Goal: Task Accomplishment & Management: Manage account settings

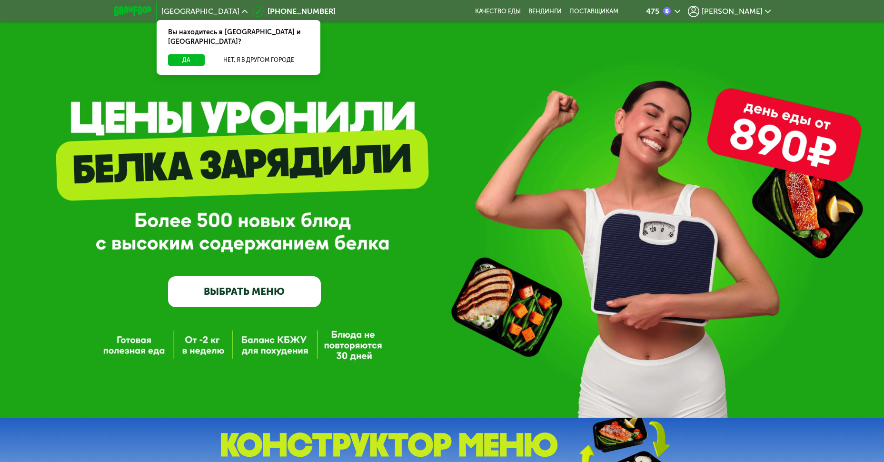
click at [747, 6] on div "[PERSON_NAME]" at bounding box center [729, 11] width 83 height 11
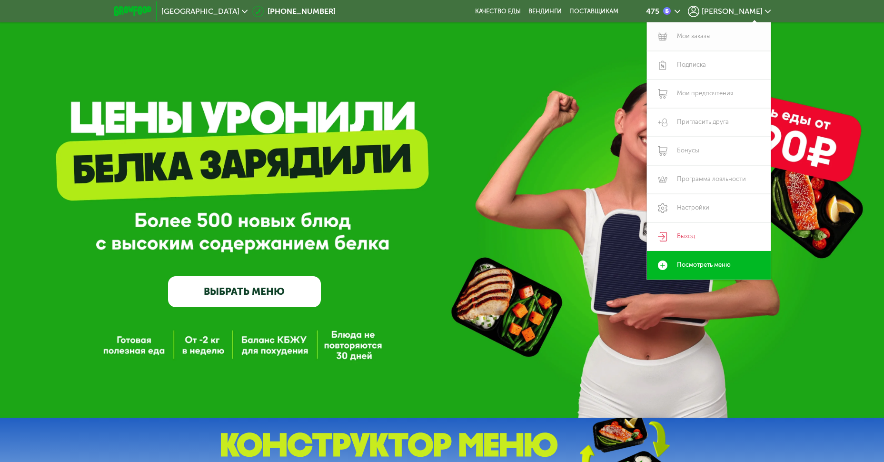
click at [719, 36] on link "Мои заказы" at bounding box center [709, 36] width 124 height 29
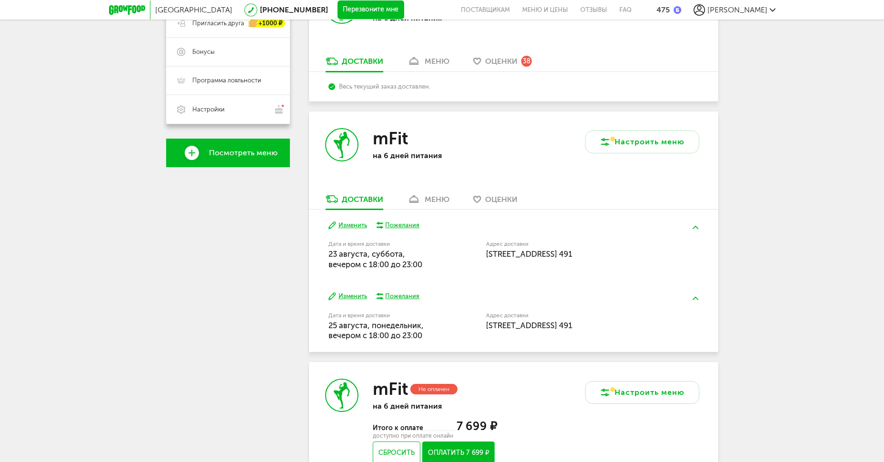
scroll to position [148, 0]
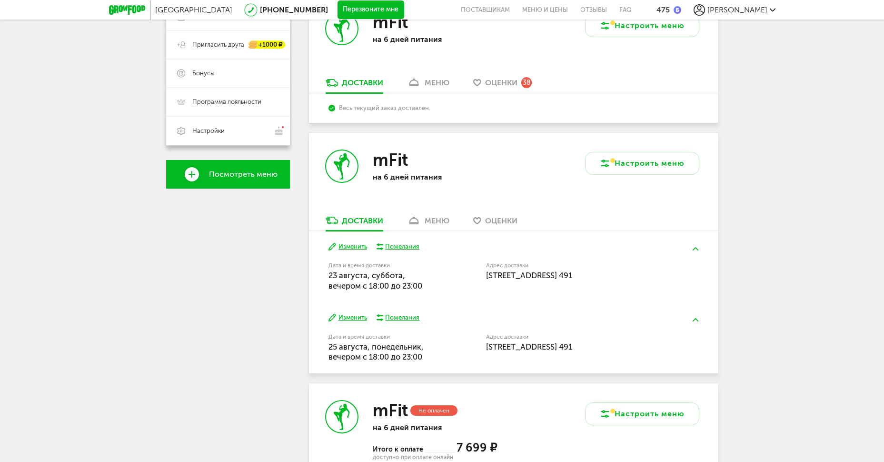
click at [413, 210] on div "mFit на 6 дней питания" at bounding box center [411, 174] width 205 height 82
click at [414, 210] on div "mFit на 6 дней питания" at bounding box center [411, 174] width 205 height 82
drag, startPoint x: 414, startPoint y: 210, endPoint x: 419, endPoint y: 212, distance: 5.8
click at [419, 212] on div "mFit на 6 дней питания" at bounding box center [411, 174] width 205 height 82
click at [425, 222] on div "меню" at bounding box center [437, 220] width 25 height 9
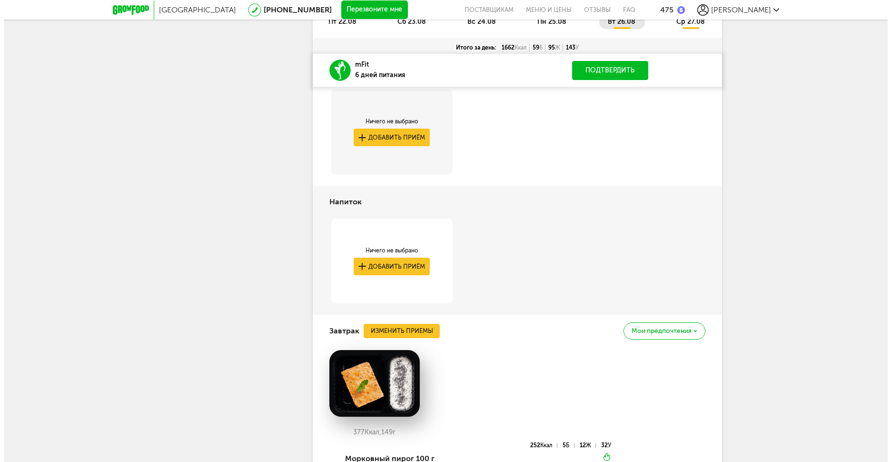
scroll to position [448, 0]
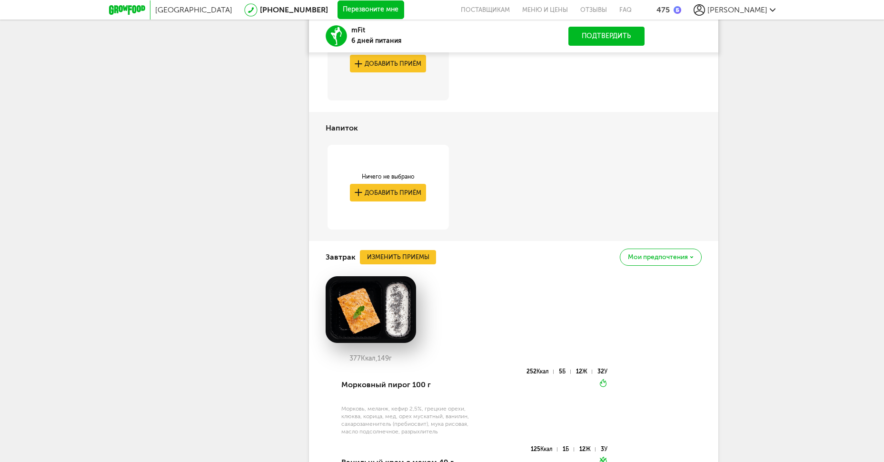
click at [436, 257] on div "Завтрак Изменить приемы Мои предпочтения" at bounding box center [514, 257] width 376 height 32
click at [413, 253] on button "Изменить приемы" at bounding box center [398, 257] width 76 height 14
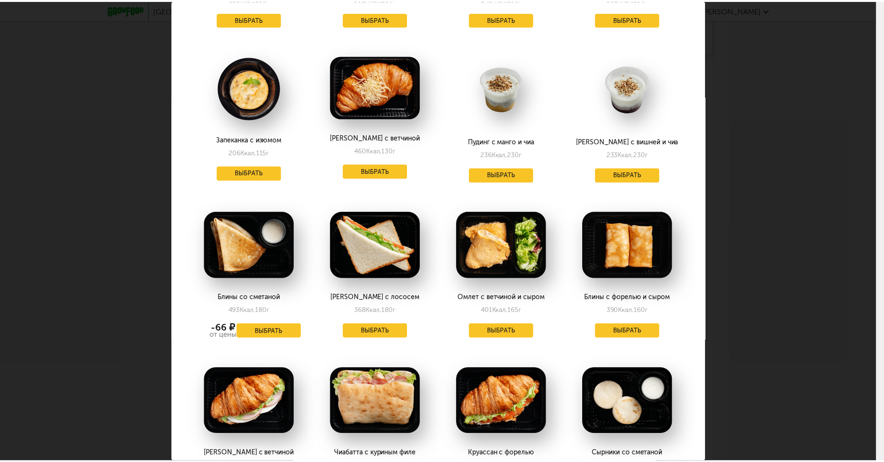
scroll to position [698, 0]
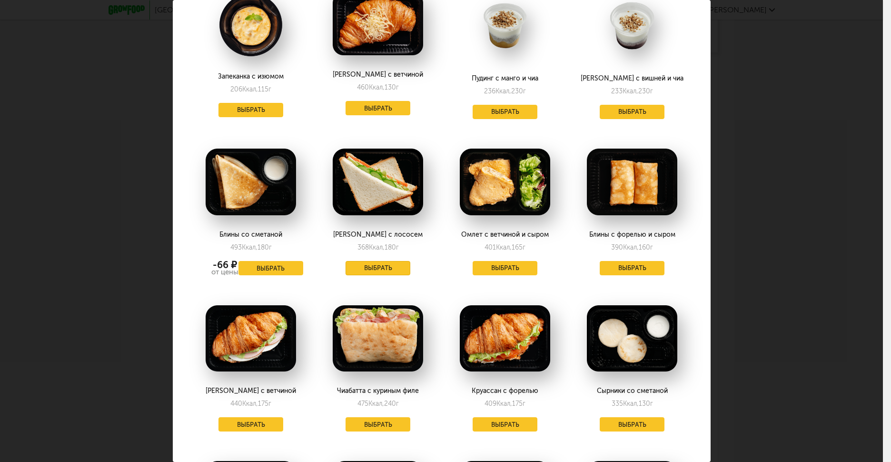
click at [378, 271] on button "Выбрать" at bounding box center [378, 268] width 65 height 14
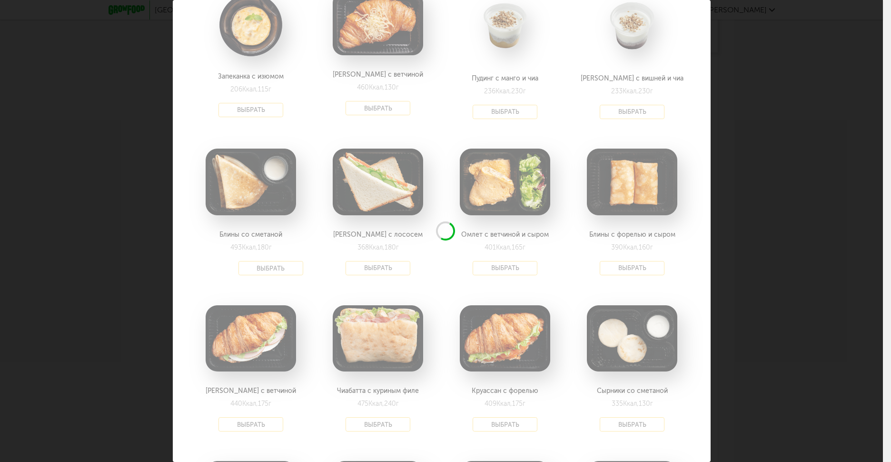
click at [742, 256] on div "Выберите завтраки на [DATE] 26.08 В избранном Блин рваная говядина 244 Ккал, 13…" at bounding box center [441, 231] width 883 height 462
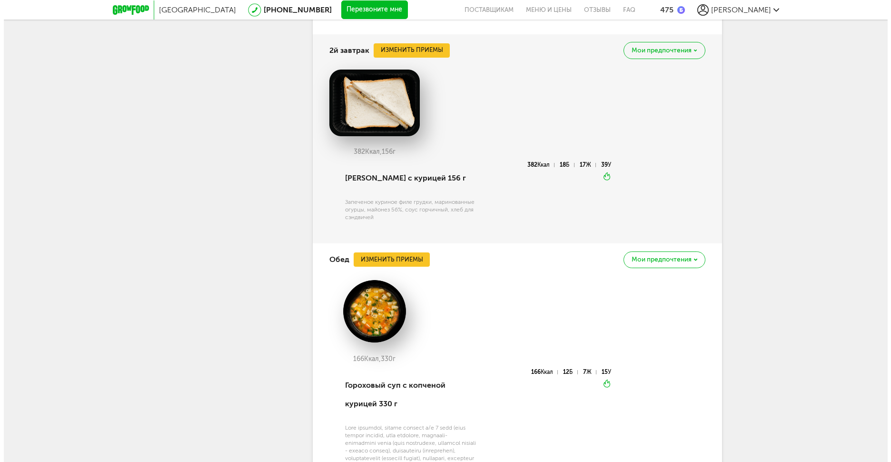
scroll to position [1019, 0]
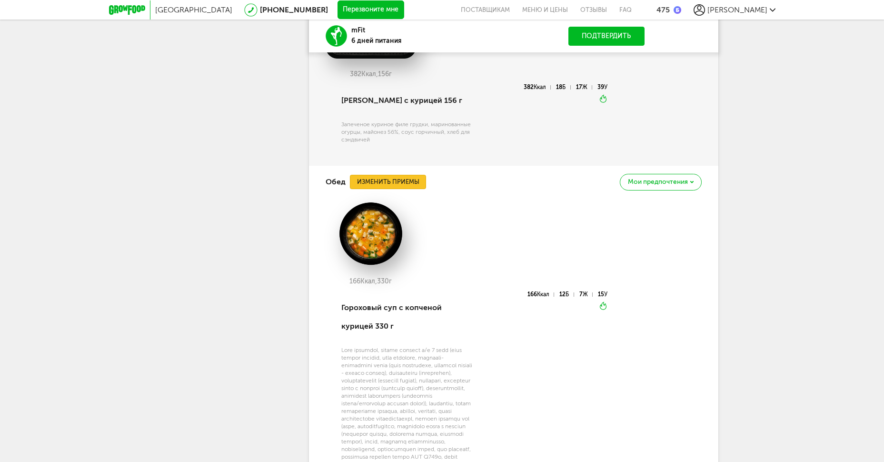
click at [412, 179] on button "Изменить приемы" at bounding box center [388, 182] width 76 height 14
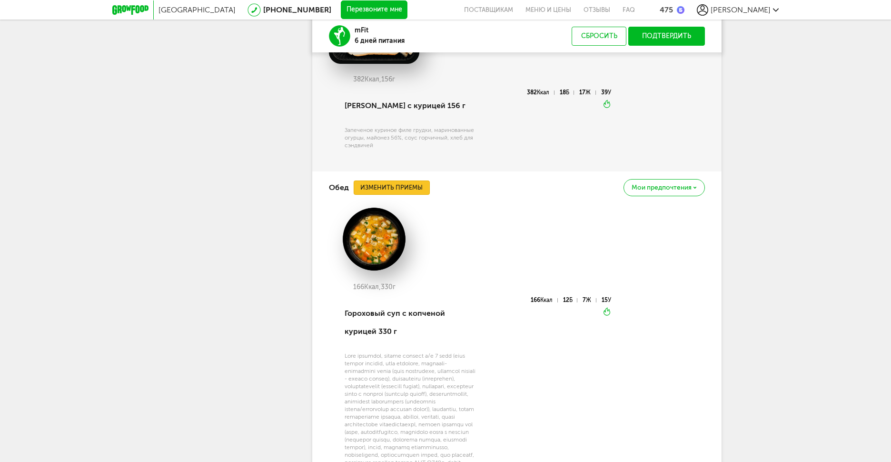
scroll to position [1269, 0]
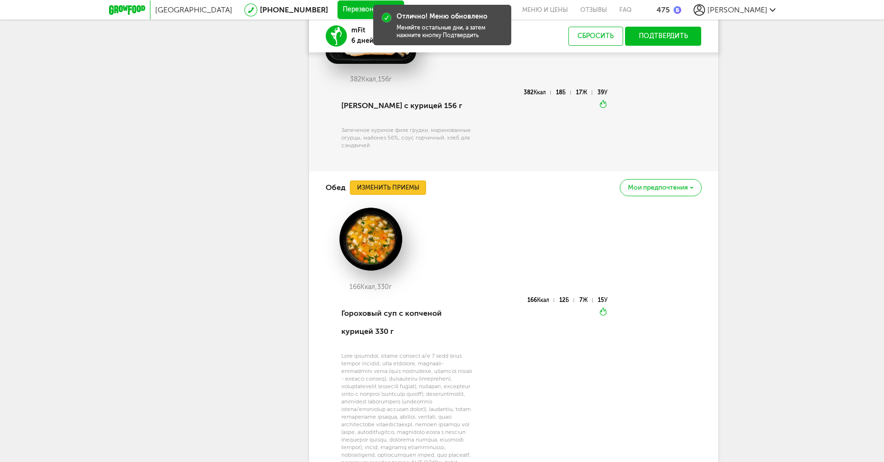
click at [424, 190] on button "Изменить приемы" at bounding box center [388, 187] width 76 height 14
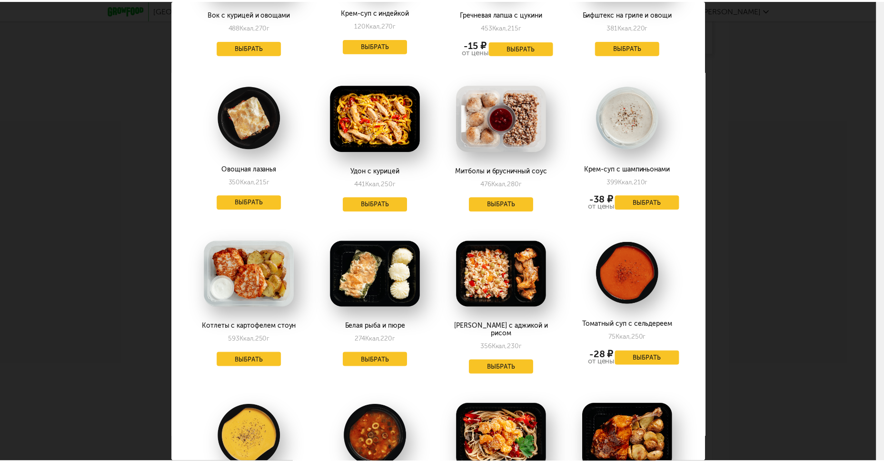
scroll to position [1333, 0]
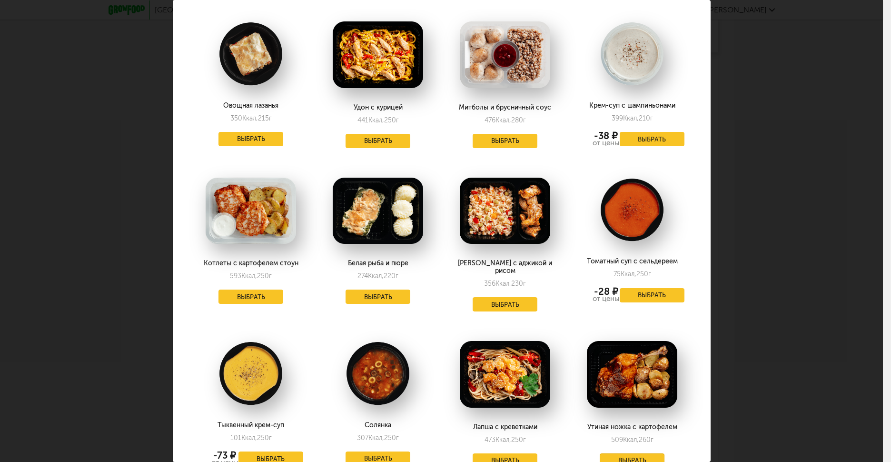
click at [633, 445] on button "Выбрать" at bounding box center [632, 460] width 65 height 14
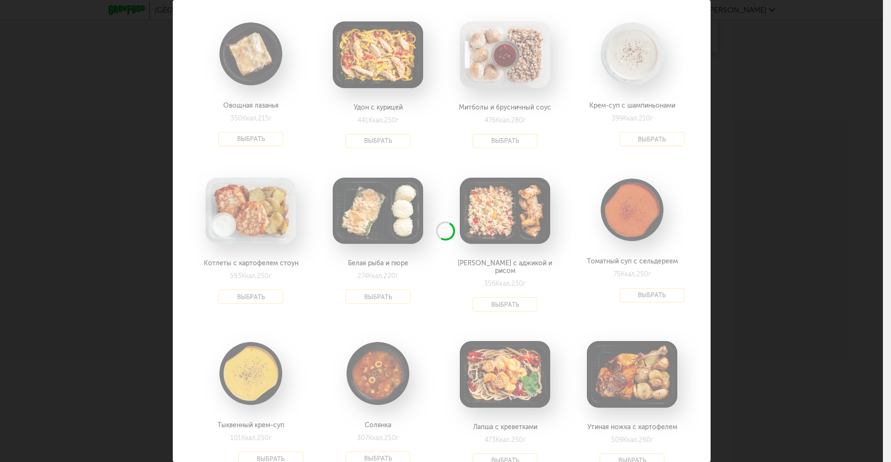
click at [794, 269] on div "Выберите обеды на [DATE] 26.08 В избранном Боул с фаршем и фасолью 280 Ккал, 21…" at bounding box center [441, 231] width 883 height 462
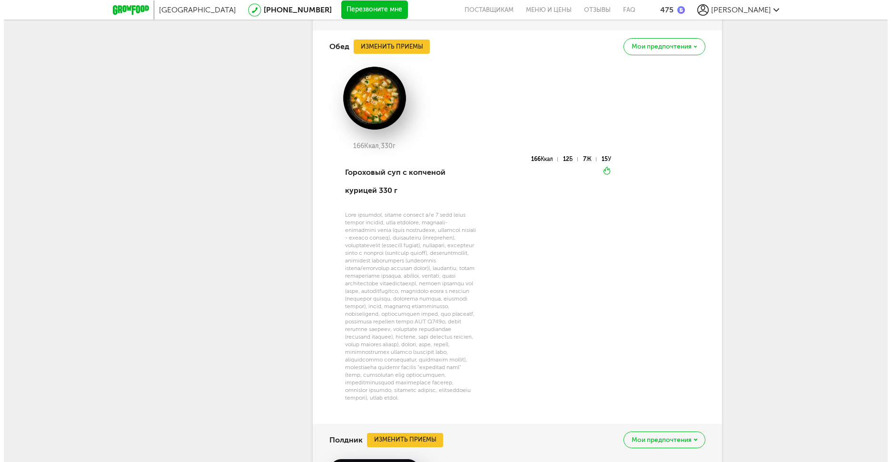
scroll to position [1336, 0]
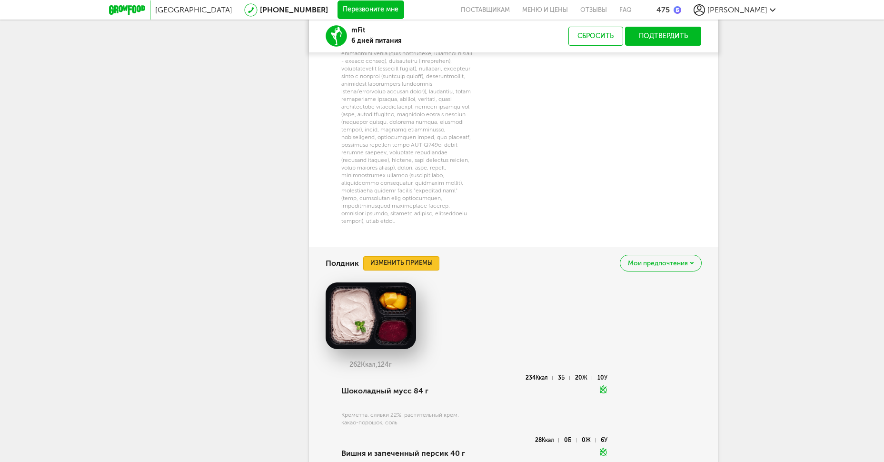
click at [397, 270] on button "Изменить приемы" at bounding box center [401, 263] width 76 height 14
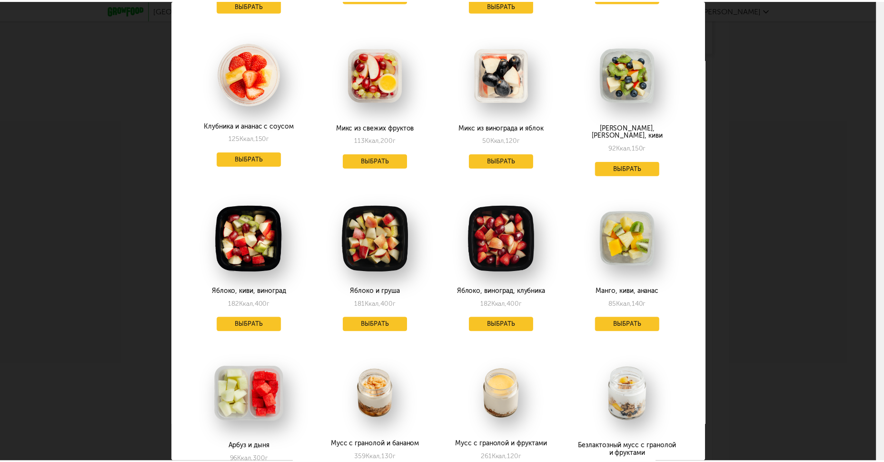
scroll to position [762, 0]
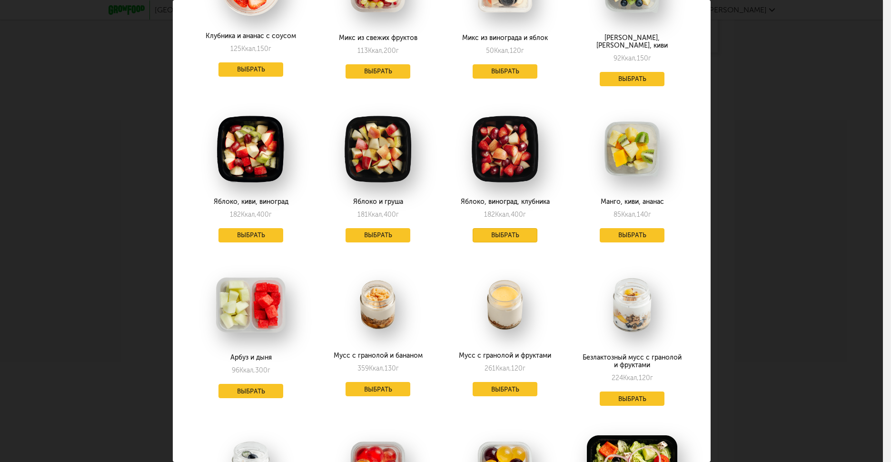
click at [497, 228] on button "Выбрать" at bounding box center [505, 235] width 65 height 14
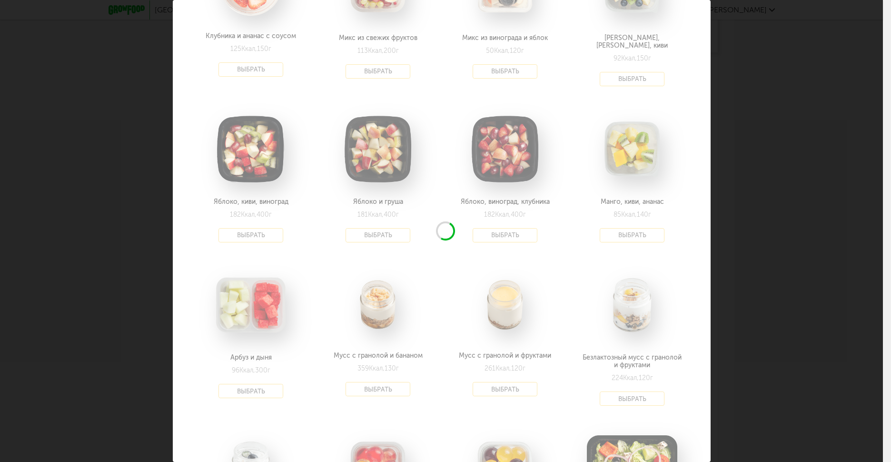
click at [735, 220] on div "Выберите полдники на [DATE] 26.08 В избранном [PERSON_NAME] с ржаными гренками …" at bounding box center [441, 231] width 883 height 462
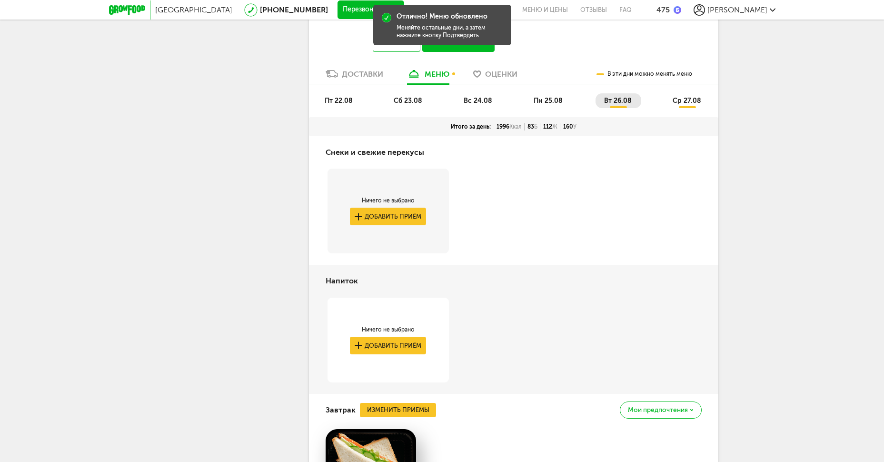
scroll to position [131, 0]
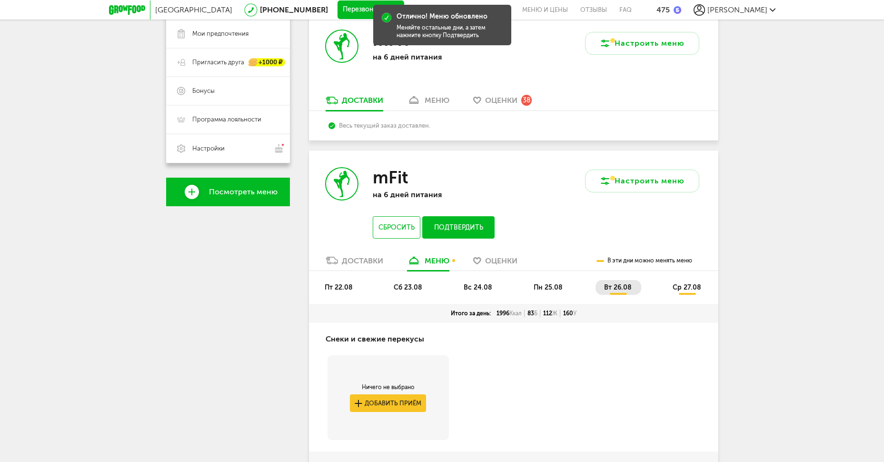
click at [694, 275] on div "пт 22.08 сб 23.08 вс 24.08 пн 25.08 вт 26.08 ср 27.08" at bounding box center [513, 287] width 409 height 33
click at [692, 287] on span "ср 27.08" at bounding box center [687, 287] width 29 height 8
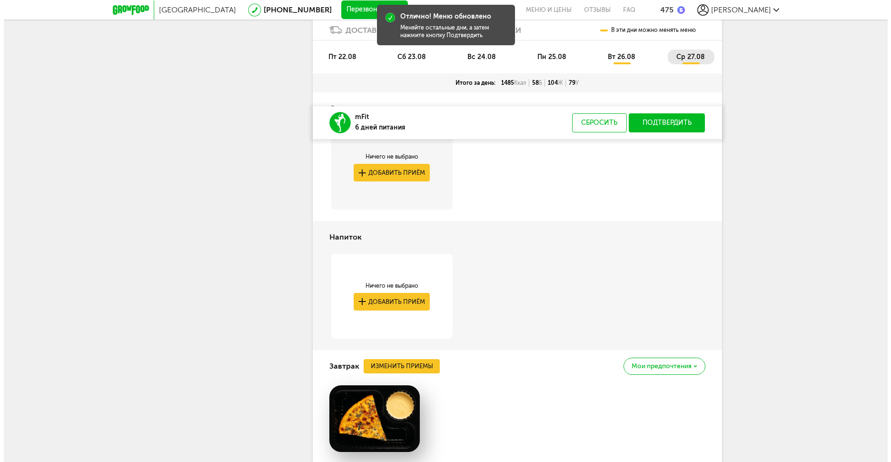
scroll to position [448, 0]
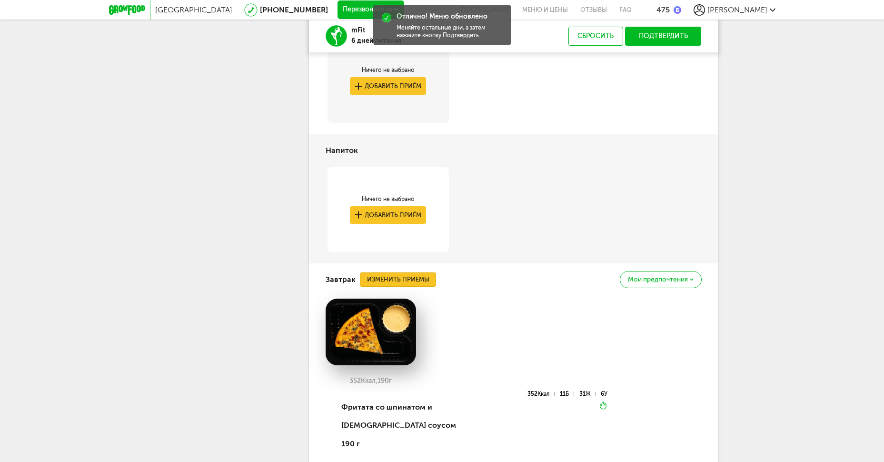
click at [402, 281] on button "Изменить приемы" at bounding box center [398, 279] width 76 height 14
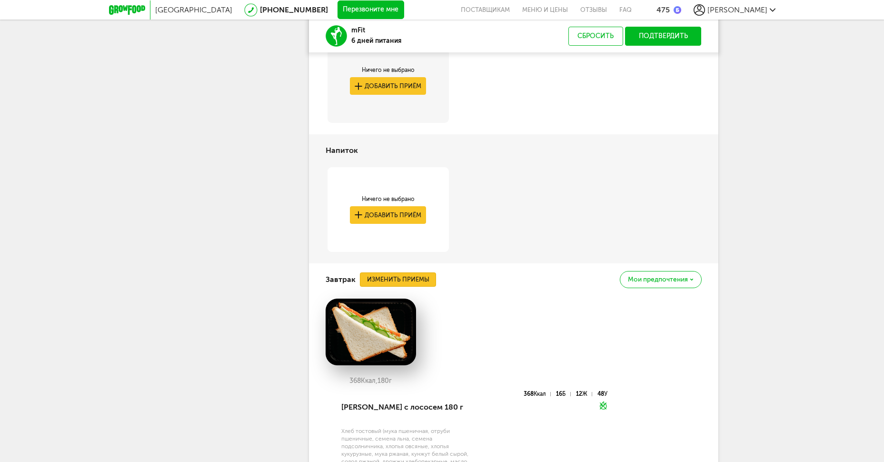
scroll to position [0, 0]
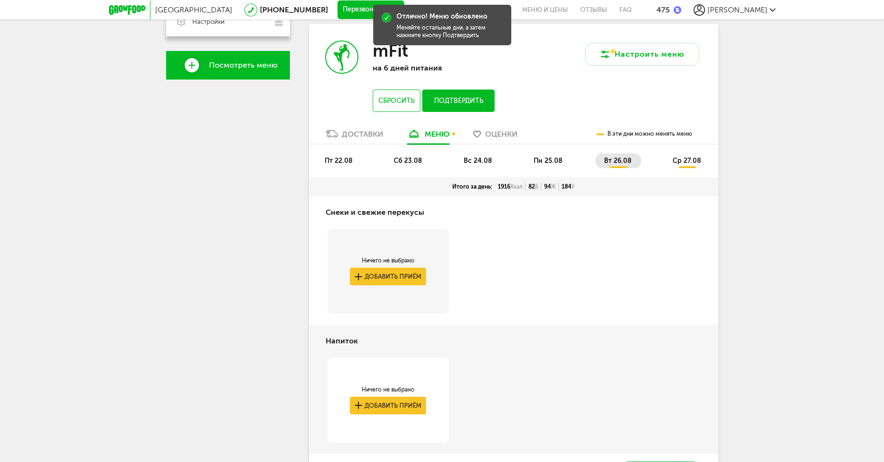
click at [687, 162] on span "ср 27.08" at bounding box center [687, 161] width 29 height 8
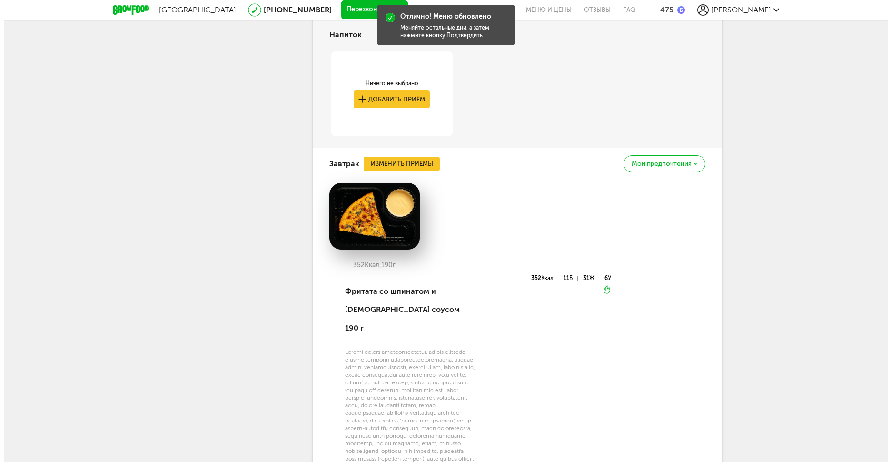
scroll to position [575, 0]
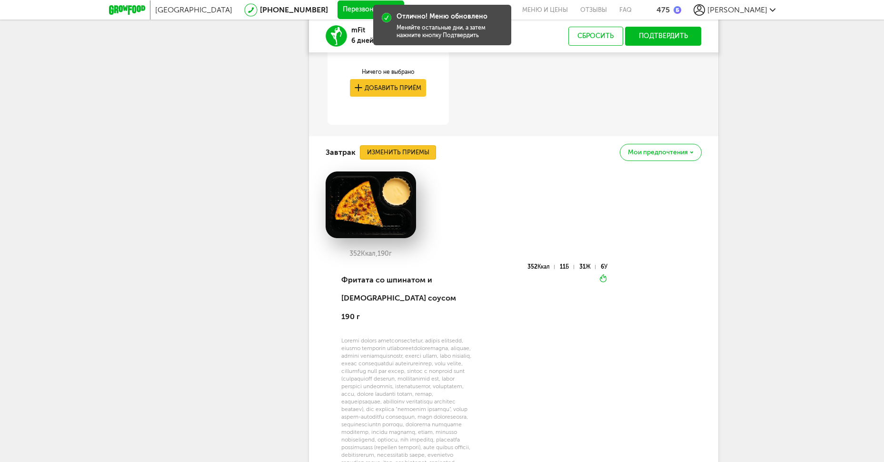
click at [420, 155] on button "Изменить приемы" at bounding box center [398, 152] width 76 height 14
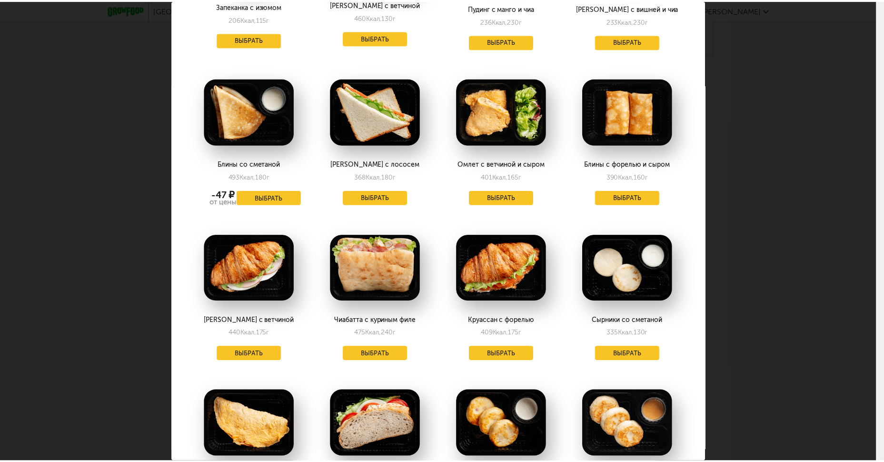
scroll to position [825, 0]
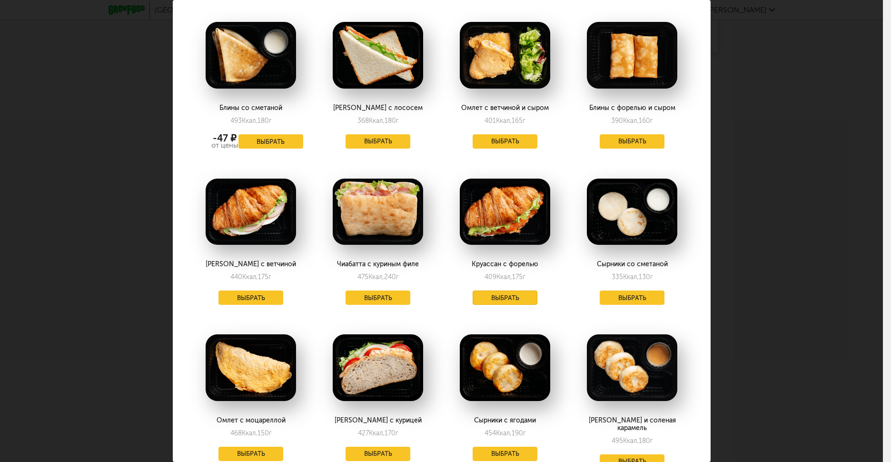
click at [480, 299] on button "Выбрать" at bounding box center [505, 297] width 65 height 14
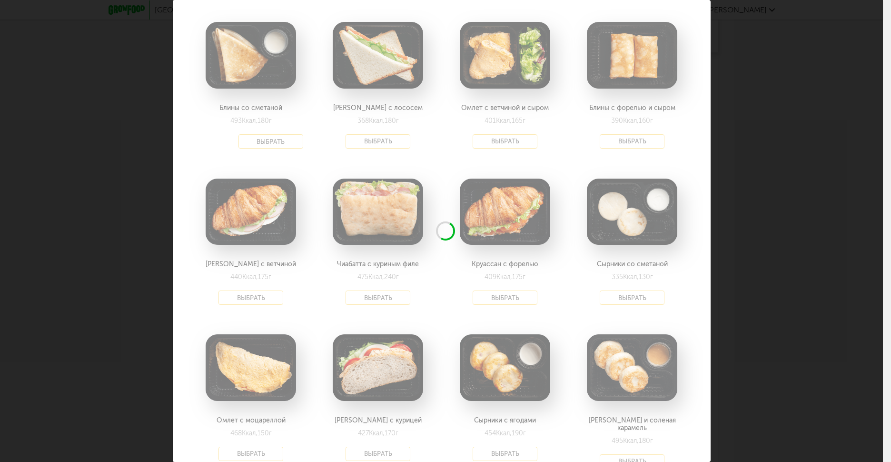
click at [824, 237] on div "Выберите завтраки на [DATE] 27.08 В избранном Блин рваная говядина 244 Ккал, 13…" at bounding box center [441, 231] width 883 height 462
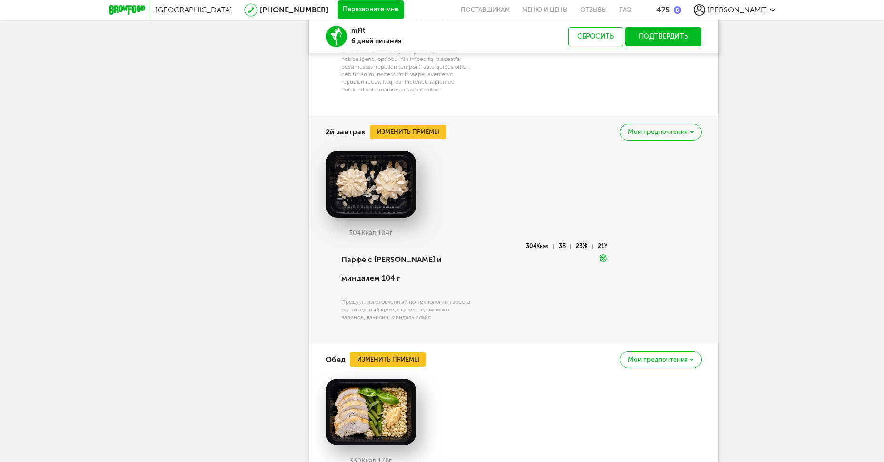
scroll to position [956, 0]
click at [438, 138] on button "Изменить приемы" at bounding box center [408, 131] width 76 height 14
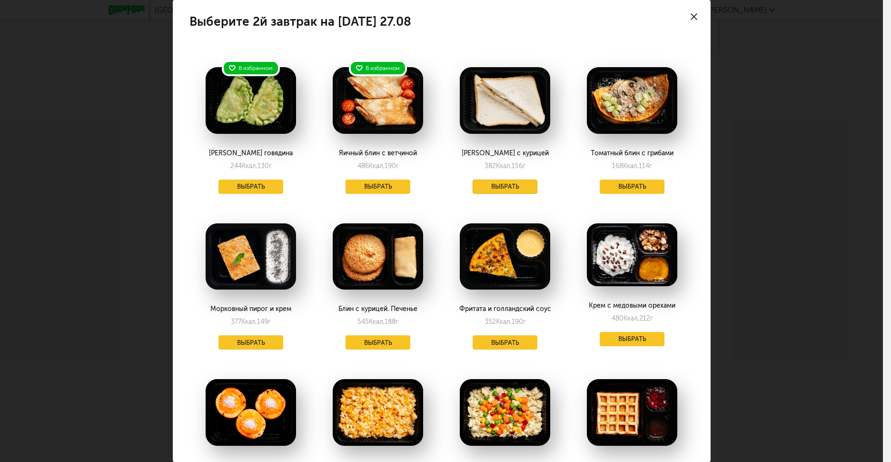
click at [513, 189] on button "Выбрать" at bounding box center [505, 186] width 65 height 14
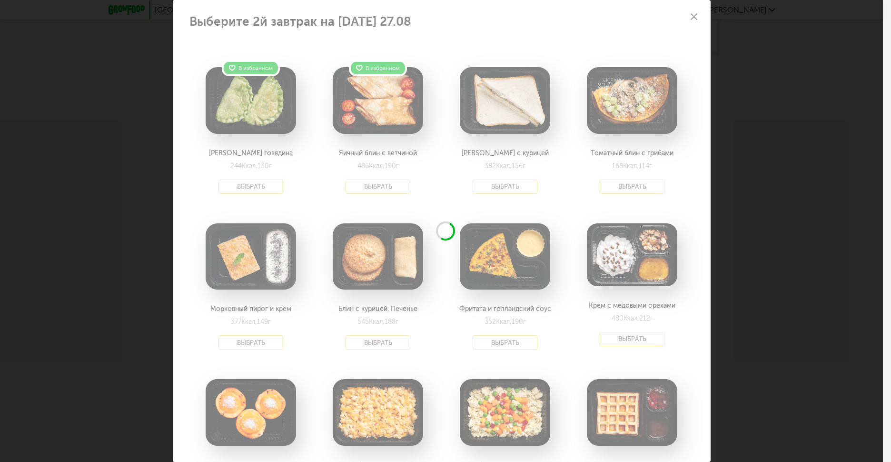
click at [759, 210] on div "Выберите 2й завтрак на [DATE] 27.08 В избранном Блин рваная говядина 244 Ккал, …" at bounding box center [441, 231] width 883 height 462
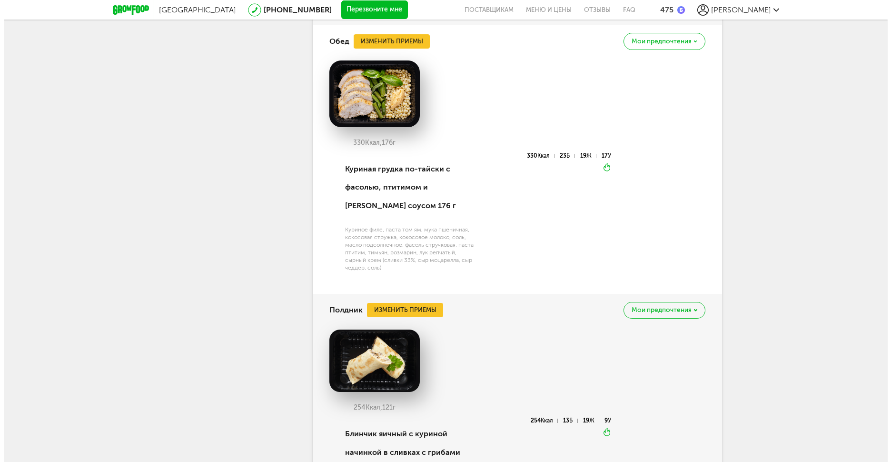
scroll to position [1209, 0]
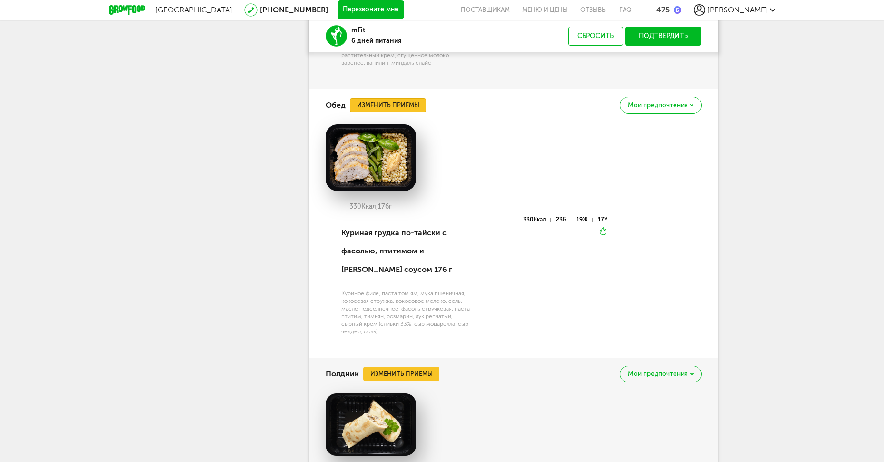
click at [405, 112] on button "Изменить приемы" at bounding box center [388, 105] width 76 height 14
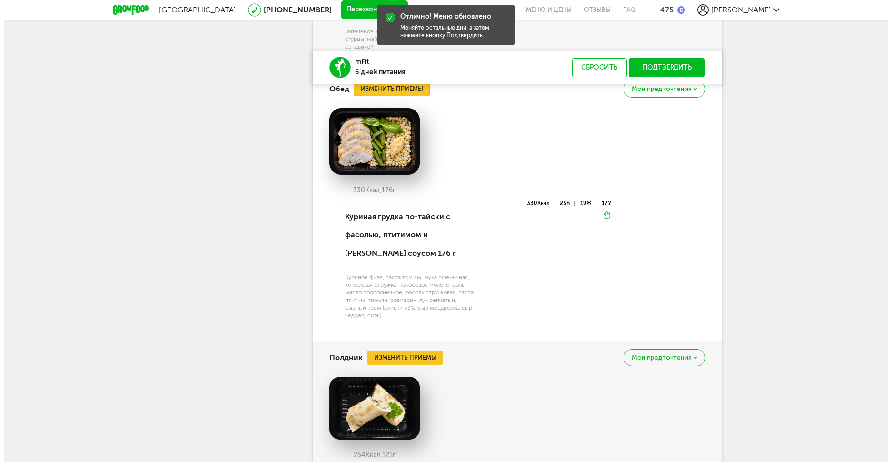
scroll to position [1083, 0]
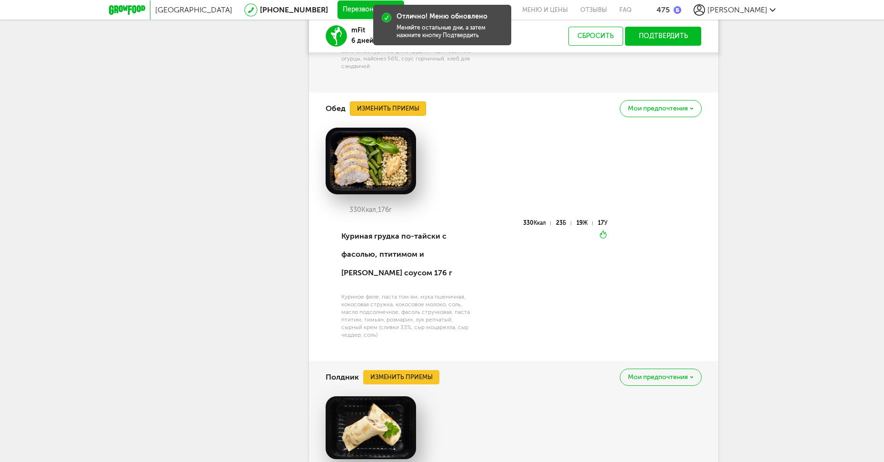
click at [415, 104] on button "Изменить приемы" at bounding box center [388, 108] width 76 height 14
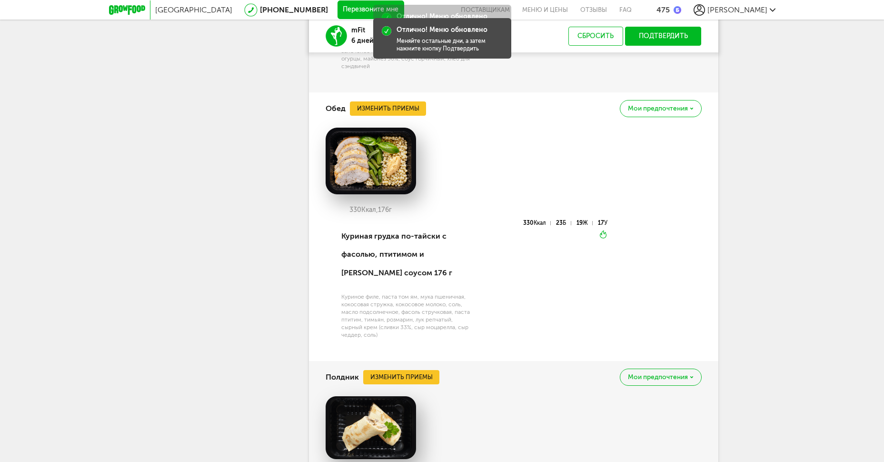
click at [406, 119] on div "Обед Изменить приемы [PERSON_NAME] предпочтения" at bounding box center [514, 108] width 376 height 32
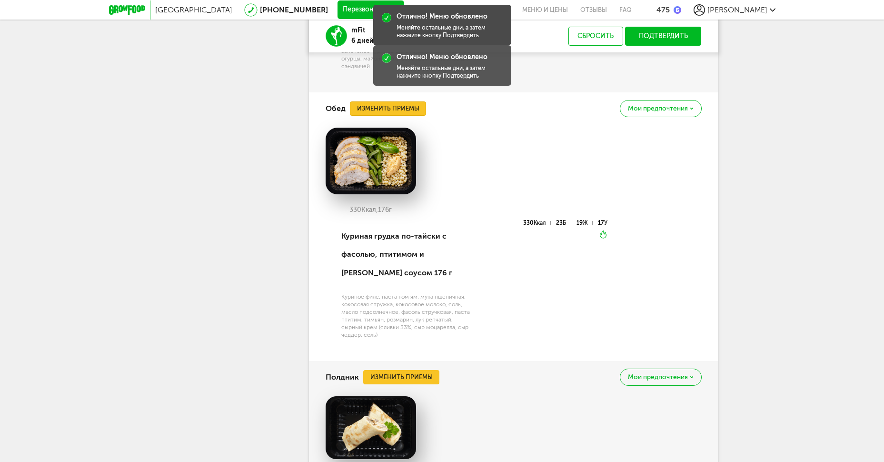
click at [406, 110] on button "Изменить приемы" at bounding box center [388, 108] width 76 height 14
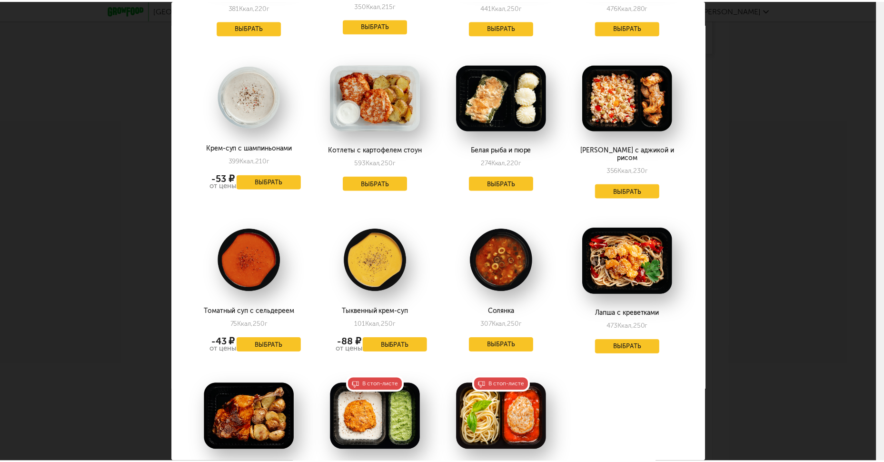
scroll to position [1460, 0]
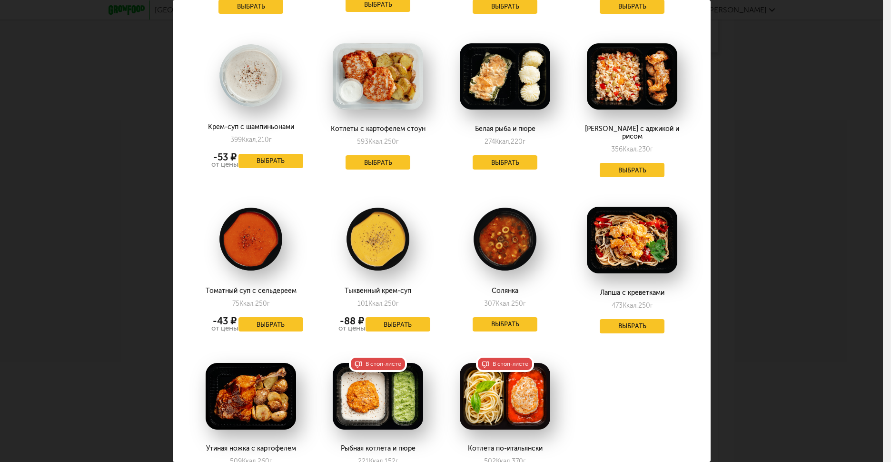
click at [614, 275] on div "Лапша с креветками 473 Ккал, 250 г Выбрать" at bounding box center [632, 267] width 123 height 150
click at [620, 319] on button "Выбрать" at bounding box center [632, 326] width 65 height 14
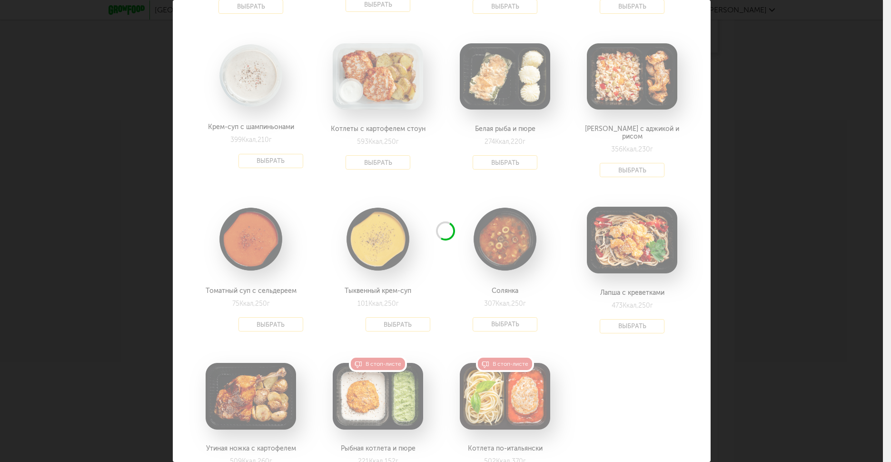
click at [755, 254] on div "Выберите обеды на [DATE] 27.08 В избранном Боул с фаршем и фасолью 280 Ккал, 21…" at bounding box center [441, 231] width 883 height 462
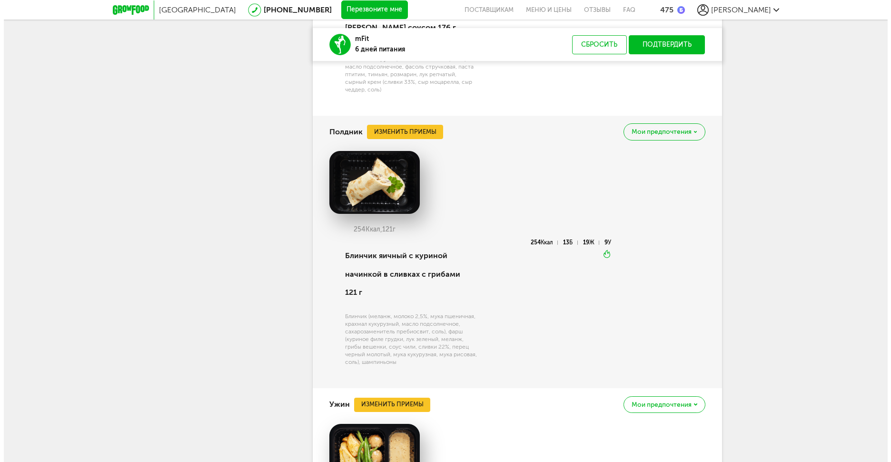
scroll to position [1336, 0]
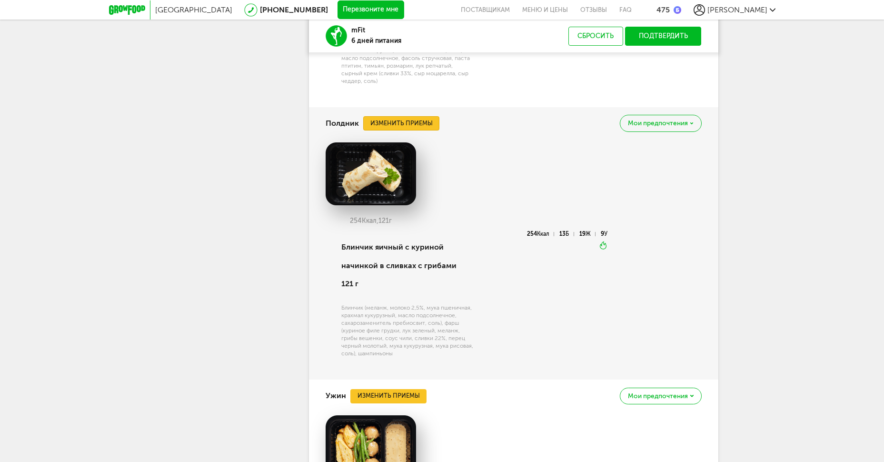
click at [414, 126] on button "Изменить приемы" at bounding box center [401, 123] width 76 height 14
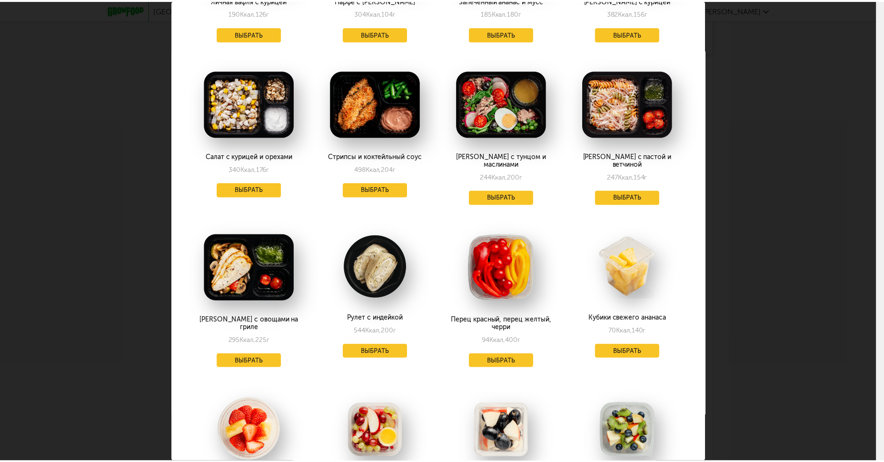
scroll to position [317, 0]
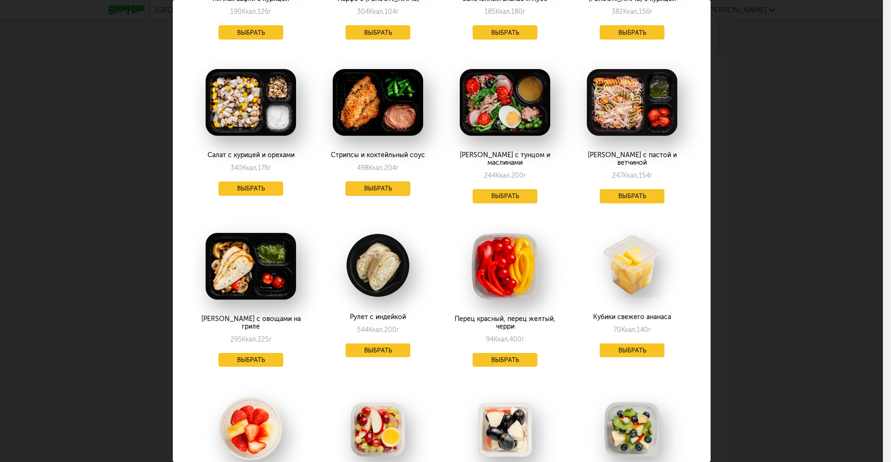
click at [369, 182] on button "Выбрать" at bounding box center [378, 188] width 65 height 14
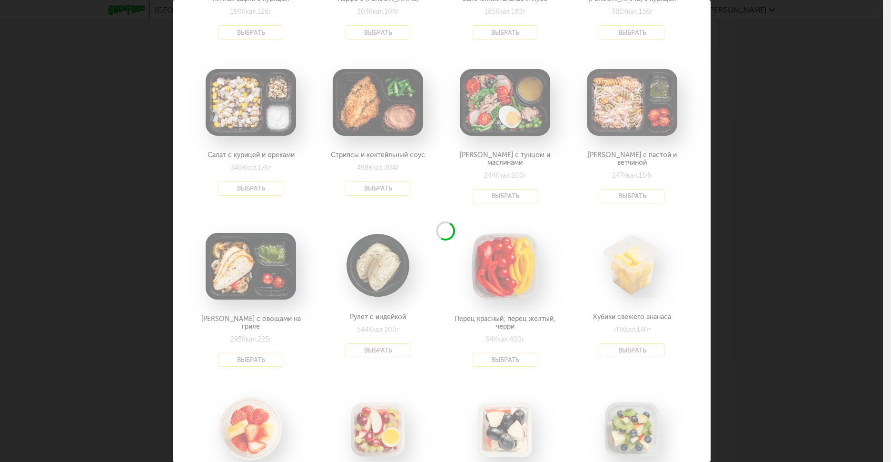
click at [796, 201] on div "Выберите полдники на [DATE] 27.08 В избранном [PERSON_NAME] с ржаными гренками …" at bounding box center [441, 231] width 883 height 462
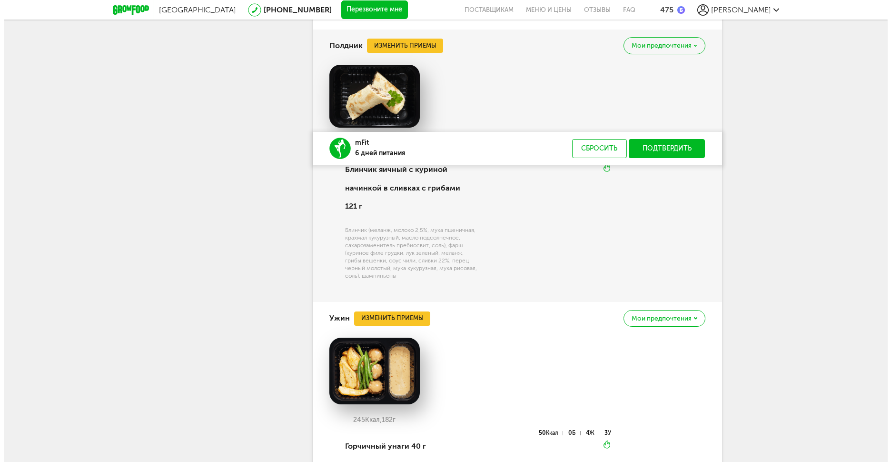
scroll to position [1527, 0]
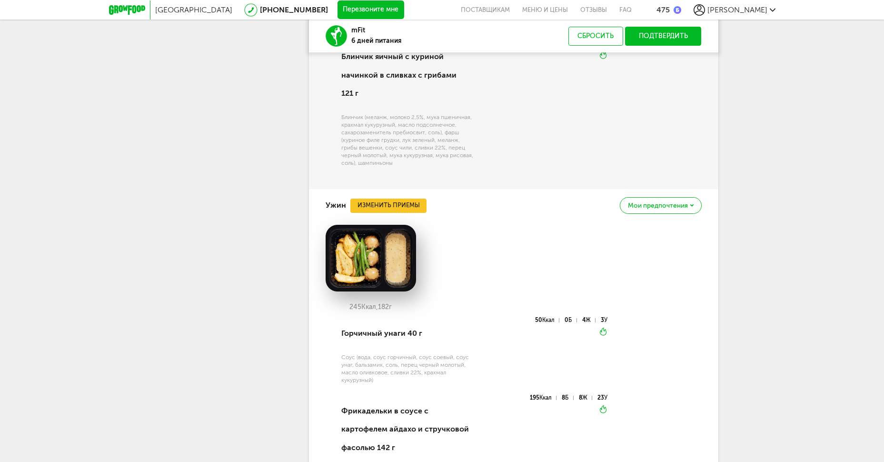
click at [412, 189] on div "Ужин Изменить приемы Мои предпочтения" at bounding box center [514, 205] width 376 height 32
click at [409, 198] on button "Изменить приемы" at bounding box center [388, 205] width 76 height 14
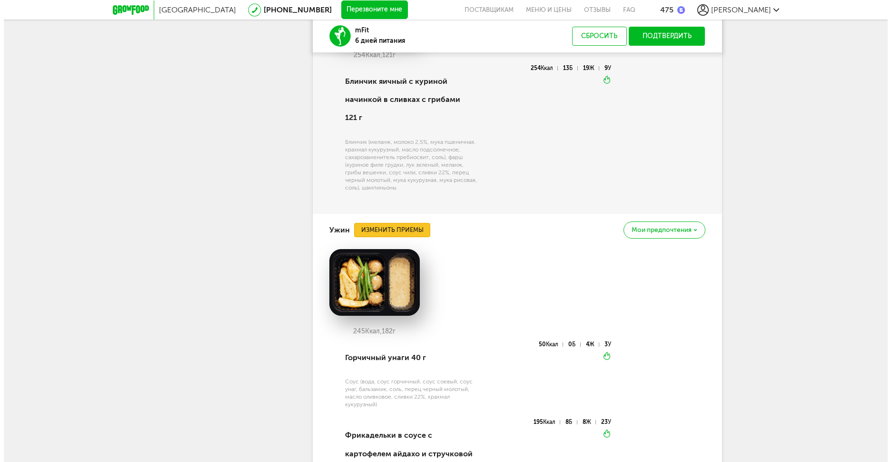
scroll to position [0, 0]
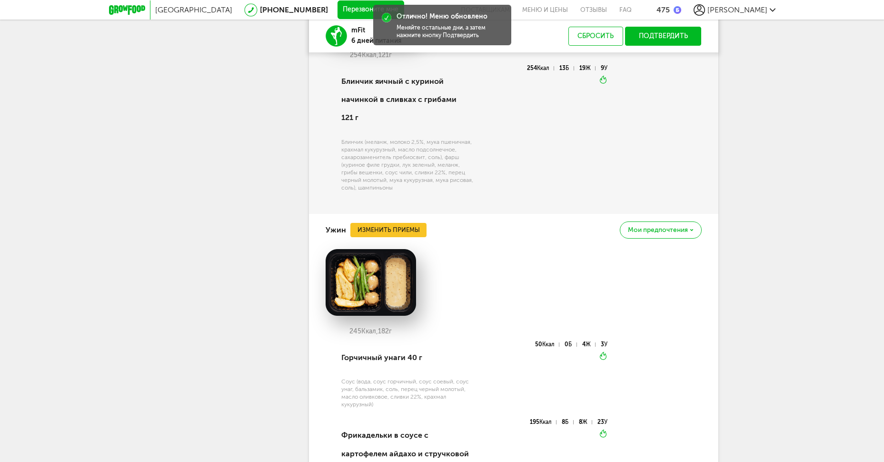
click at [404, 226] on div "Ужин Изменить приемы Мои предпочтения" at bounding box center [514, 230] width 376 height 32
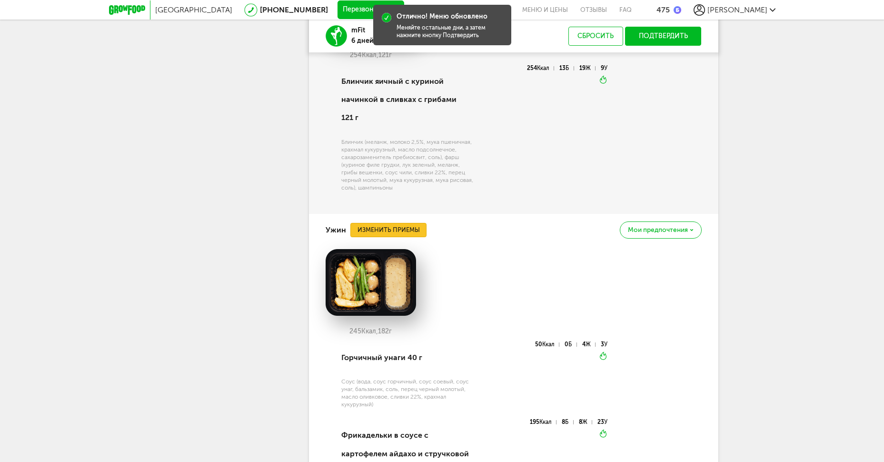
click at [406, 230] on button "Изменить приемы" at bounding box center [388, 230] width 76 height 14
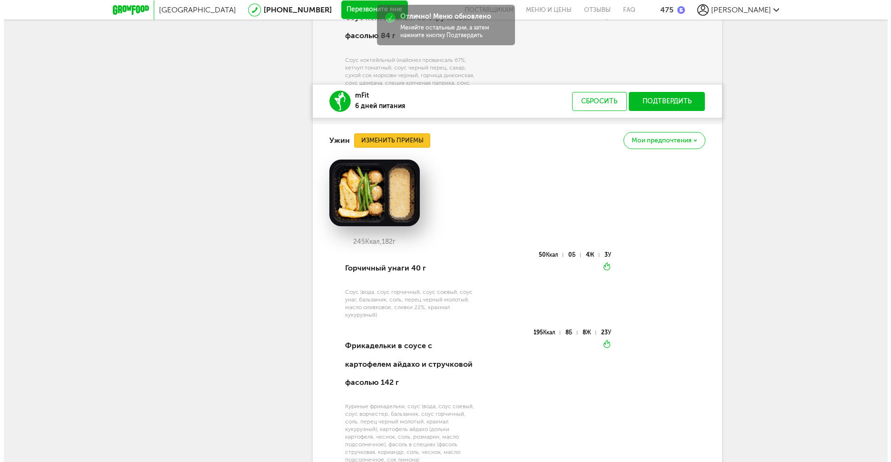
scroll to position [1780, 0]
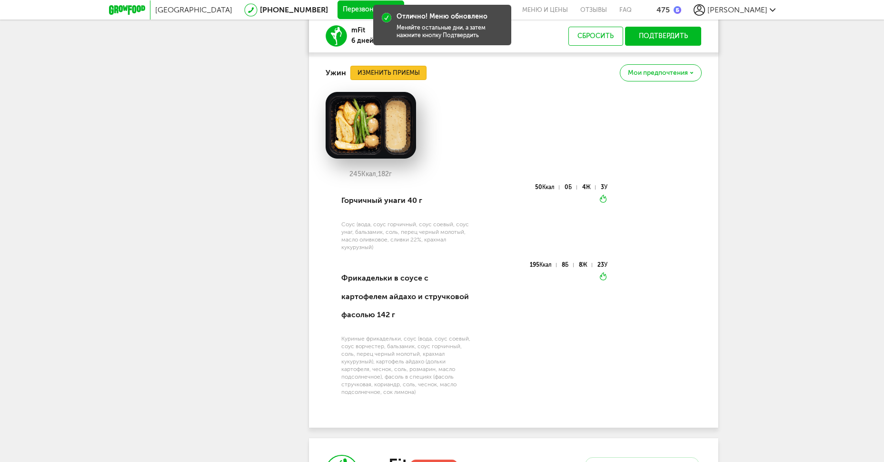
click at [404, 80] on button "Изменить приемы" at bounding box center [388, 73] width 76 height 14
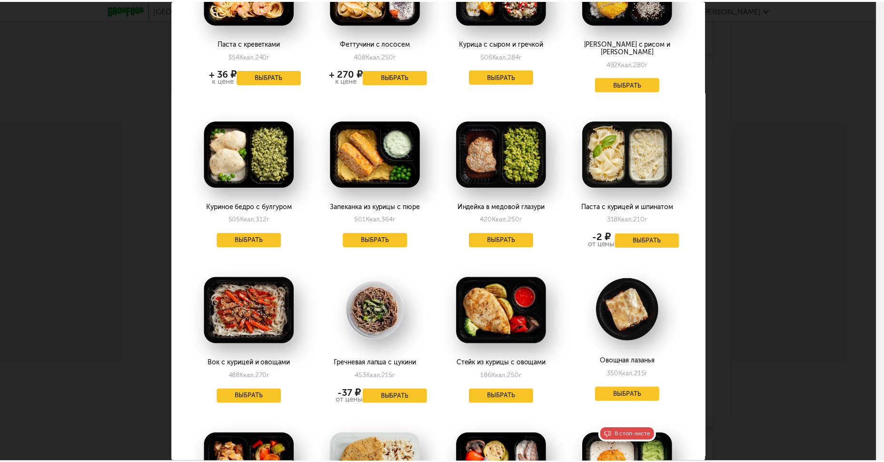
scroll to position [1015, 0]
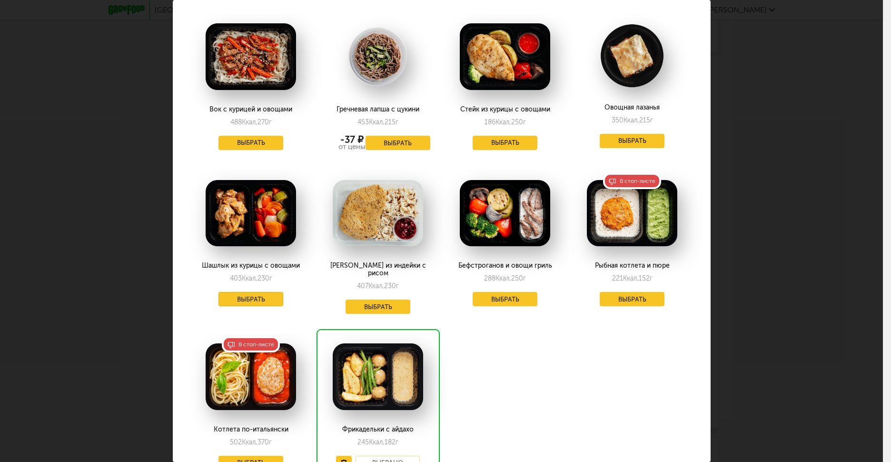
click at [274, 292] on button "Выбрать" at bounding box center [250, 299] width 65 height 14
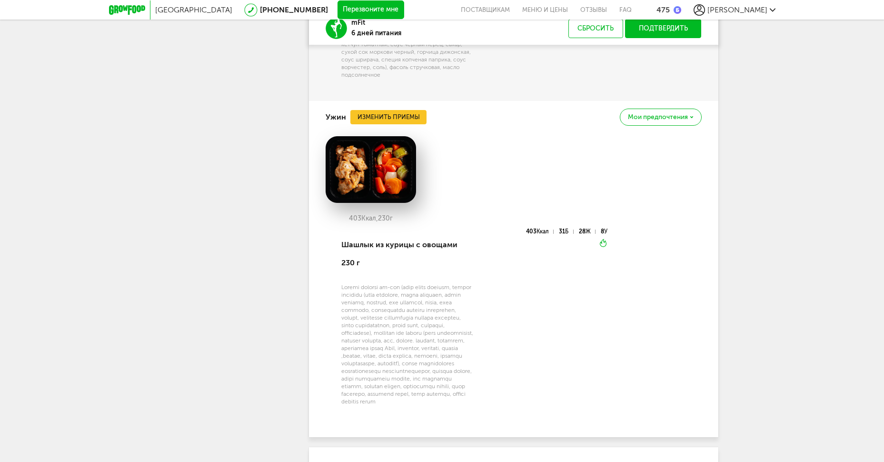
scroll to position [1717, 0]
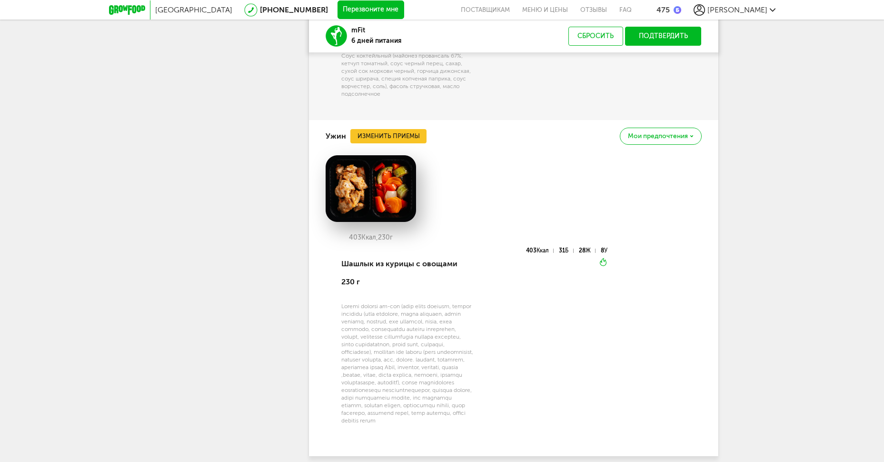
click at [675, 39] on button "Подтвердить" at bounding box center [663, 36] width 77 height 19
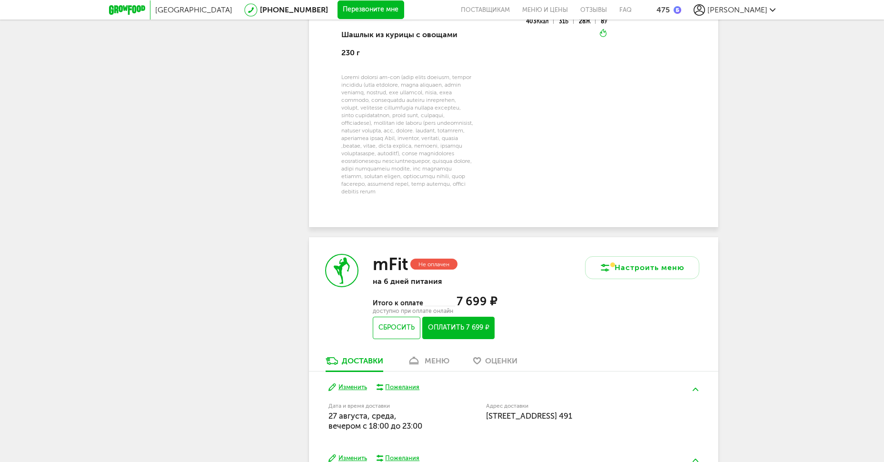
scroll to position [1780, 0]
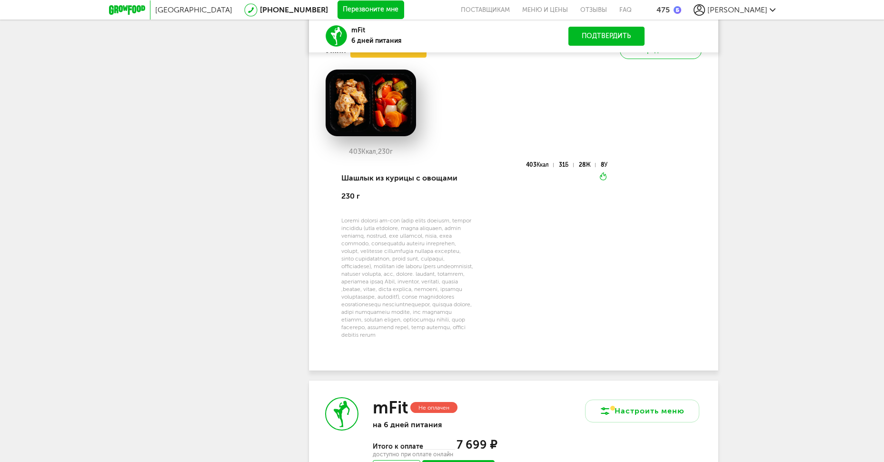
click at [611, 30] on button "Подтвердить" at bounding box center [606, 36] width 77 height 19
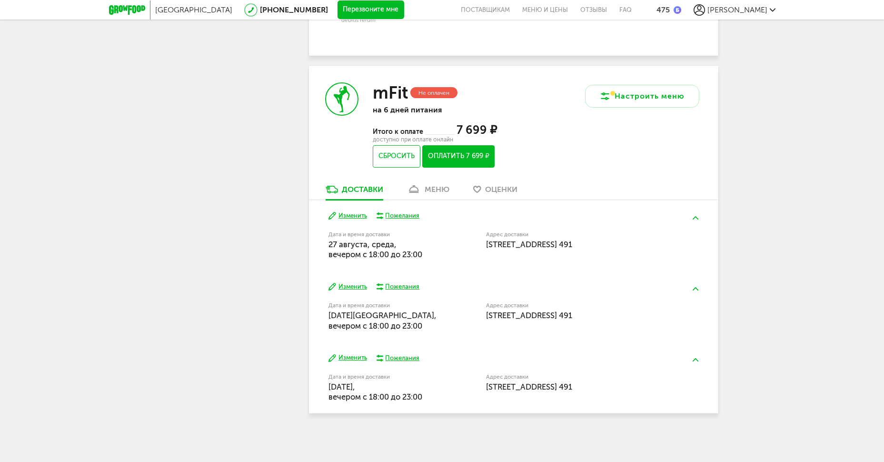
click at [420, 193] on icon at bounding box center [414, 189] width 14 height 8
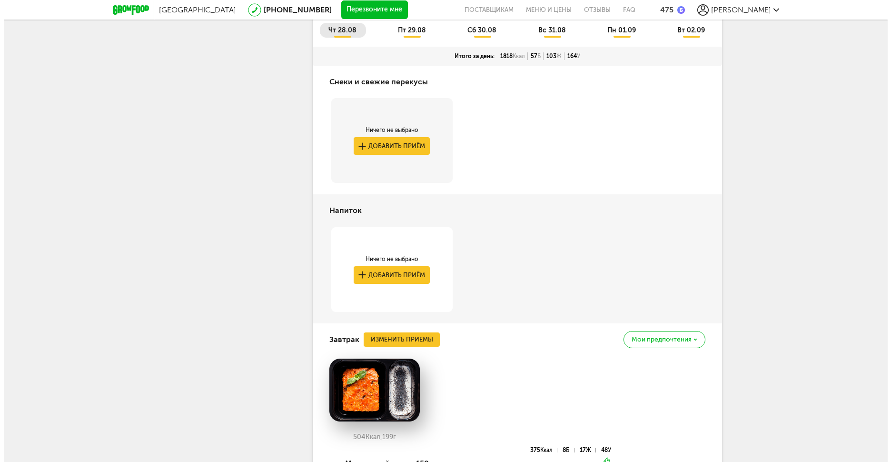
scroll to position [2462, 0]
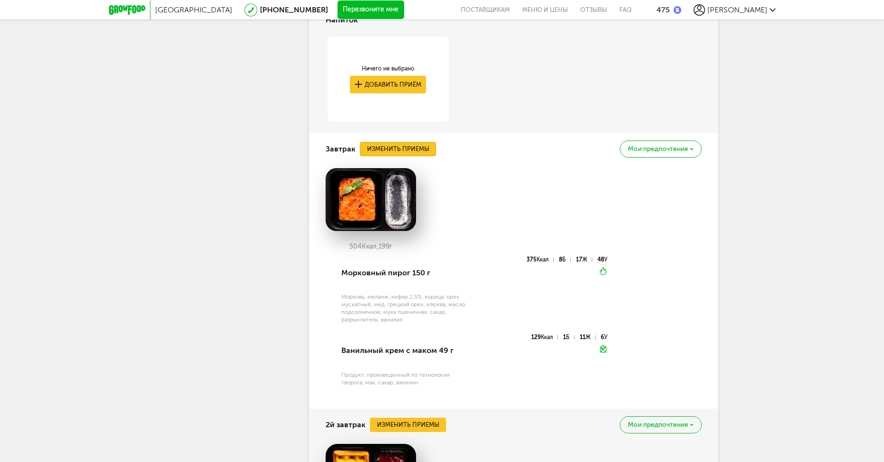
click at [425, 156] on button "Изменить приемы" at bounding box center [398, 149] width 76 height 14
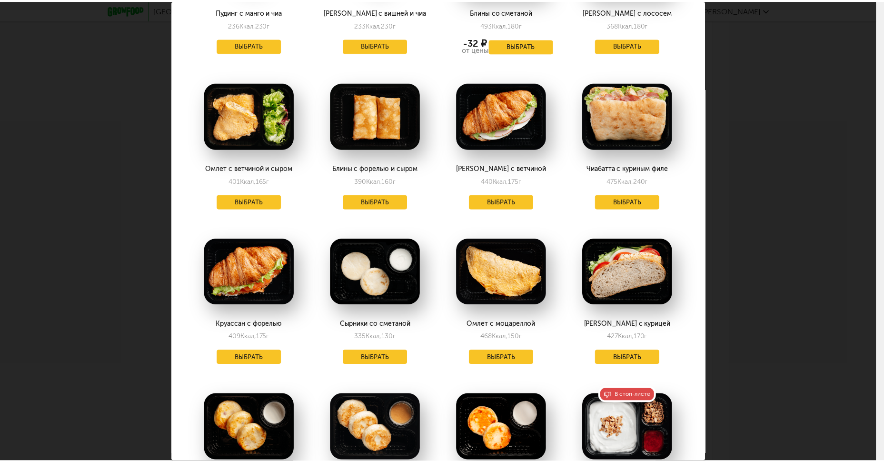
scroll to position [762, 0]
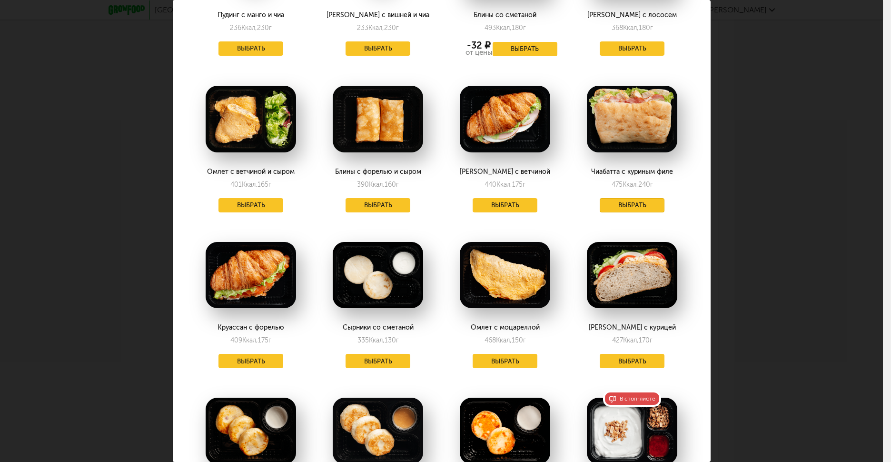
click at [619, 199] on button "Выбрать" at bounding box center [632, 205] width 65 height 14
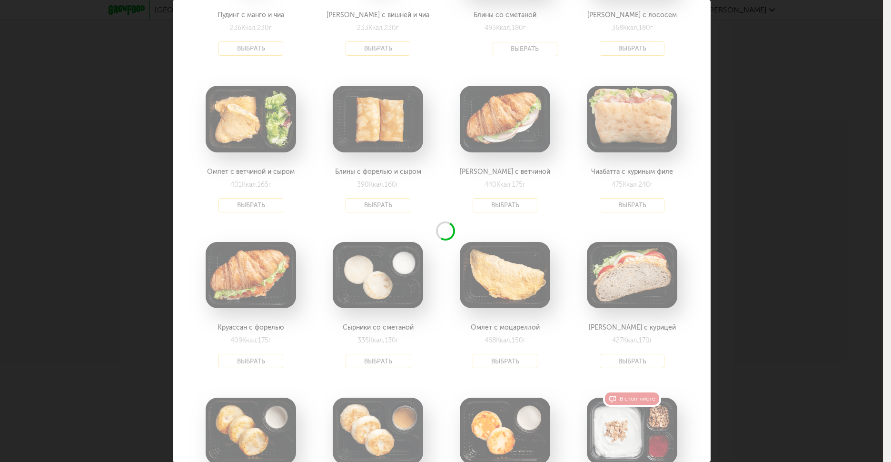
click at [827, 220] on div "Выберите завтраки на [DATE] 28.08 В избранном Блин рваная говядина 244 Ккал, 13…" at bounding box center [441, 231] width 883 height 462
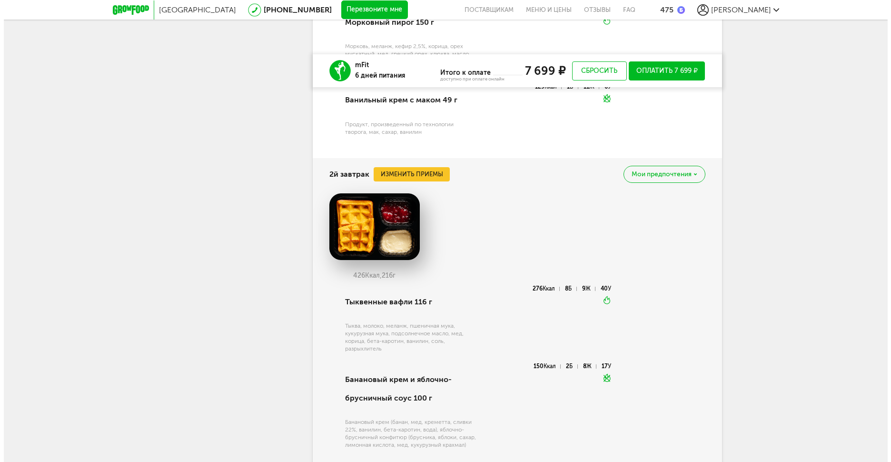
scroll to position [2843, 0]
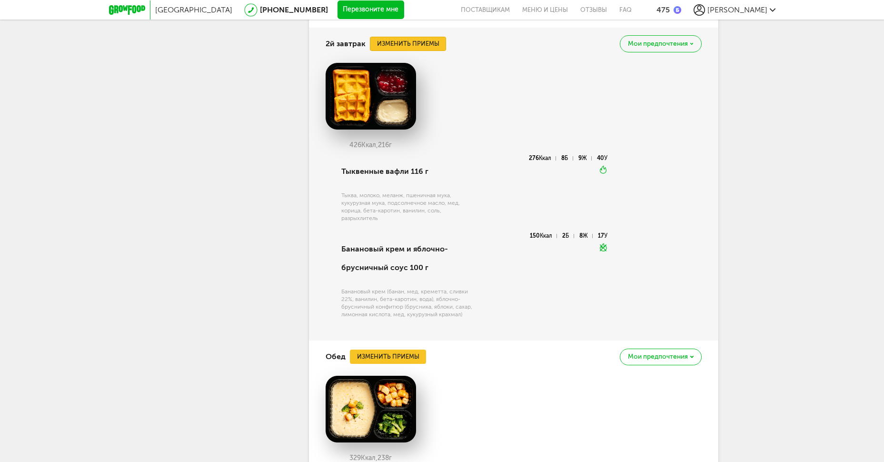
click at [438, 51] on button "Изменить приемы" at bounding box center [408, 44] width 76 height 14
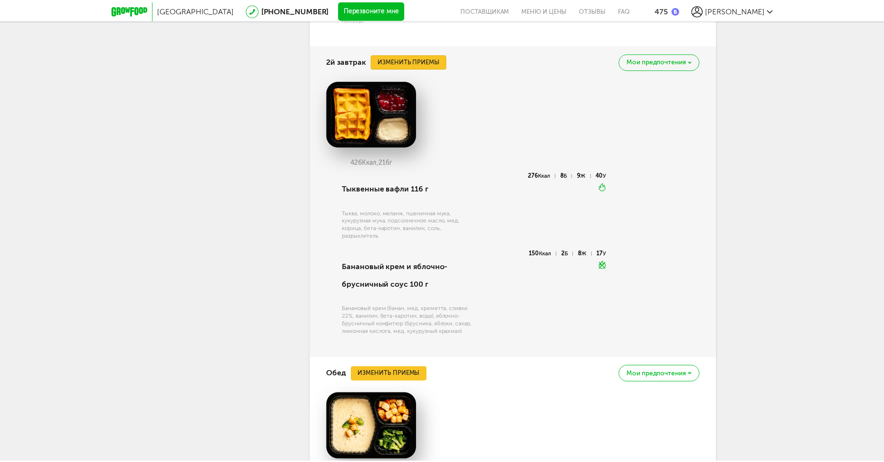
scroll to position [136, 0]
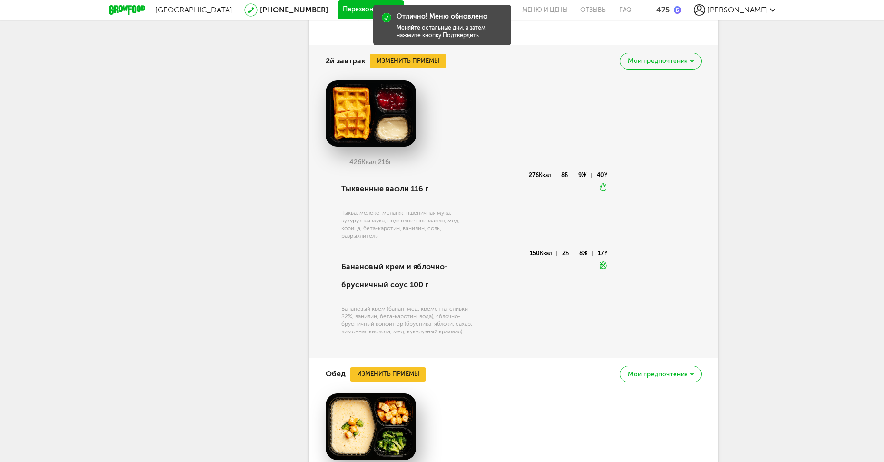
click at [413, 77] on div "2й завтрак Изменить приемы [PERSON_NAME] предпочтения" at bounding box center [514, 61] width 376 height 32
click at [415, 68] on button "Изменить приемы" at bounding box center [408, 61] width 76 height 14
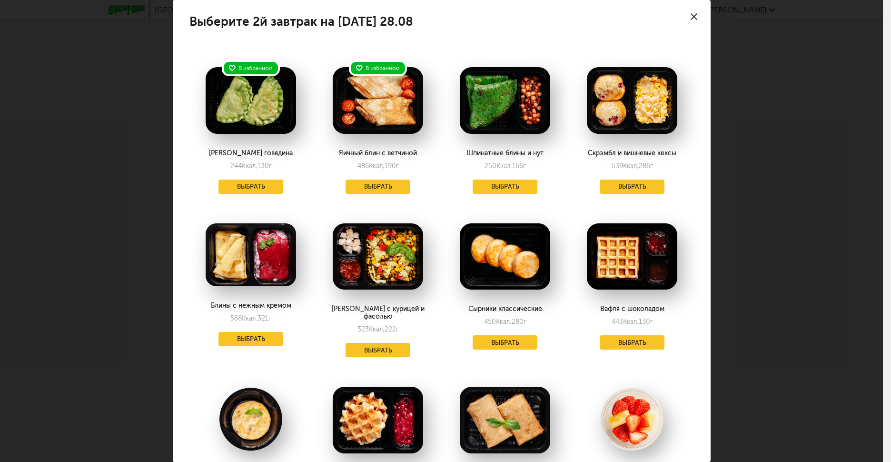
click at [785, 174] on div "Выберите 2й завтрак на [DATE] 28.08 В избранном Блин рваная говядина 244 Ккал, …" at bounding box center [441, 231] width 883 height 462
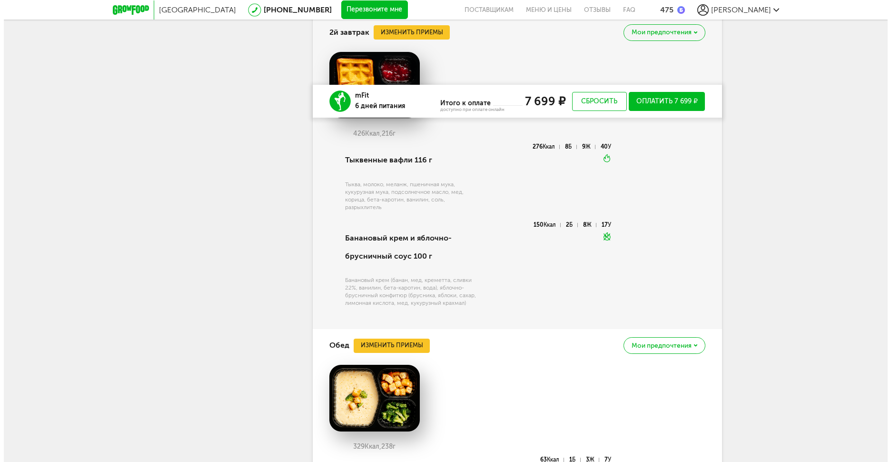
scroll to position [2779, 0]
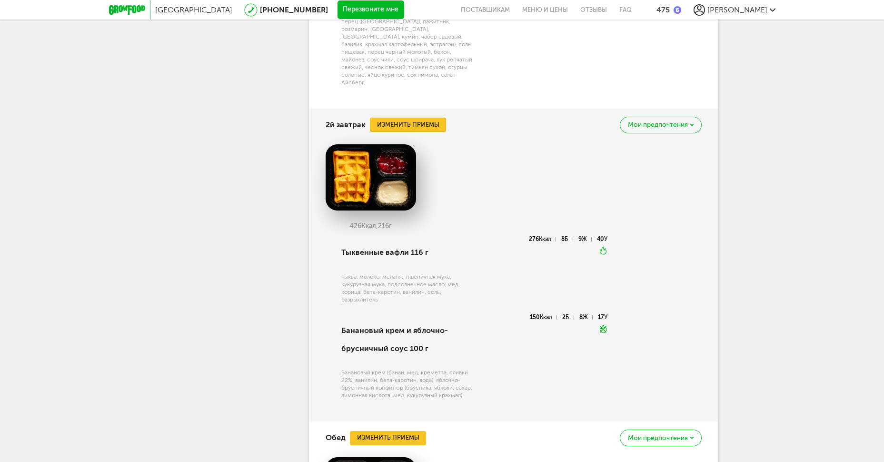
click at [420, 132] on button "Изменить приемы" at bounding box center [408, 125] width 76 height 14
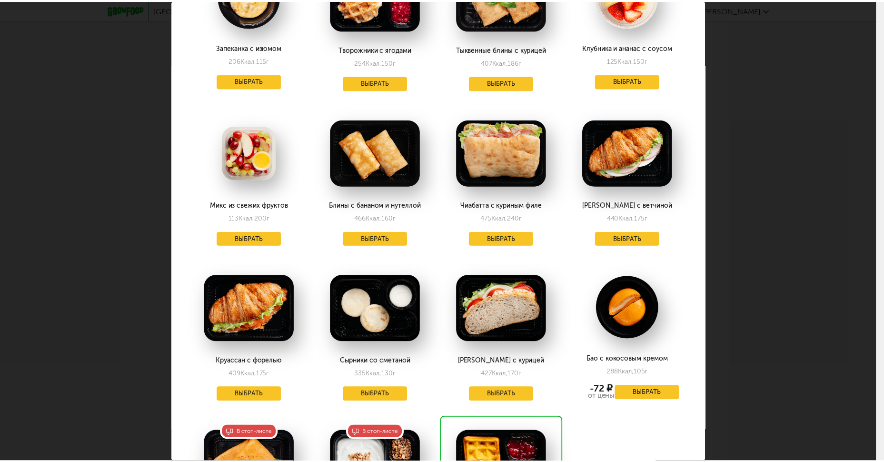
scroll to position [444, 0]
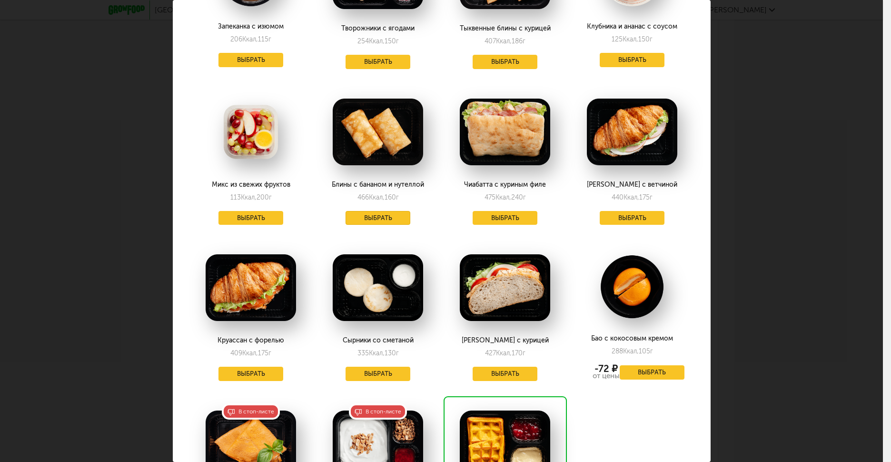
click at [391, 216] on button "Выбрать" at bounding box center [378, 218] width 65 height 14
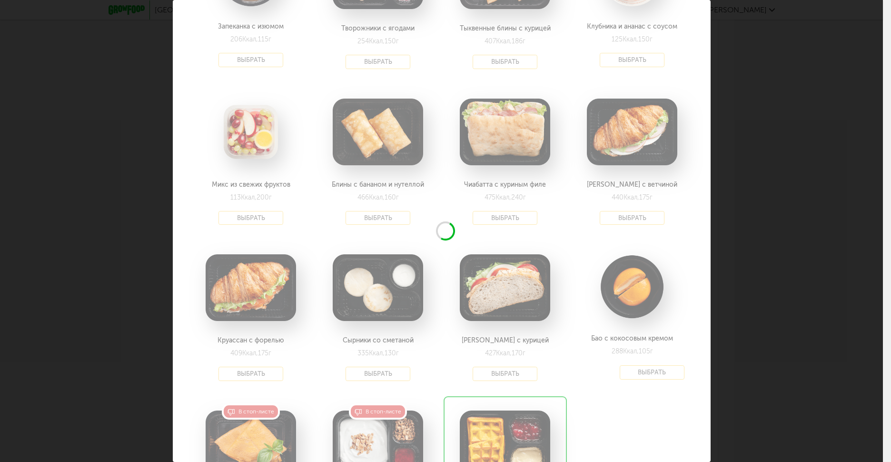
click at [753, 202] on div "Выберите 2й завтрак на [DATE] 28.08 В избранном Блин рваная говядина 244 Ккал, …" at bounding box center [441, 231] width 883 height 462
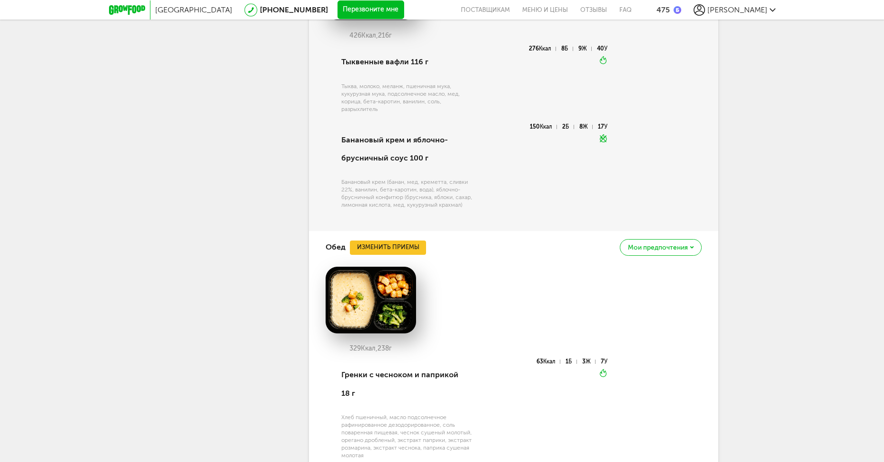
scroll to position [2779, 0]
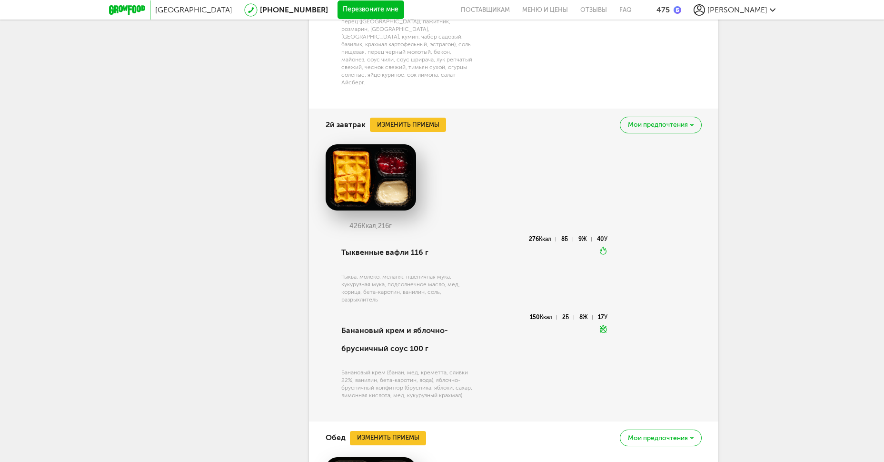
click at [416, 139] on div "2й завтрак Изменить приемы [PERSON_NAME] предпочтения" at bounding box center [514, 125] width 376 height 32
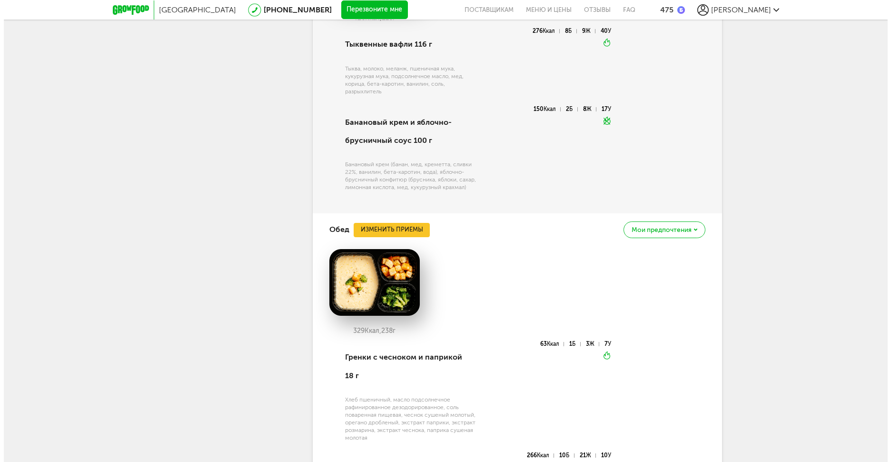
scroll to position [3033, 0]
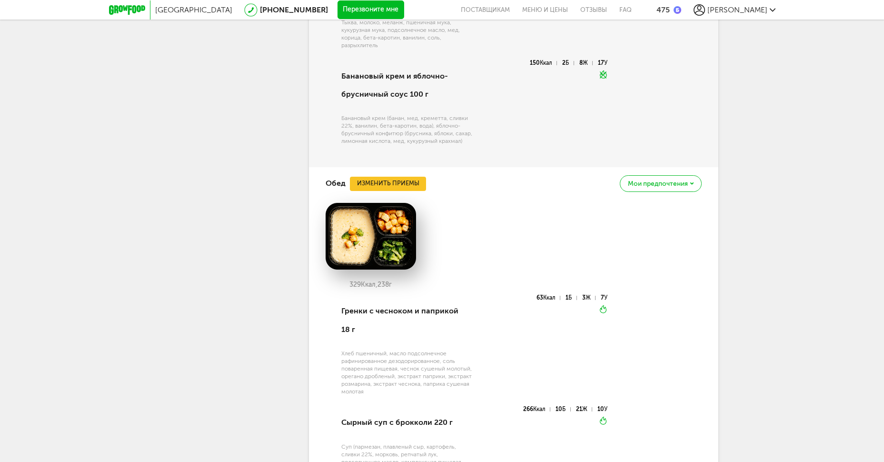
click at [386, 199] on div "Обед Изменить приемы [PERSON_NAME] предпочтения" at bounding box center [514, 183] width 376 height 32
click at [386, 191] on button "Изменить приемы" at bounding box center [388, 184] width 76 height 14
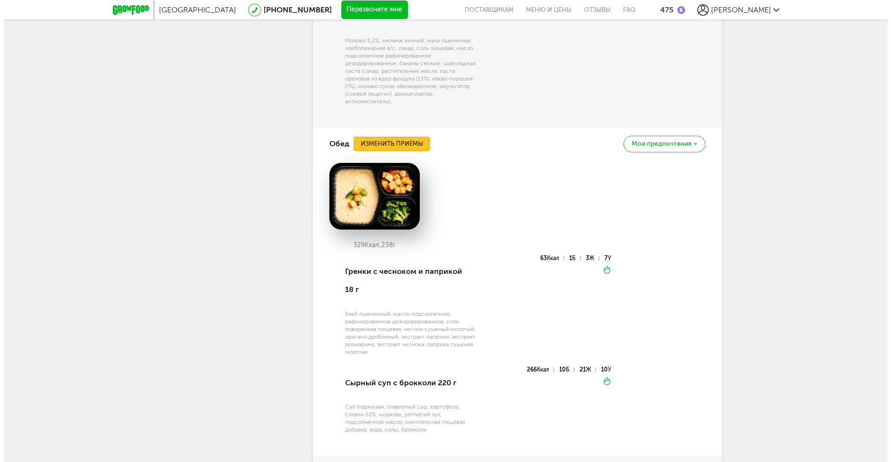
scroll to position [952, 0]
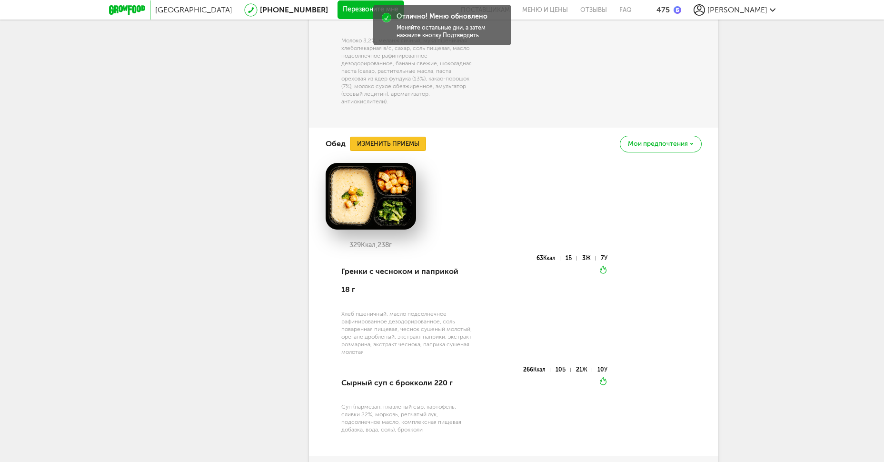
click at [414, 151] on button "Изменить приемы" at bounding box center [388, 144] width 76 height 14
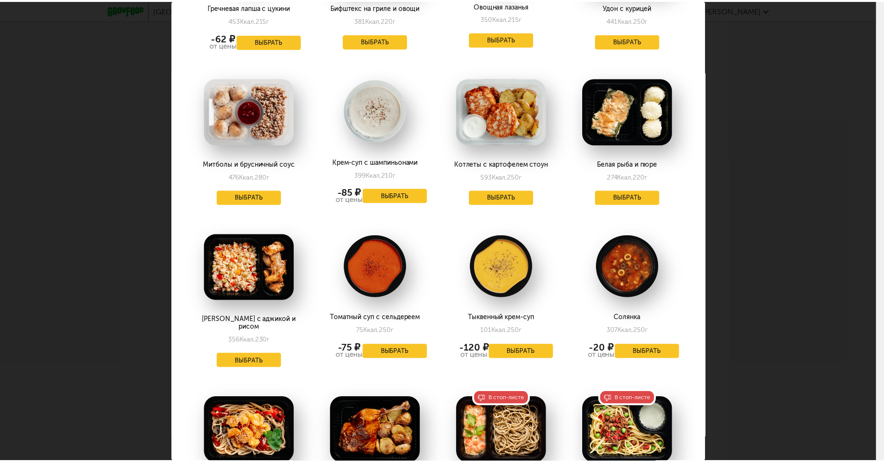
scroll to position [1269, 0]
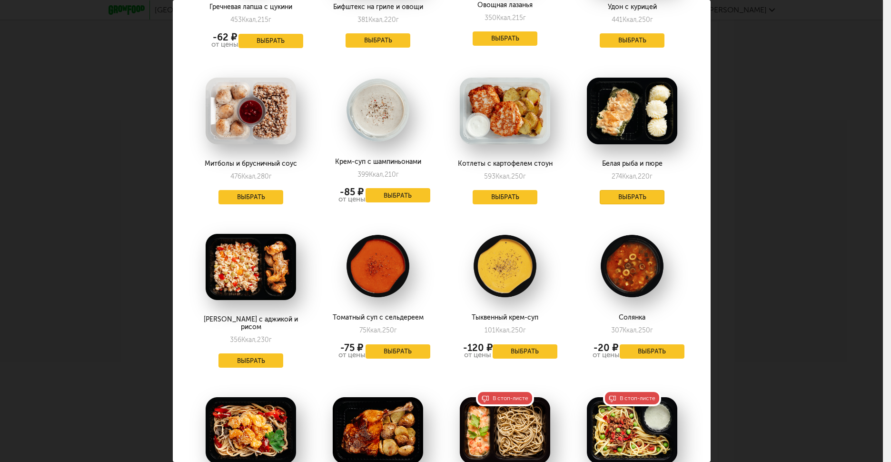
click at [630, 190] on button "Выбрать" at bounding box center [632, 197] width 65 height 14
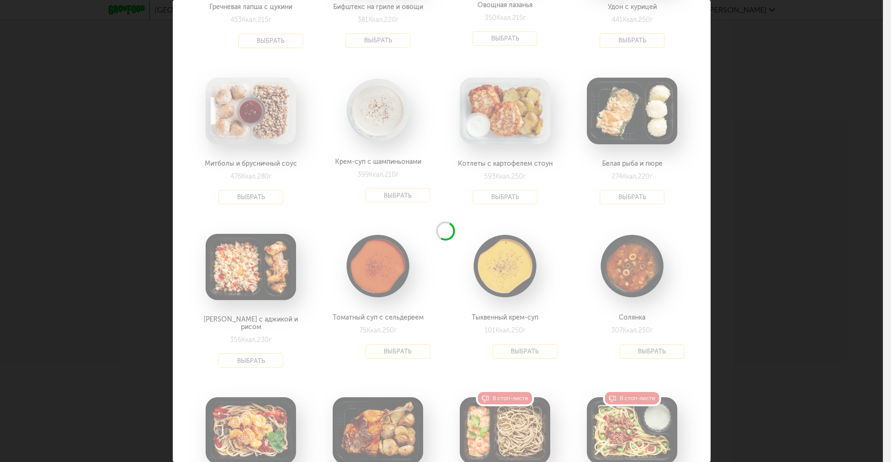
click at [774, 194] on div "Выберите обеды на [DATE] 28.08 В избранном Боул с фаршем и фасолью 280 Ккал, 21…" at bounding box center [441, 231] width 883 height 462
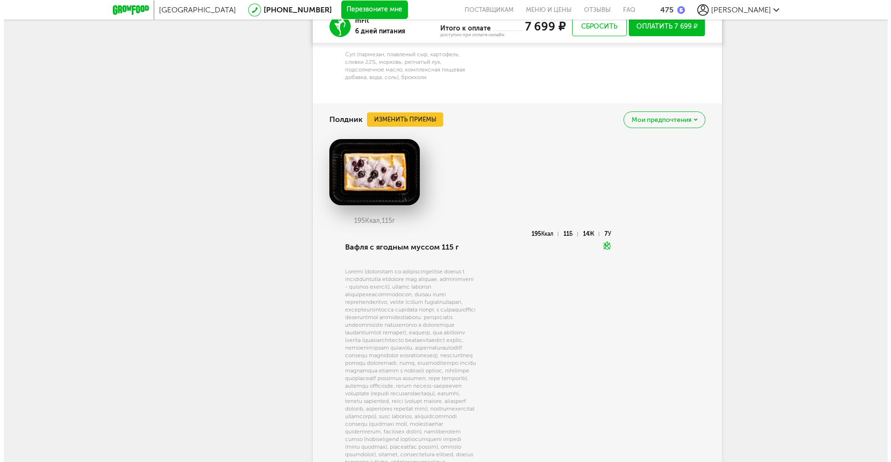
scroll to position [3414, 0]
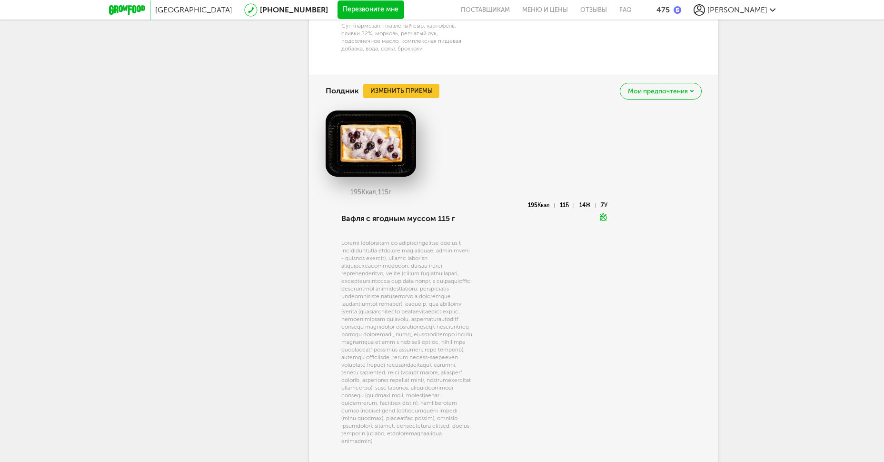
click at [429, 86] on div "Полдник Изменить приемы Мои предпочтения" at bounding box center [514, 91] width 376 height 32
click at [427, 93] on button "Изменить приемы" at bounding box center [401, 91] width 76 height 14
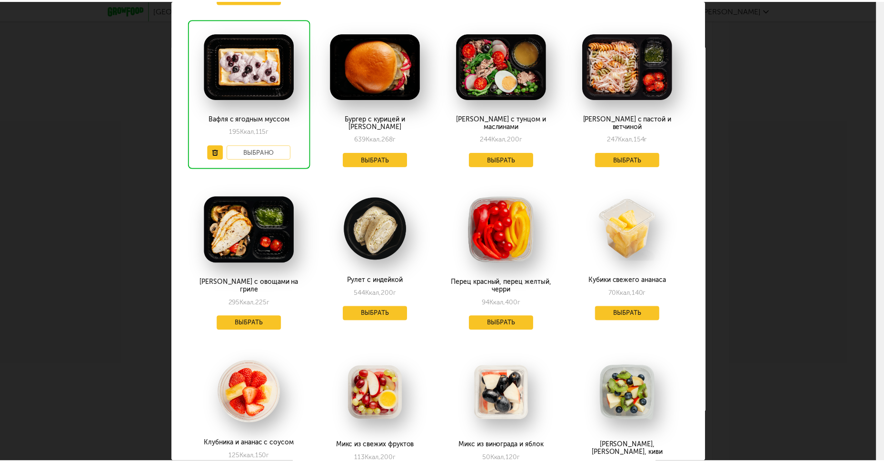
scroll to position [127, 0]
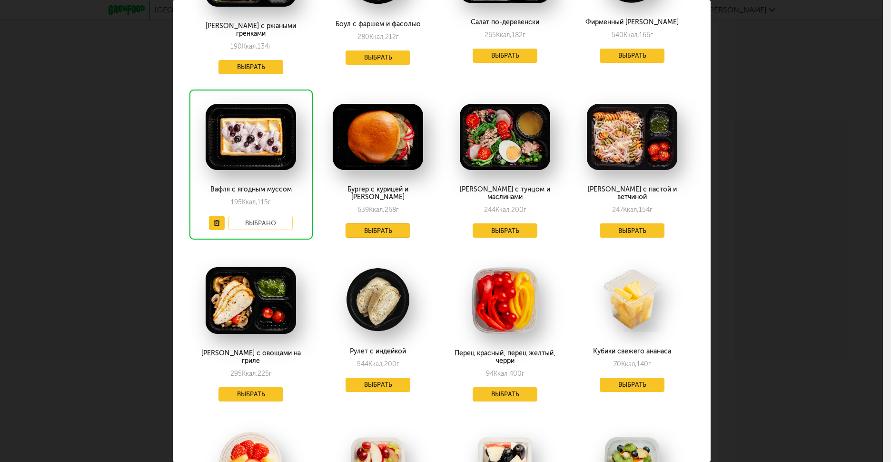
click at [386, 223] on button "Выбрать" at bounding box center [378, 230] width 65 height 14
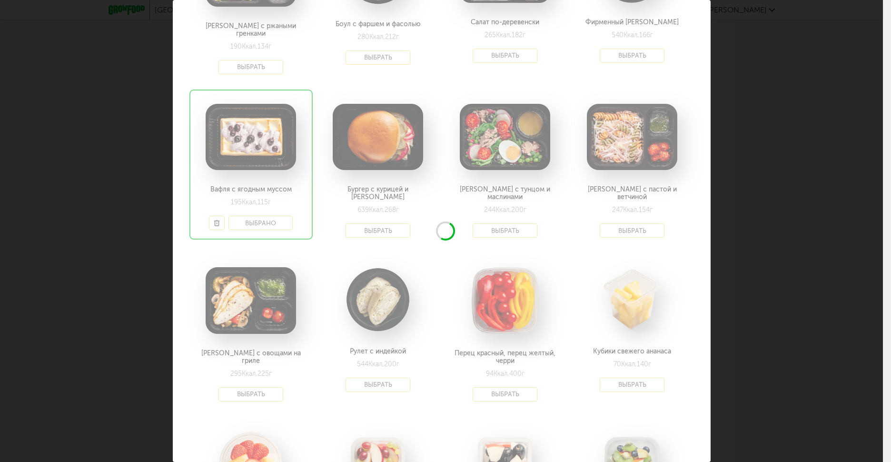
click at [801, 192] on div "Выберите полдники на [DATE] 28.08 В избранном [PERSON_NAME] с ржаными гренками …" at bounding box center [441, 231] width 883 height 462
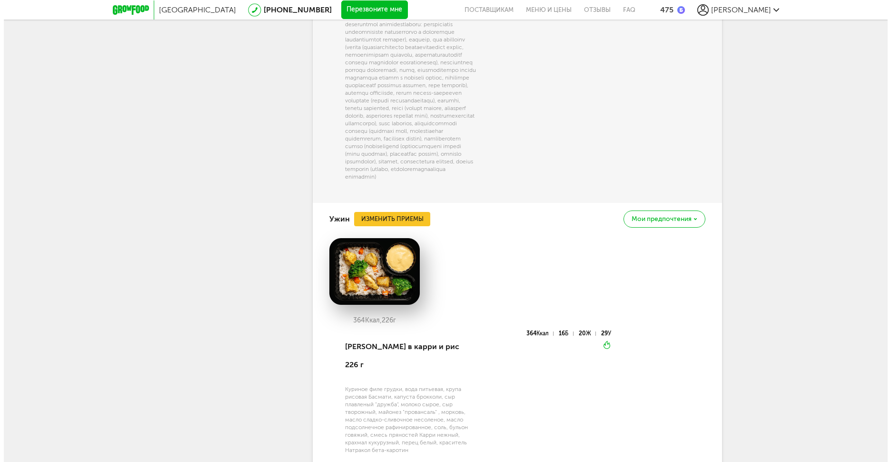
scroll to position [3759, 0]
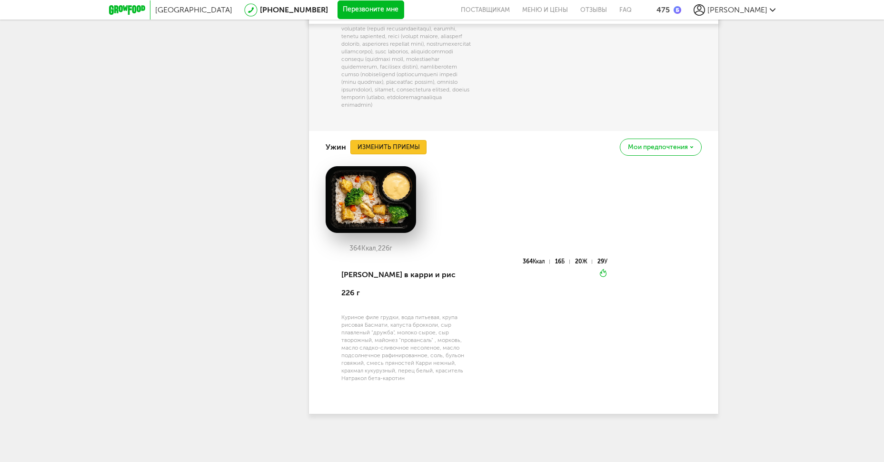
click at [425, 154] on button "Изменить приемы" at bounding box center [388, 147] width 76 height 14
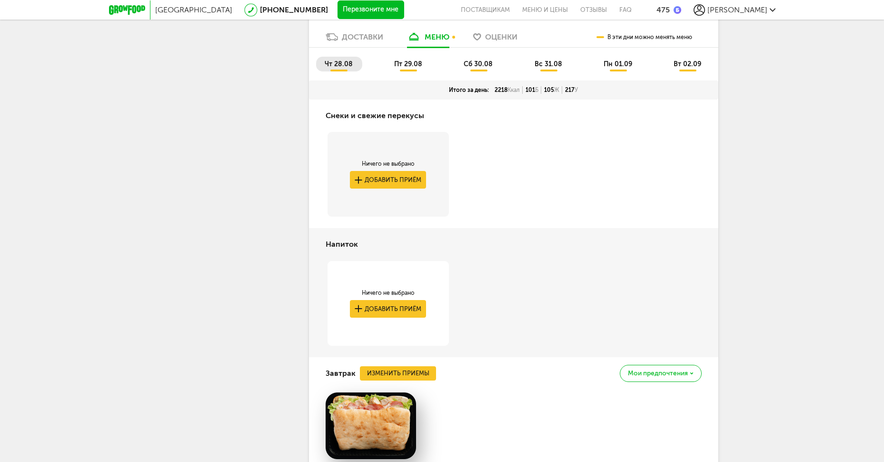
scroll to position [2166, 0]
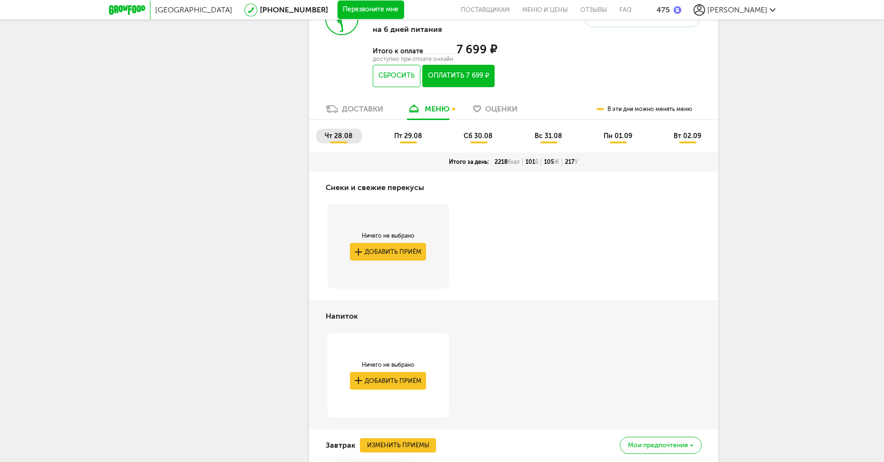
click at [419, 140] on span "пт 29.08" at bounding box center [408, 136] width 28 height 8
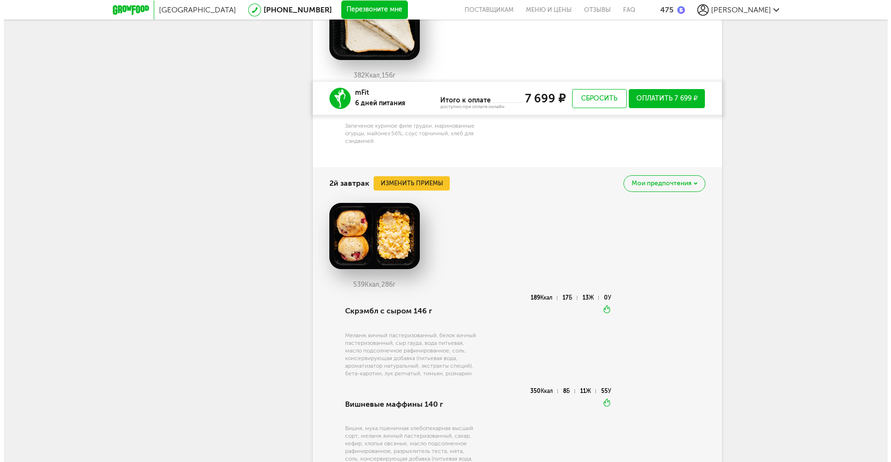
scroll to position [2737, 0]
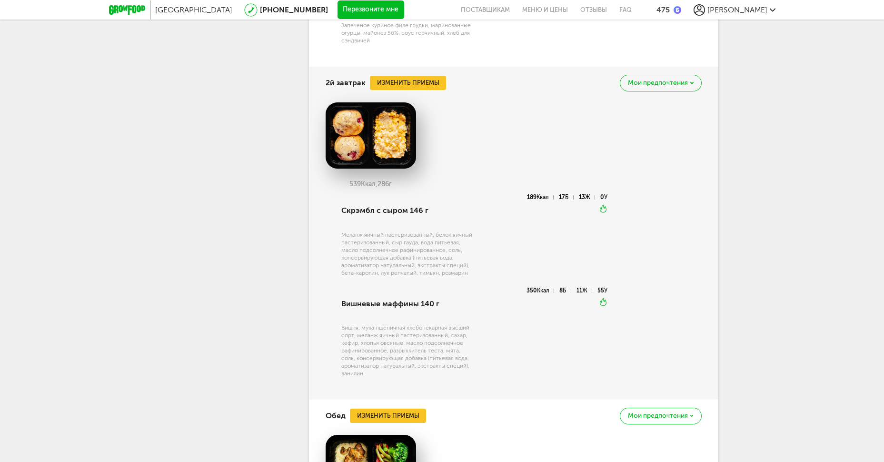
click at [410, 99] on div "2й завтрак Изменить приемы [PERSON_NAME] предпочтения" at bounding box center [514, 83] width 376 height 32
click at [418, 90] on button "Изменить приемы" at bounding box center [408, 83] width 76 height 14
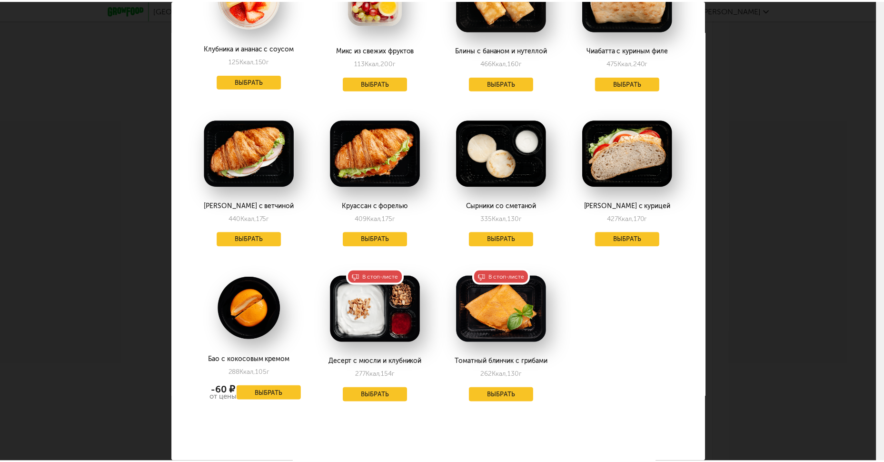
scroll to position [580, 0]
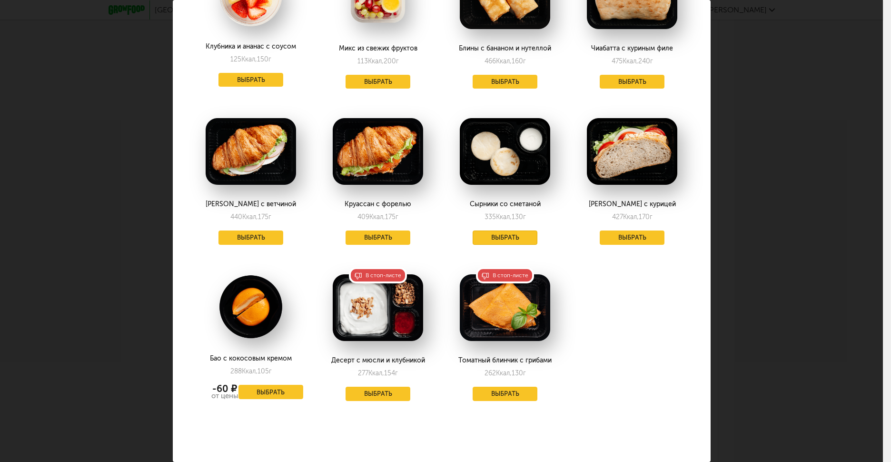
click at [503, 230] on button "Выбрать" at bounding box center [505, 237] width 65 height 14
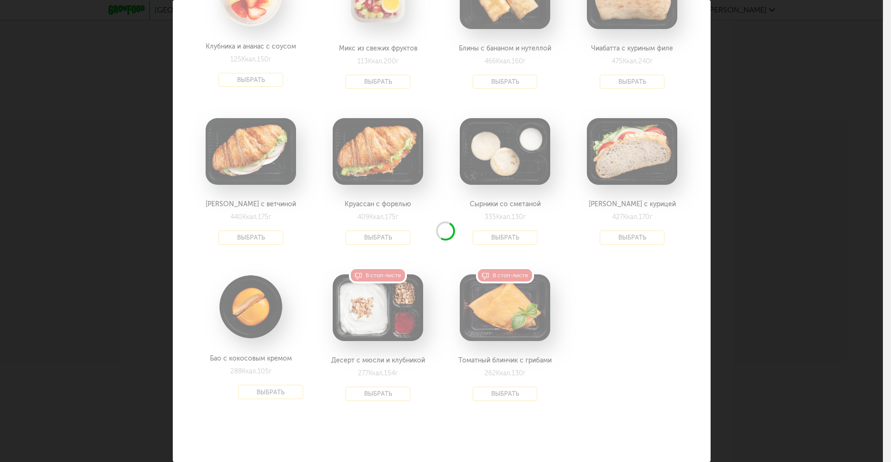
click at [775, 236] on div "Выберите 2й завтрак на [DATE] 29.08 В избранном Блин рваная говядина 244 Ккал, …" at bounding box center [441, 231] width 883 height 462
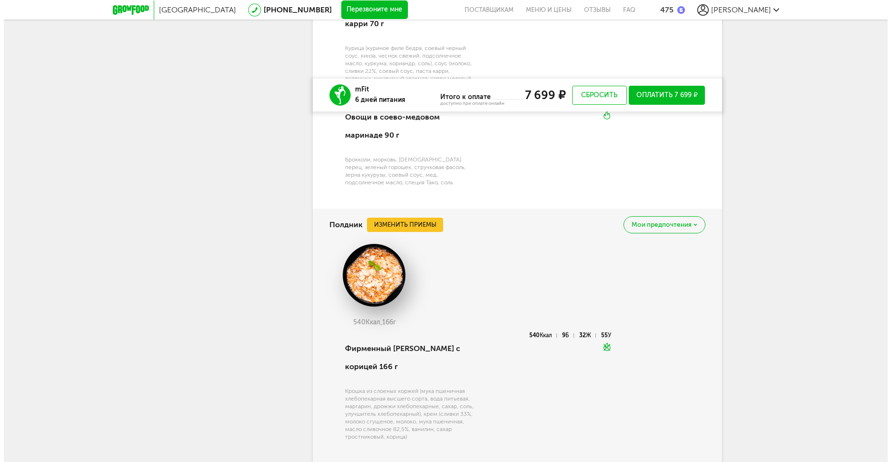
scroll to position [3372, 0]
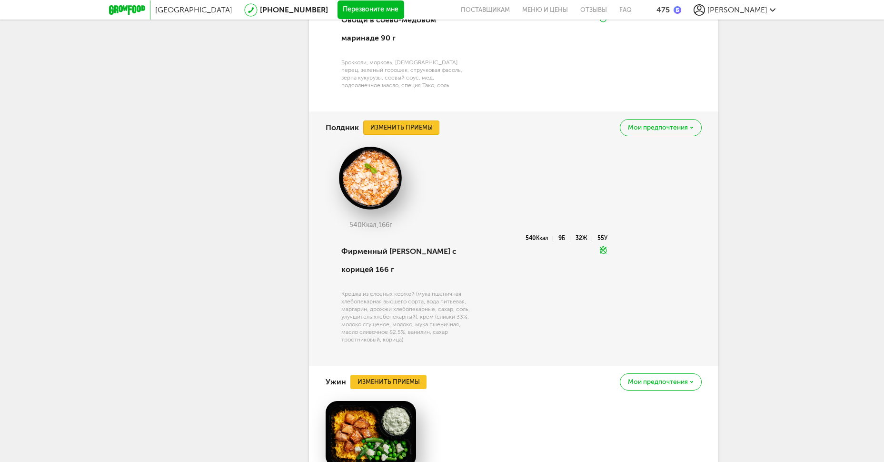
click at [418, 135] on button "Изменить приемы" at bounding box center [401, 127] width 76 height 14
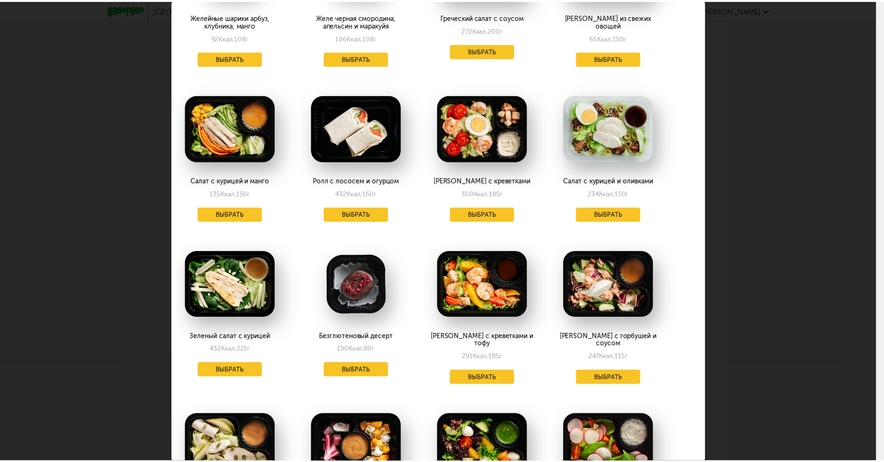
scroll to position [1094, 19]
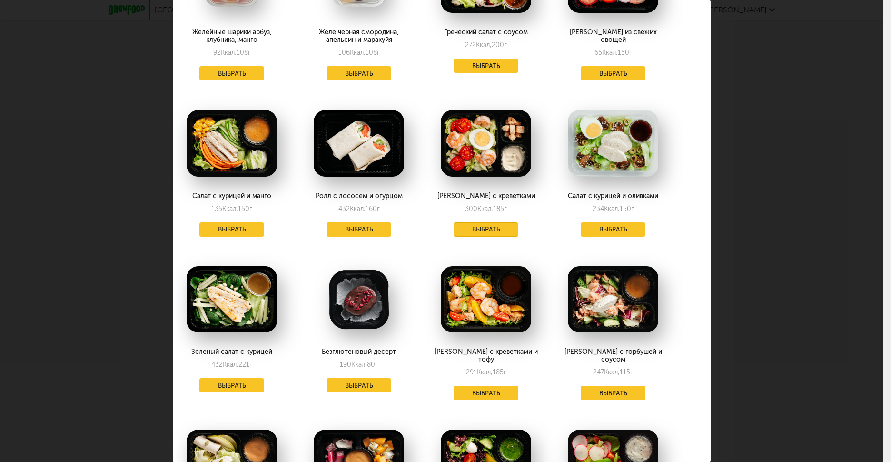
click at [483, 222] on button "Выбрать" at bounding box center [486, 229] width 65 height 14
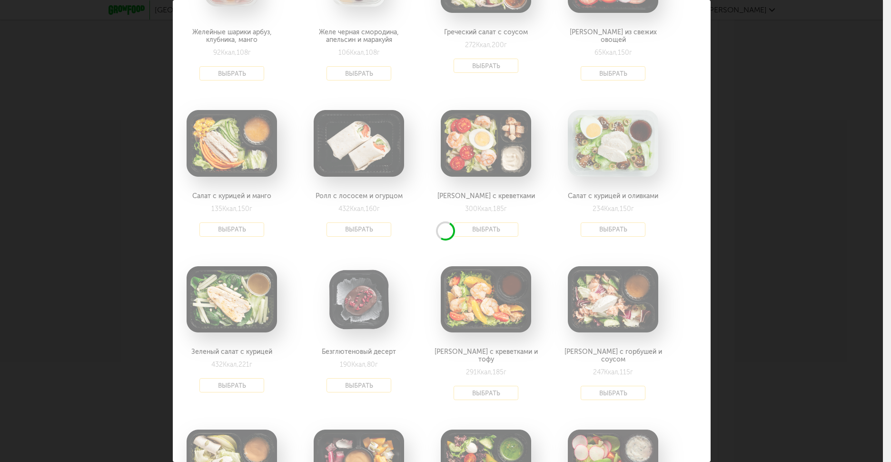
click at [801, 217] on div "Выберите полдники на [DATE] 29.08 В избранном [PERSON_NAME] с ржаными гренками …" at bounding box center [441, 231] width 883 height 462
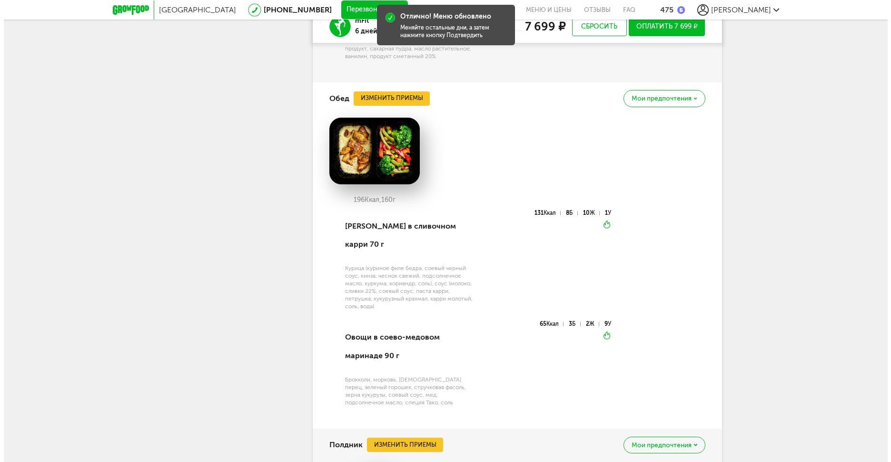
scroll to position [2928, 0]
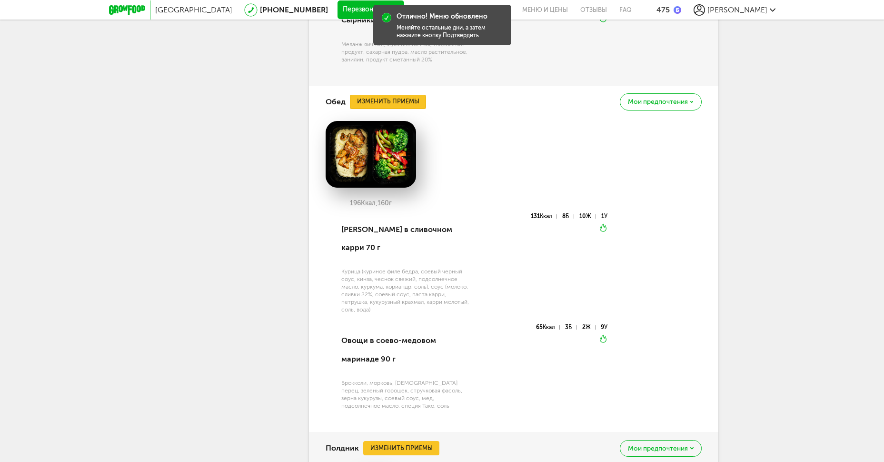
click at [413, 109] on button "Изменить приемы" at bounding box center [388, 102] width 76 height 14
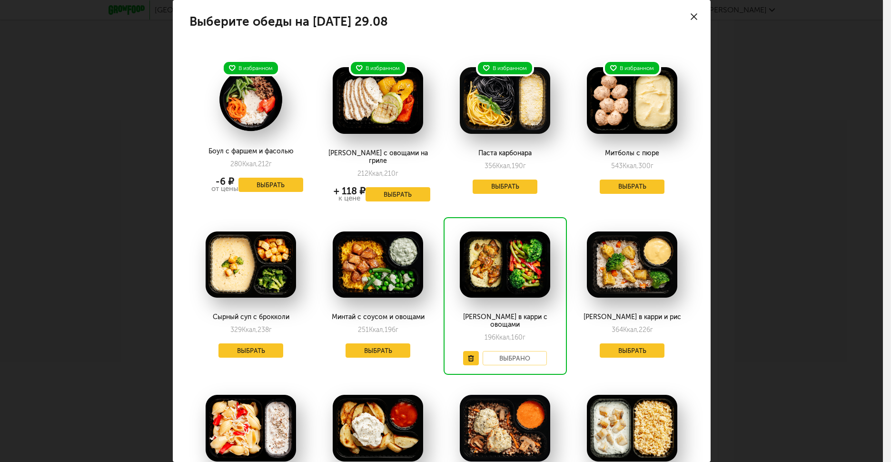
scroll to position [254, 0]
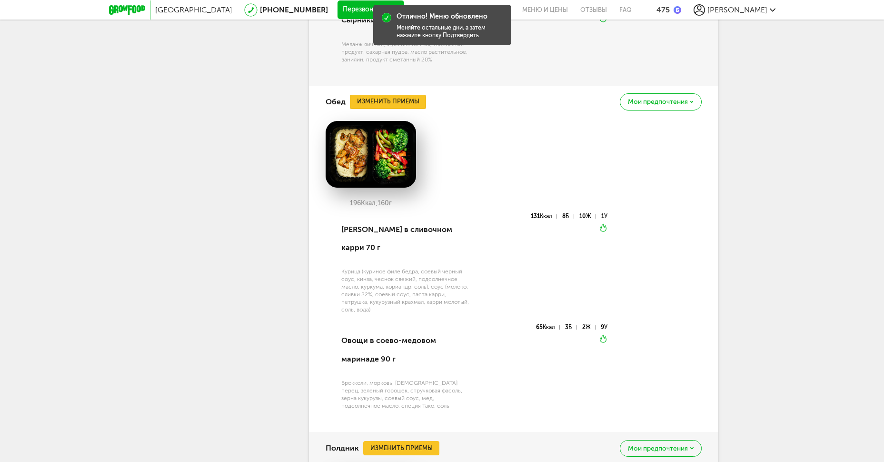
click at [406, 109] on button "Изменить приемы" at bounding box center [388, 102] width 76 height 14
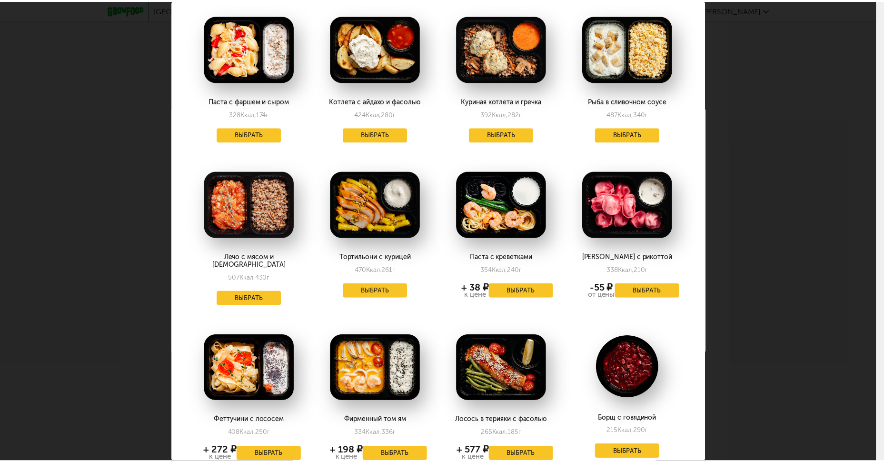
scroll to position [381, 0]
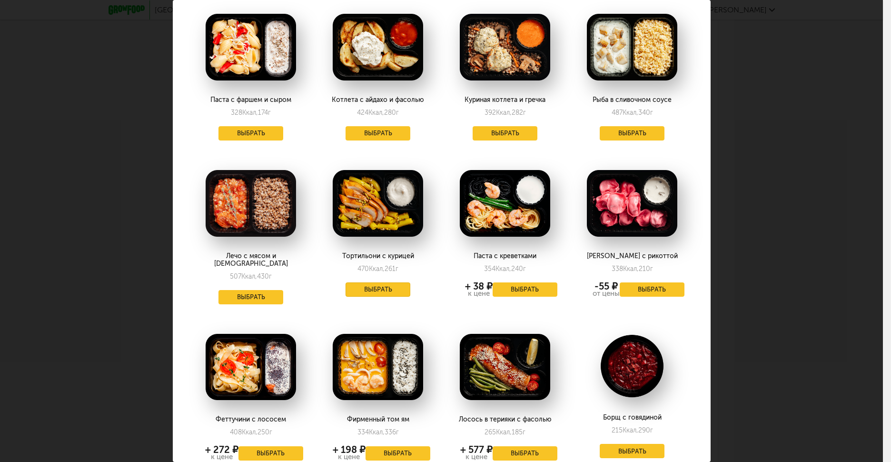
click at [386, 282] on button "Выбрать" at bounding box center [378, 289] width 65 height 14
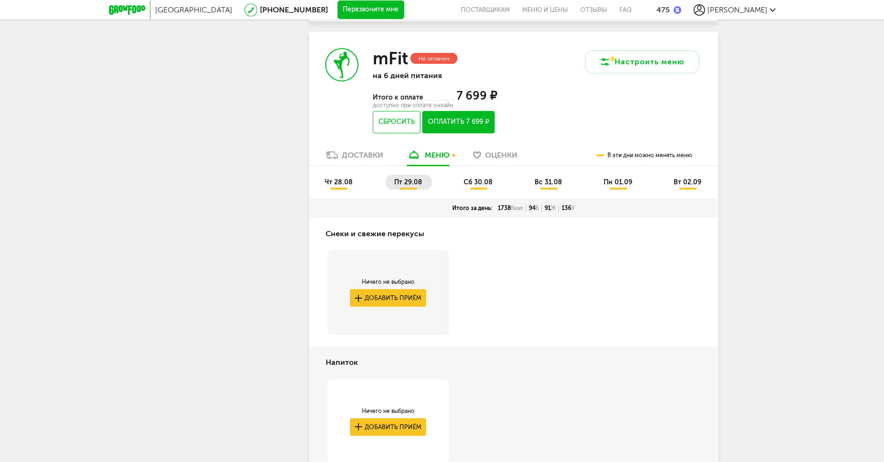
click at [479, 186] on span "сб 30.08" at bounding box center [478, 182] width 29 height 8
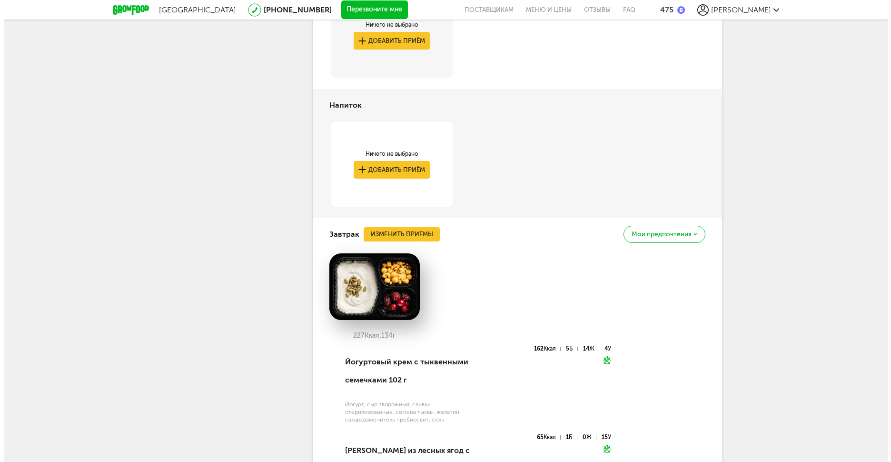
scroll to position [2437, 0]
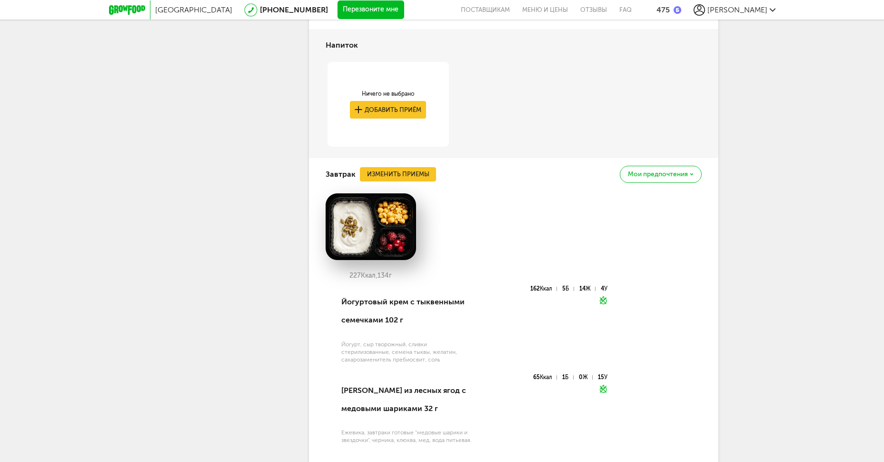
click at [426, 190] on div "Завтрак Изменить приемы Мои предпочтения" at bounding box center [514, 174] width 376 height 32
click at [426, 181] on button "Изменить приемы" at bounding box center [398, 174] width 76 height 14
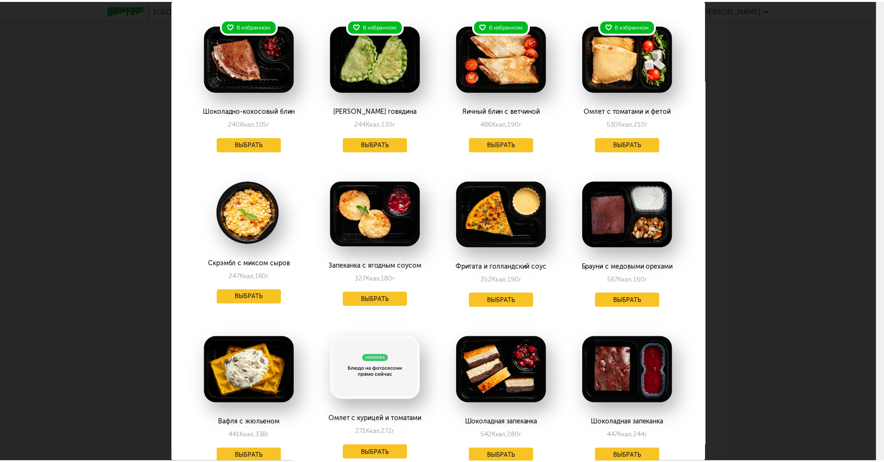
scroll to position [190, 0]
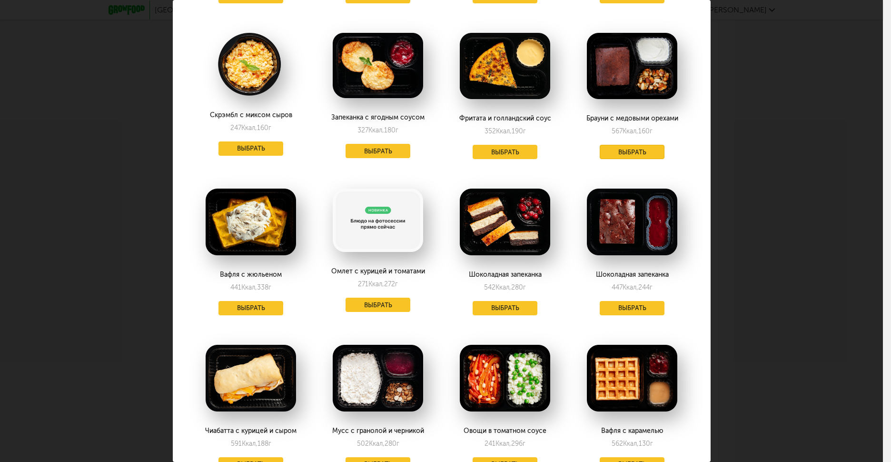
click at [623, 151] on button "Выбрать" at bounding box center [632, 152] width 65 height 14
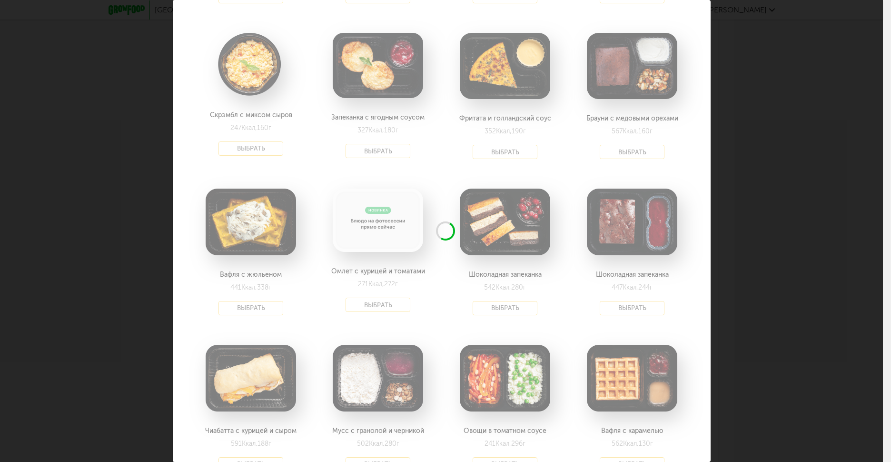
click at [815, 162] on div "Выберите завтраки на [DATE] 30.08 В избранном Шоколадно-кокосовый блин 240 Ккал…" at bounding box center [441, 231] width 883 height 462
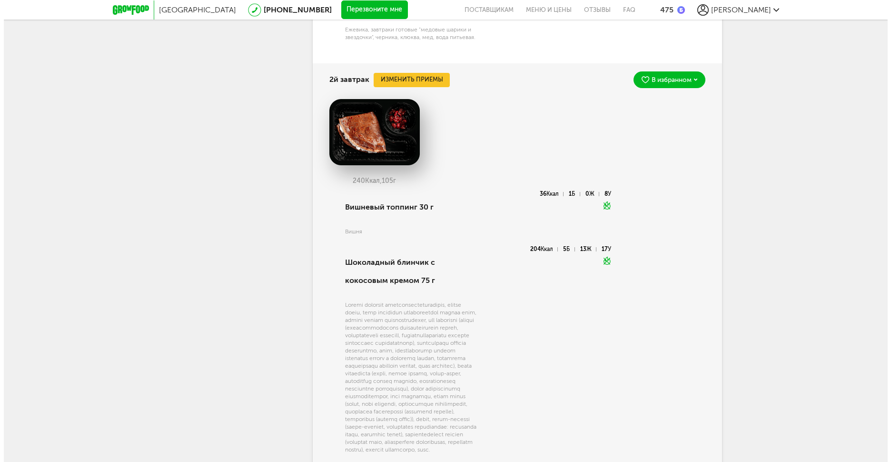
scroll to position [2818, 0]
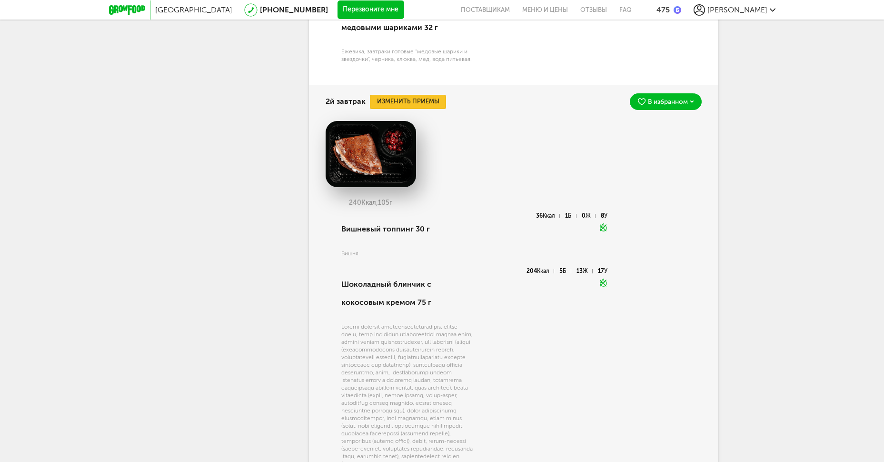
click at [415, 109] on button "Изменить приемы" at bounding box center [408, 102] width 76 height 14
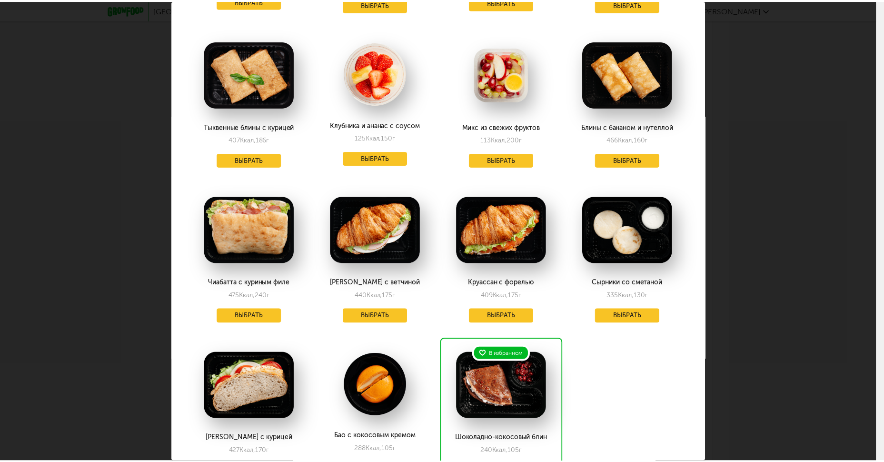
scroll to position [580, 0]
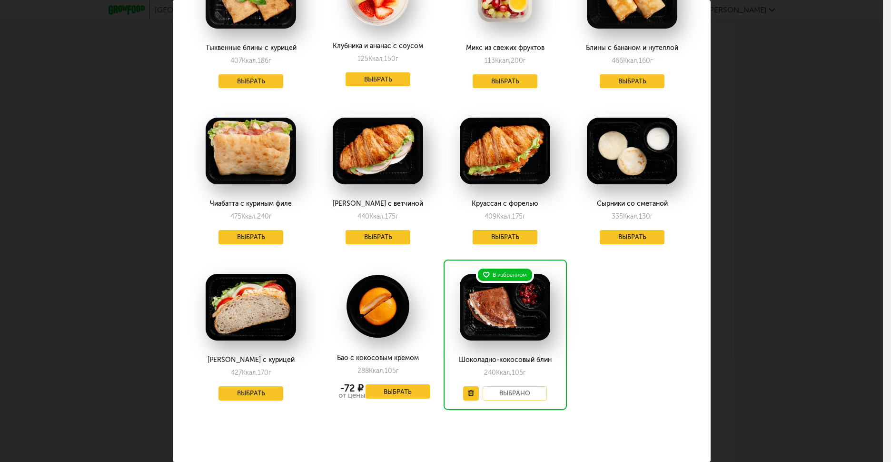
click at [526, 231] on button "Выбрать" at bounding box center [505, 237] width 65 height 14
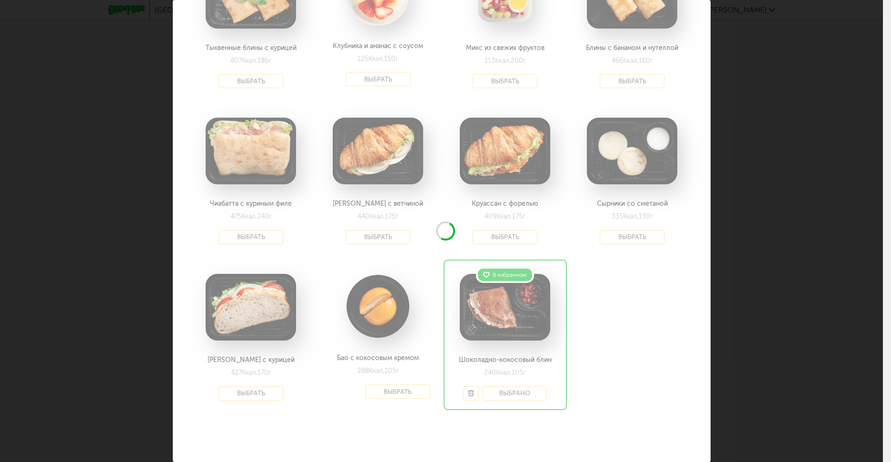
click at [801, 231] on div "Выберите 2й завтрак на [DATE] 30.08 В избранном Блин рваная говядина 244 Ккал, …" at bounding box center [441, 231] width 883 height 462
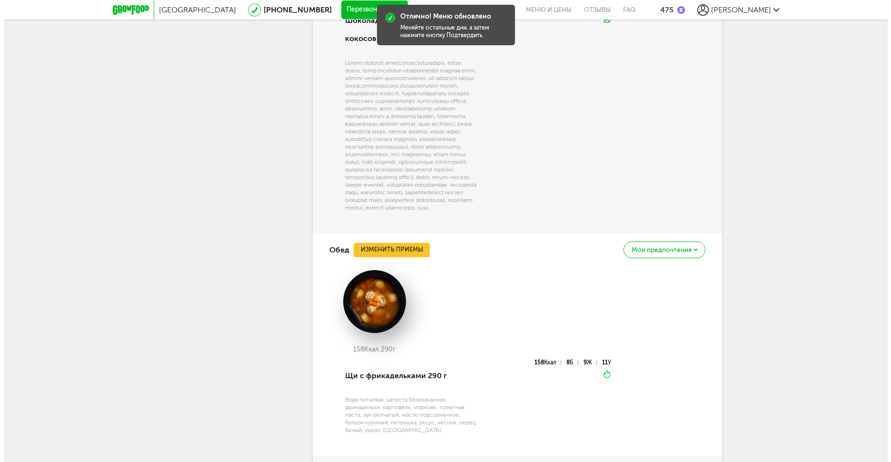
scroll to position [3198, 0]
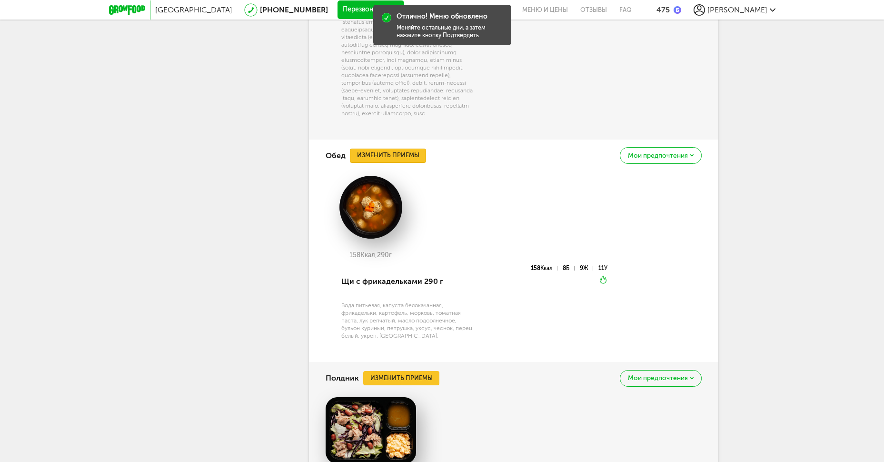
click at [374, 163] on button "Изменить приемы" at bounding box center [388, 155] width 76 height 14
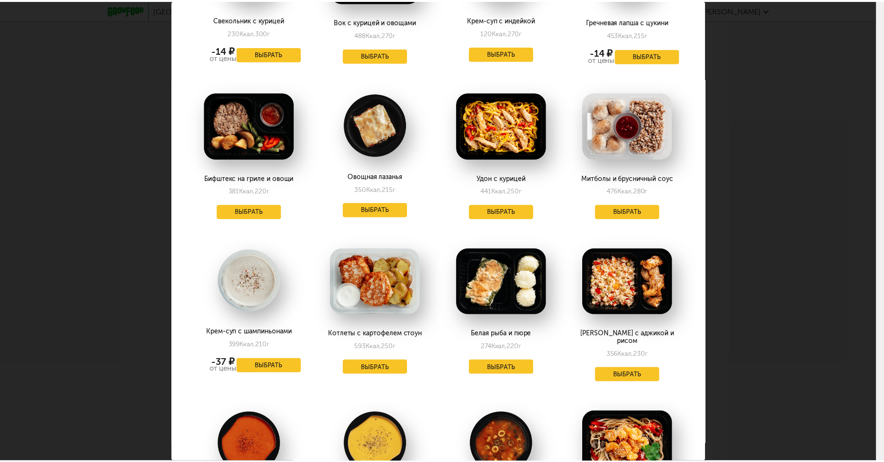
scroll to position [1269, 0]
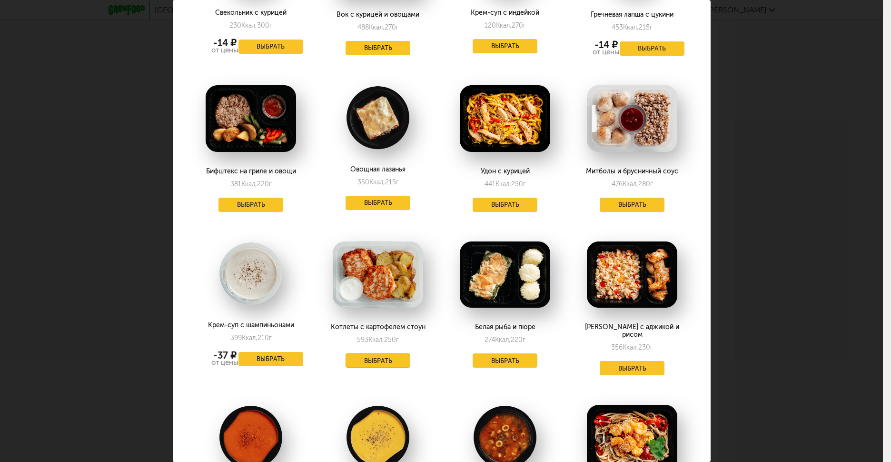
click at [382, 353] on button "Выбрать" at bounding box center [378, 360] width 65 height 14
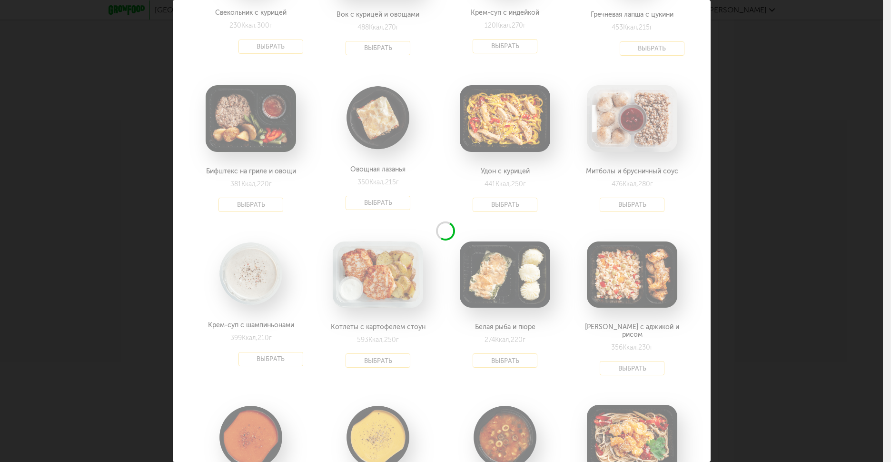
click at [775, 222] on div "Выберите обеды на [DATE] 30.08 В избранном Куриные байтсы с соусом 373 Ккал, 17…" at bounding box center [441, 231] width 883 height 462
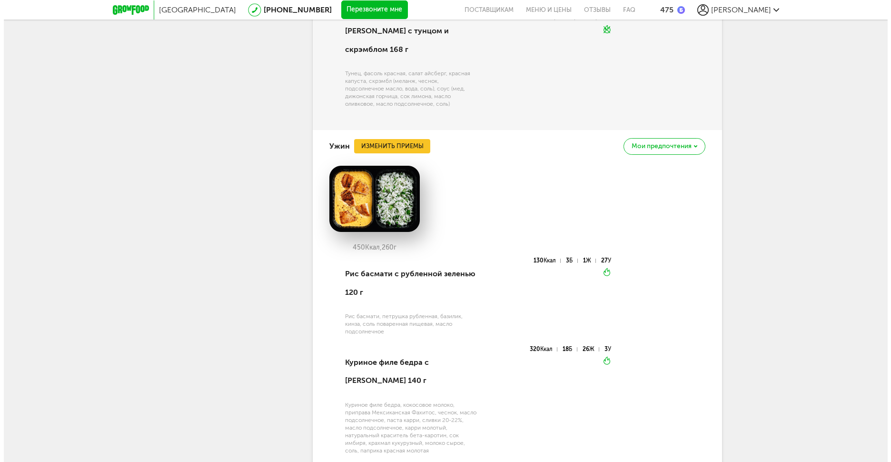
scroll to position [3325, 0]
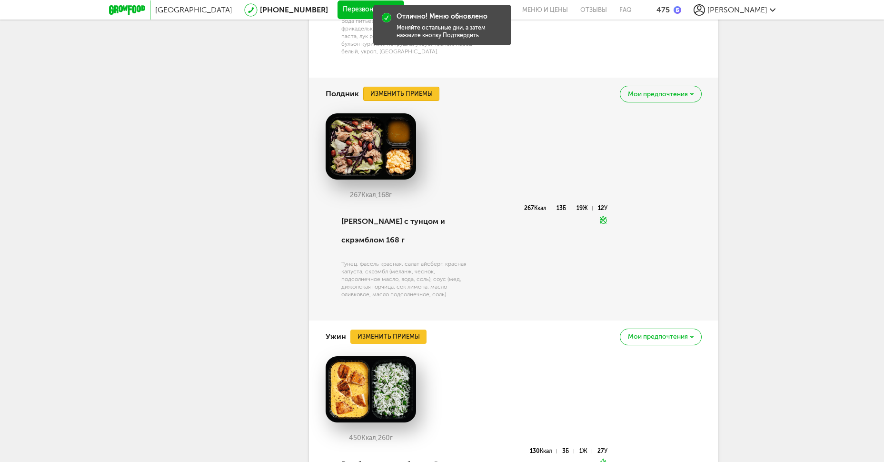
click at [417, 101] on button "Изменить приемы" at bounding box center [401, 94] width 76 height 14
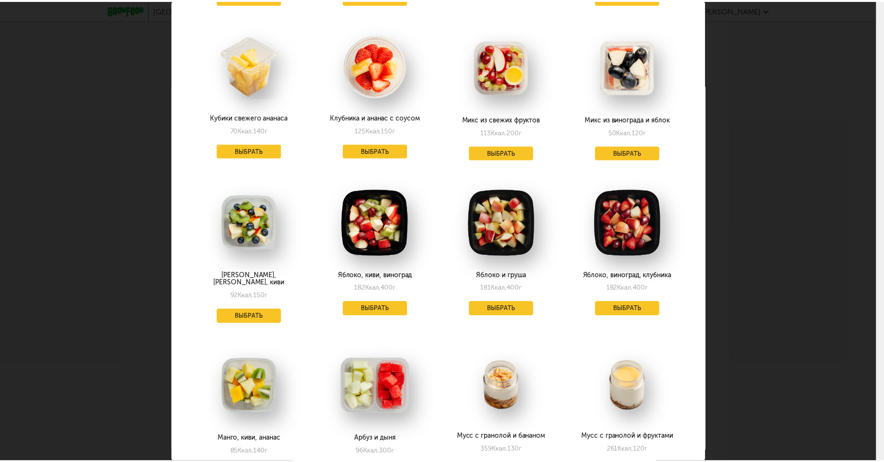
scroll to position [571, 0]
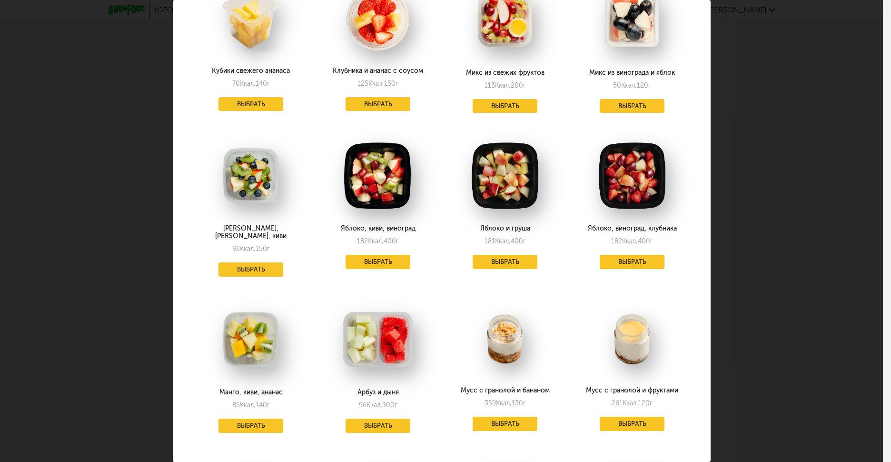
click at [648, 255] on button "Выбрать" at bounding box center [632, 262] width 65 height 14
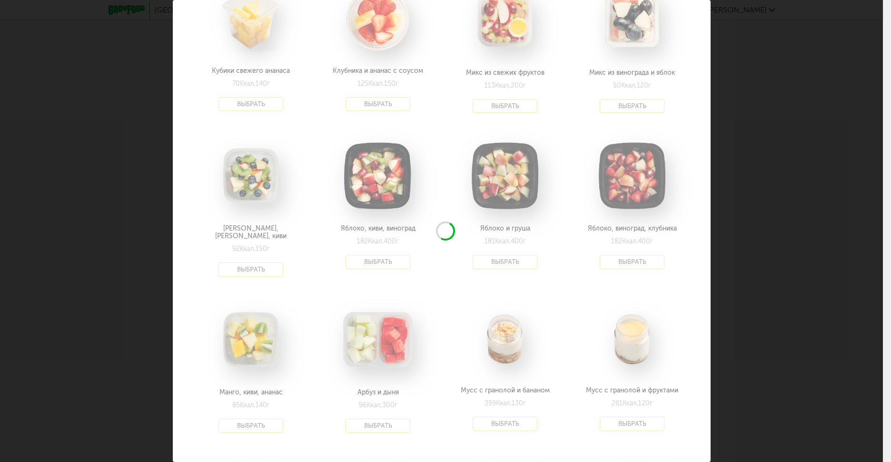
click at [764, 213] on div "Выберите полдники на [DATE] 30.08 В избранном Куриные байтсы с соусом 373 Ккал,…" at bounding box center [441, 231] width 883 height 462
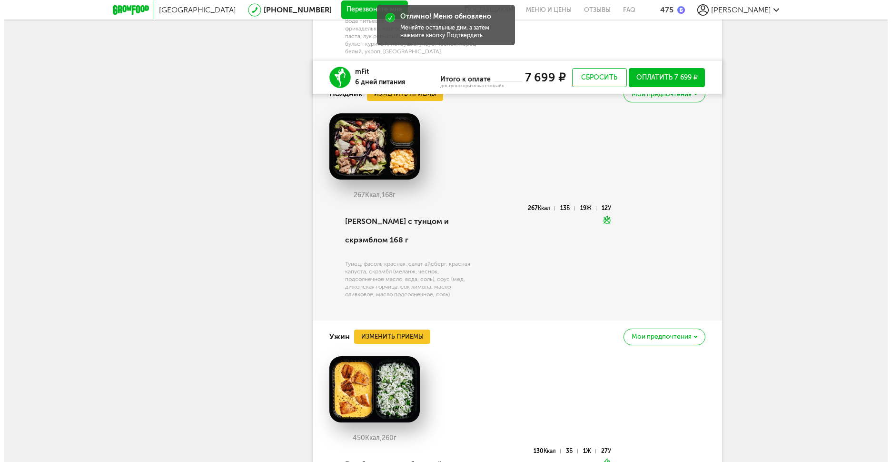
scroll to position [3579, 0]
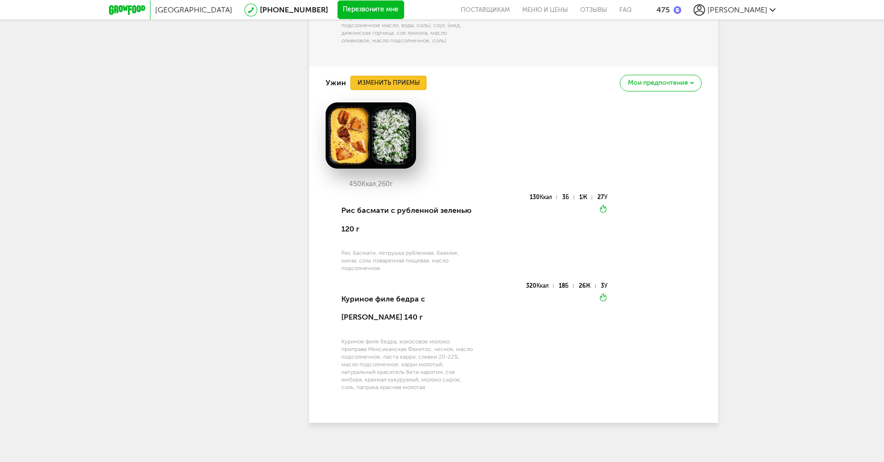
click at [397, 90] on button "Изменить приемы" at bounding box center [388, 83] width 76 height 14
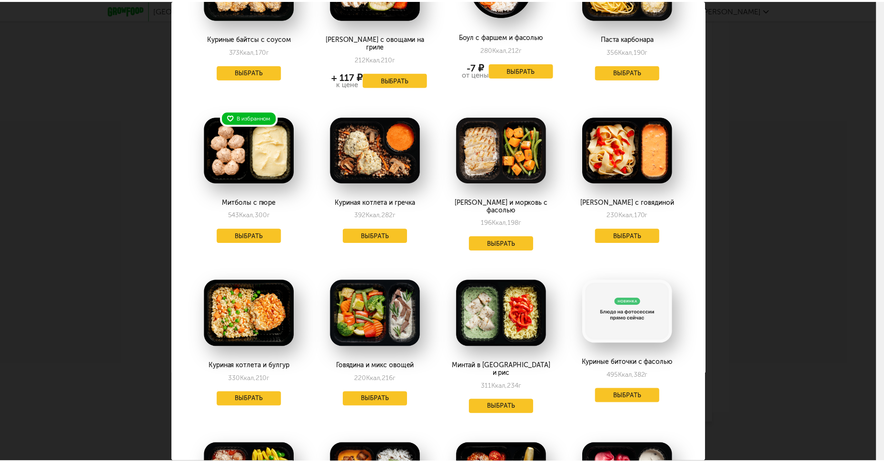
scroll to position [127, 0]
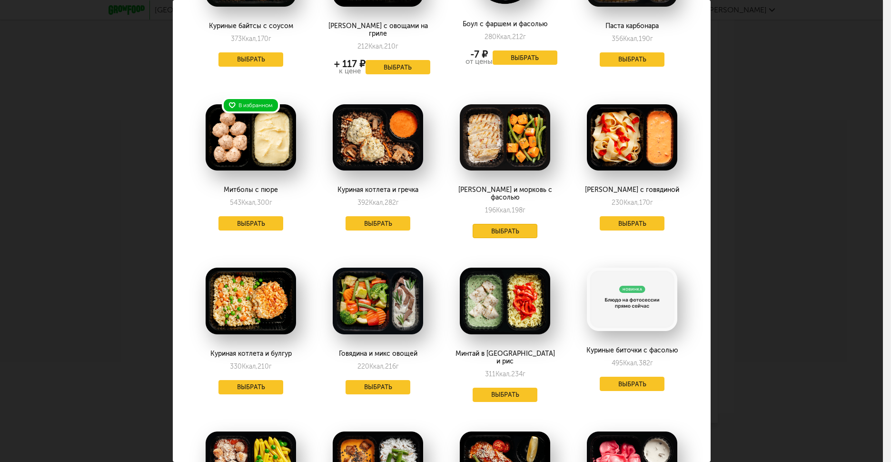
click at [501, 224] on button "Выбрать" at bounding box center [505, 231] width 65 height 14
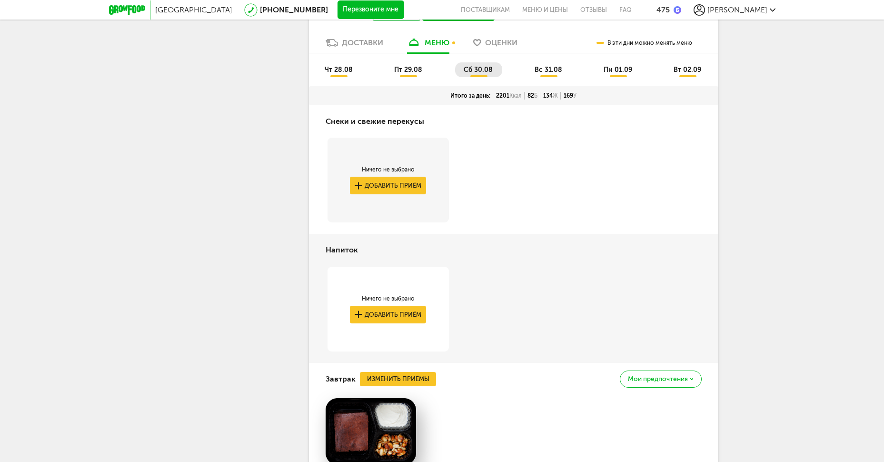
click at [548, 74] on span "вс 31.08" at bounding box center [548, 70] width 28 height 8
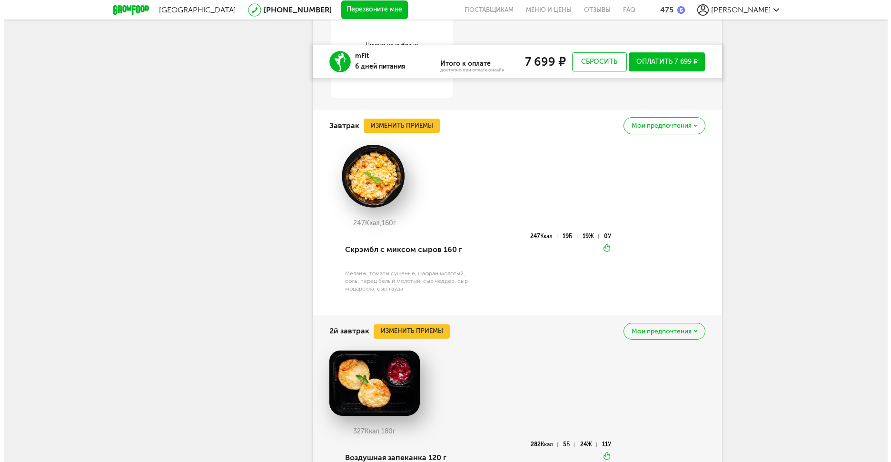
scroll to position [2549, 0]
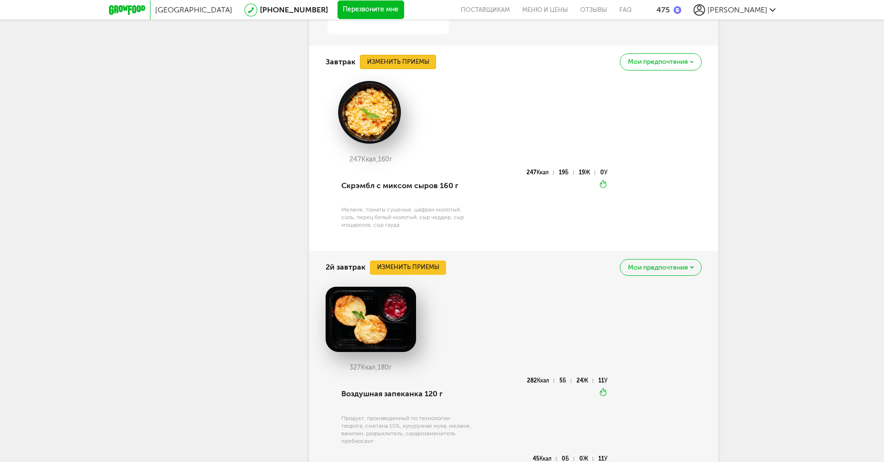
click at [434, 69] on button "Изменить приемы" at bounding box center [398, 62] width 76 height 14
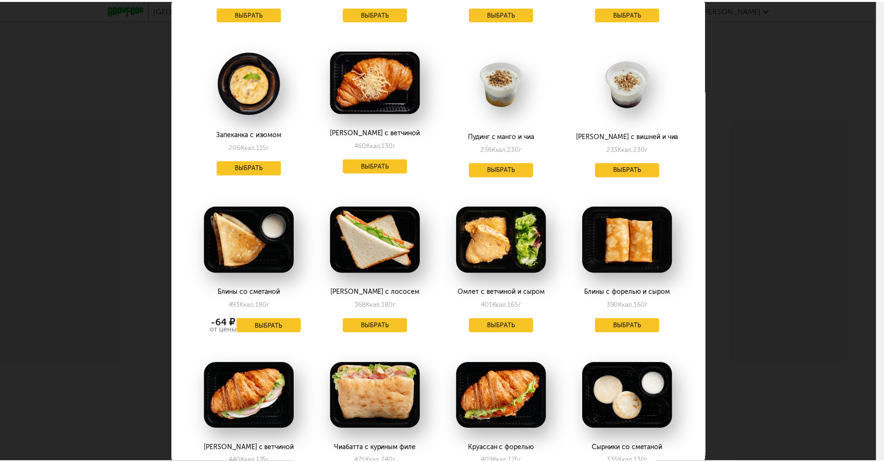
scroll to position [762, 0]
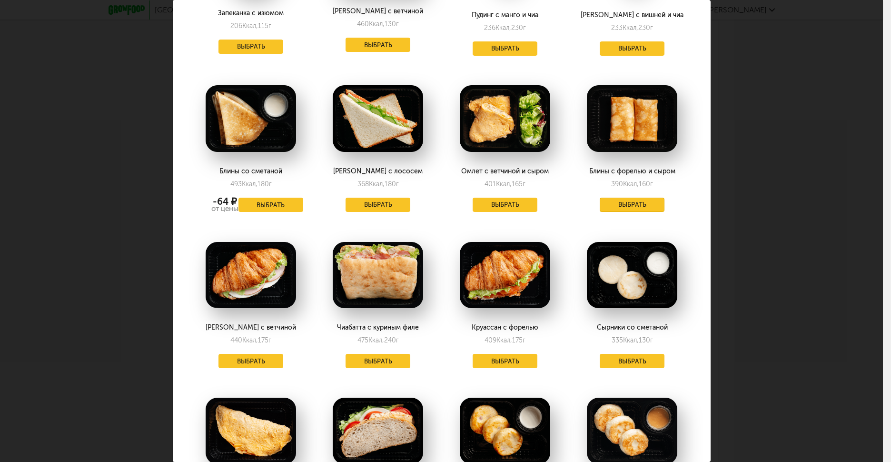
click at [643, 202] on button "Выбрать" at bounding box center [632, 205] width 65 height 14
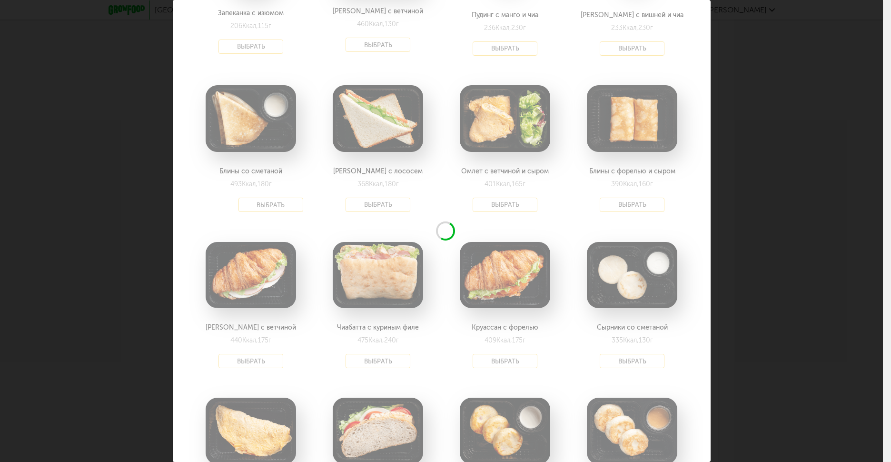
click at [779, 218] on div "Выберите завтраки на [DATE] 31.08 В избранном Шоколадно-кокосовый блин 240 Ккал…" at bounding box center [441, 231] width 883 height 462
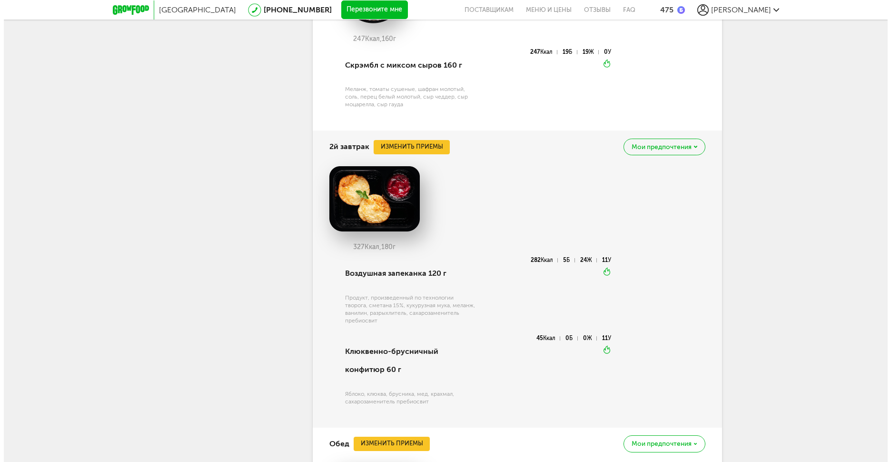
scroll to position [2740, 0]
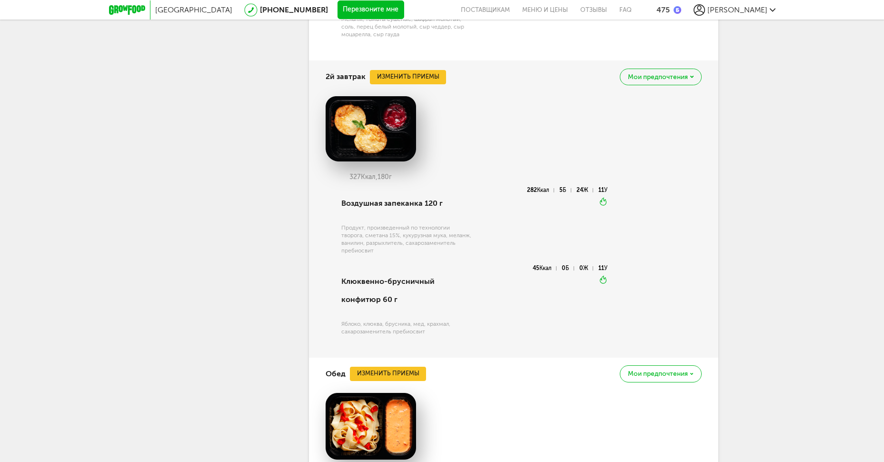
click at [426, 93] on div "2й завтрак Изменить приемы [PERSON_NAME] предпочтения" at bounding box center [514, 76] width 376 height 32
click at [425, 84] on button "Изменить приемы" at bounding box center [408, 77] width 76 height 14
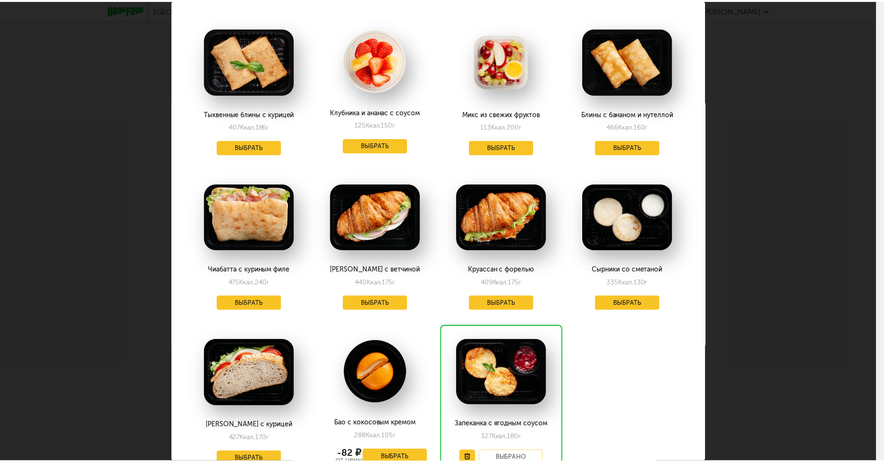
scroll to position [581, 0]
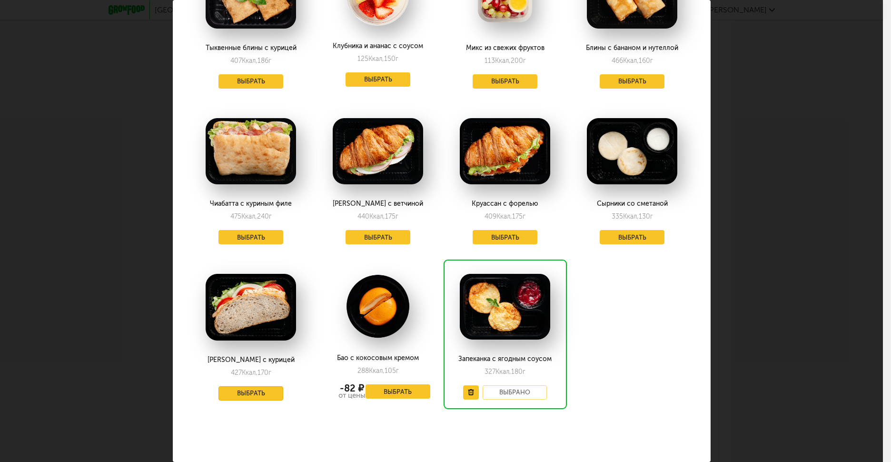
click at [262, 390] on button "Выбрать" at bounding box center [250, 393] width 65 height 14
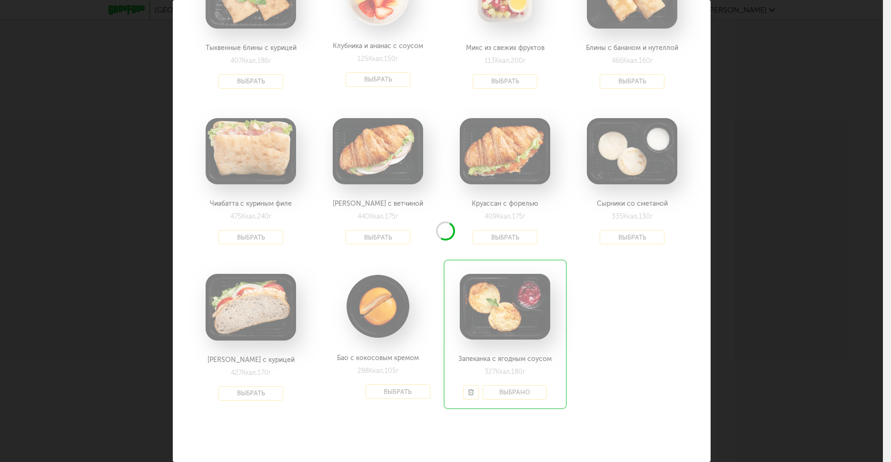
drag, startPoint x: 262, startPoint y: 390, endPoint x: 870, endPoint y: 263, distance: 620.9
click at [866, 265] on div "Выберите 2й завтрак на [DATE] 31.08 В избранном Шоколадно-кокосовый блин 240 Кк…" at bounding box center [441, 231] width 883 height 462
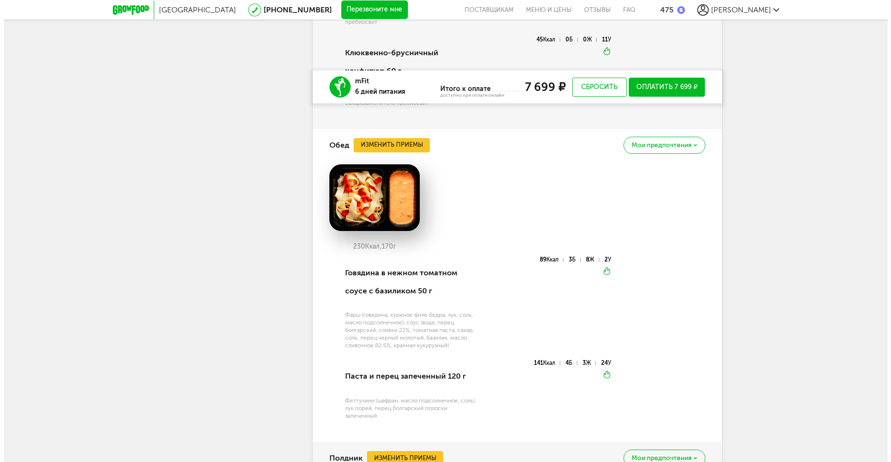
scroll to position [3057, 0]
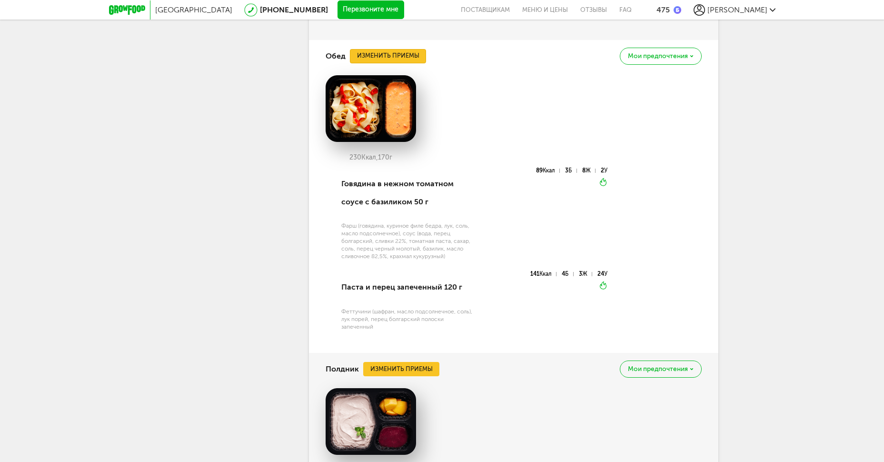
click at [410, 63] on button "Изменить приемы" at bounding box center [388, 56] width 76 height 14
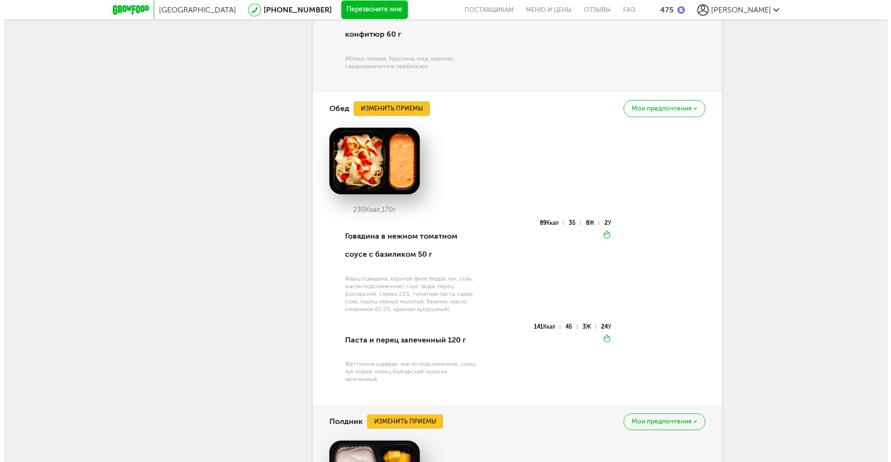
scroll to position [431, 0]
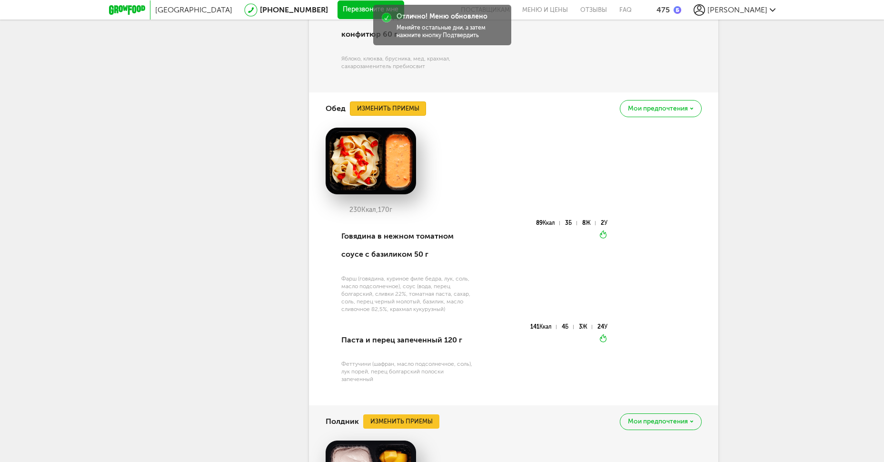
click at [397, 116] on button "Изменить приемы" at bounding box center [388, 108] width 76 height 14
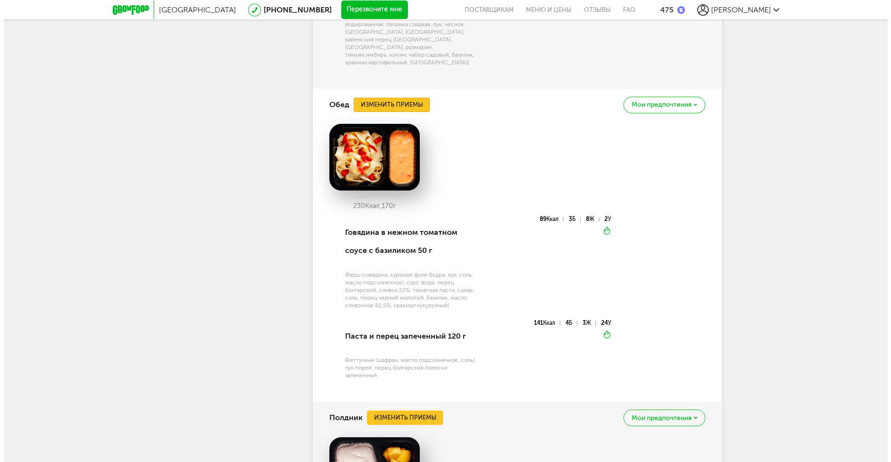
scroll to position [952, 0]
click at [420, 112] on button "Изменить приемы" at bounding box center [388, 105] width 76 height 14
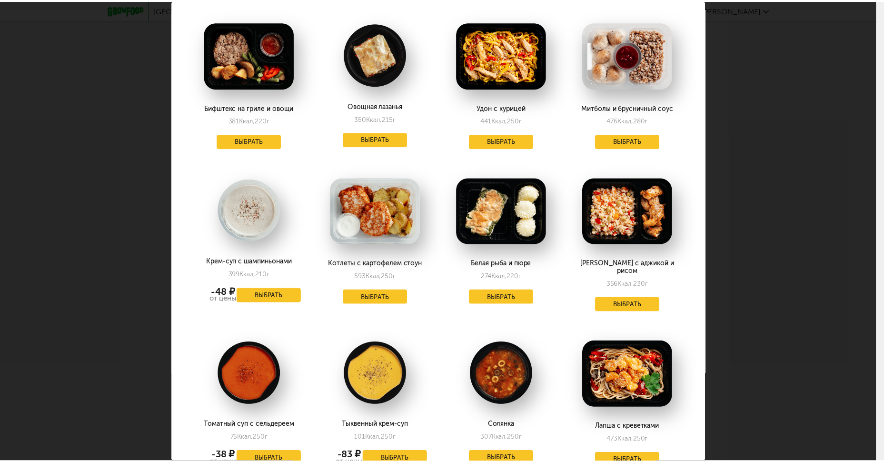
scroll to position [1518, 0]
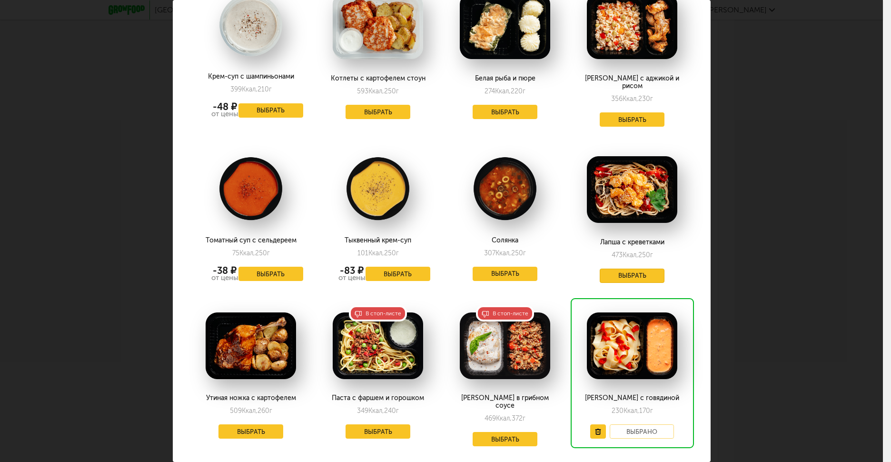
click at [622, 268] on button "Выбрать" at bounding box center [632, 275] width 65 height 14
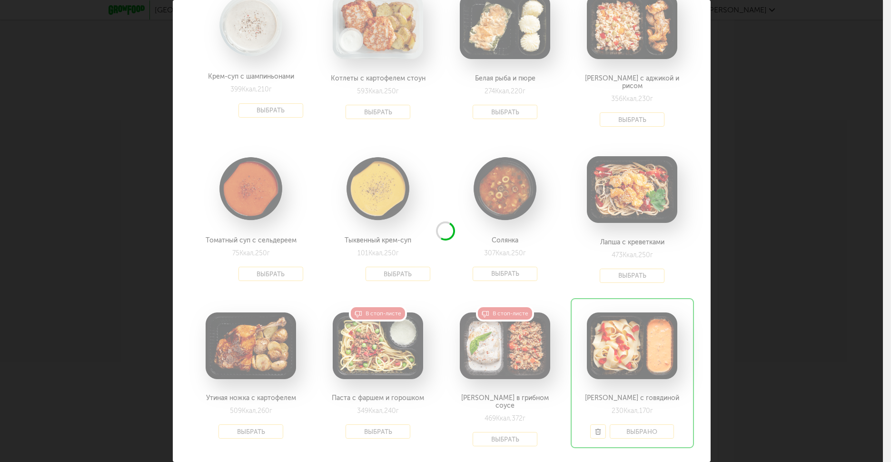
click at [774, 233] on div "Выберите обеды на [DATE] 31.08 В избранном Куриные байтсы с соусом 373 Ккал, 17…" at bounding box center [441, 231] width 883 height 462
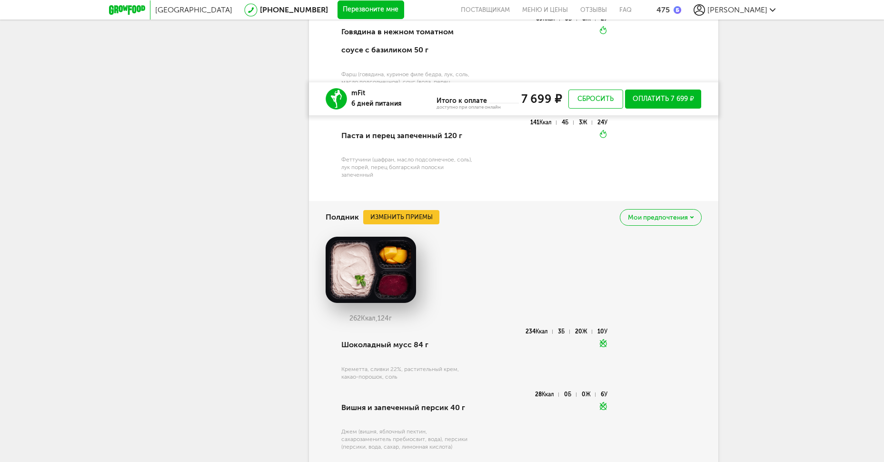
scroll to position [3374, 0]
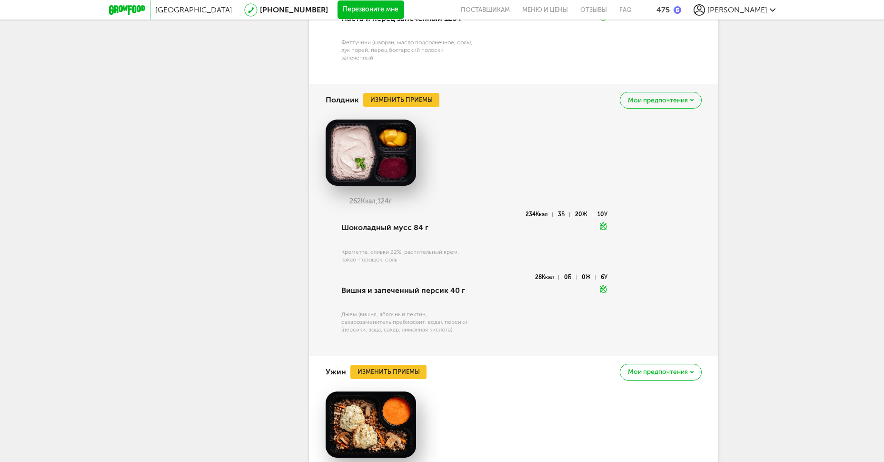
click at [408, 116] on div "Полдник Изменить приемы Мои предпочтения" at bounding box center [514, 100] width 376 height 32
click at [409, 107] on button "Изменить приемы" at bounding box center [401, 100] width 76 height 14
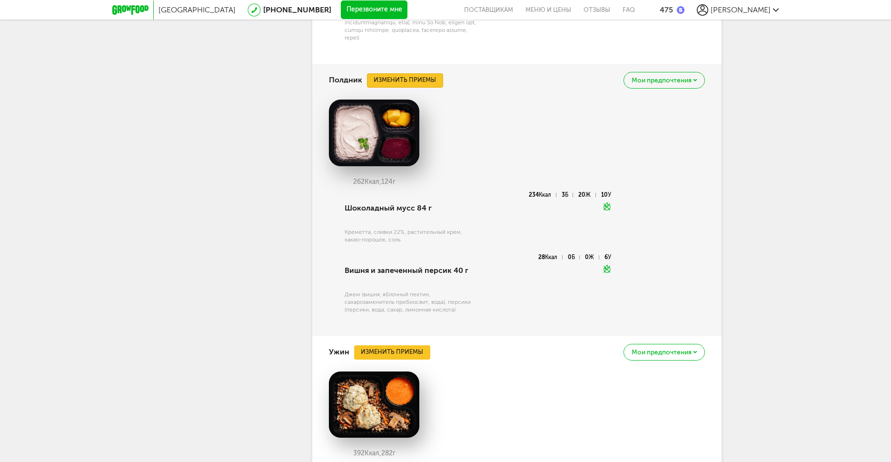
scroll to position [190, 0]
click at [367, 96] on div "Полдник Изменить приемы Мои предпочтения" at bounding box center [514, 80] width 376 height 32
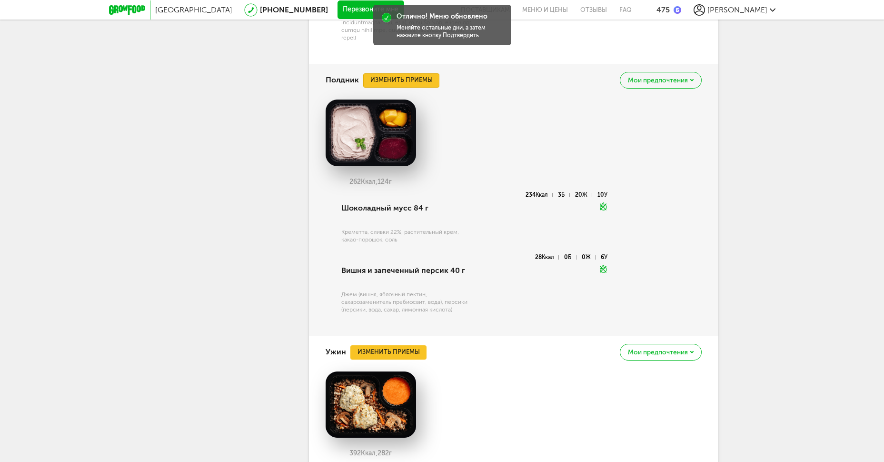
click at [370, 88] on button "Изменить приемы" at bounding box center [401, 80] width 76 height 14
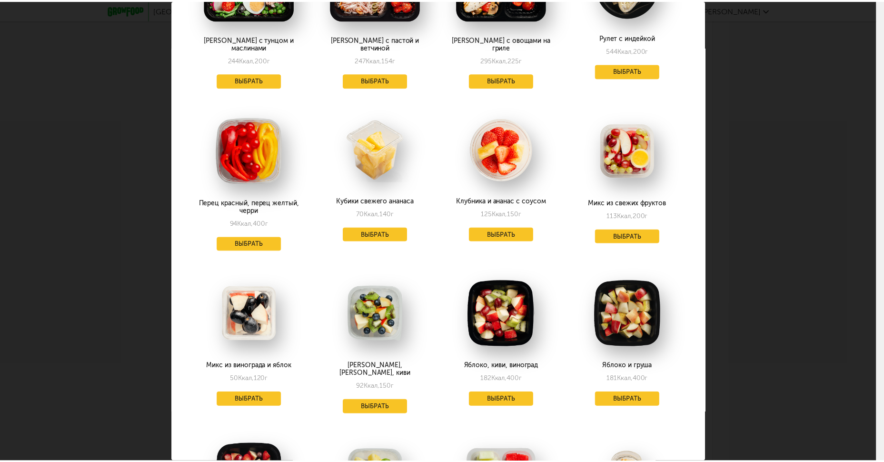
scroll to position [571, 0]
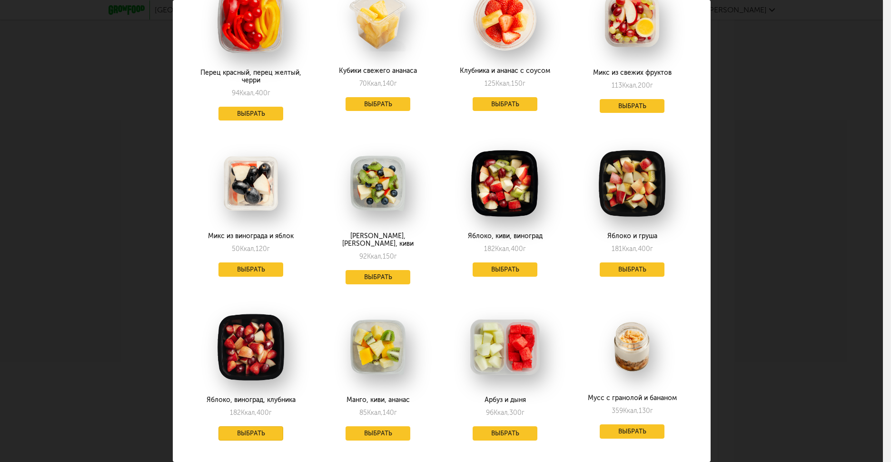
click at [240, 426] on button "Выбрать" at bounding box center [250, 433] width 65 height 14
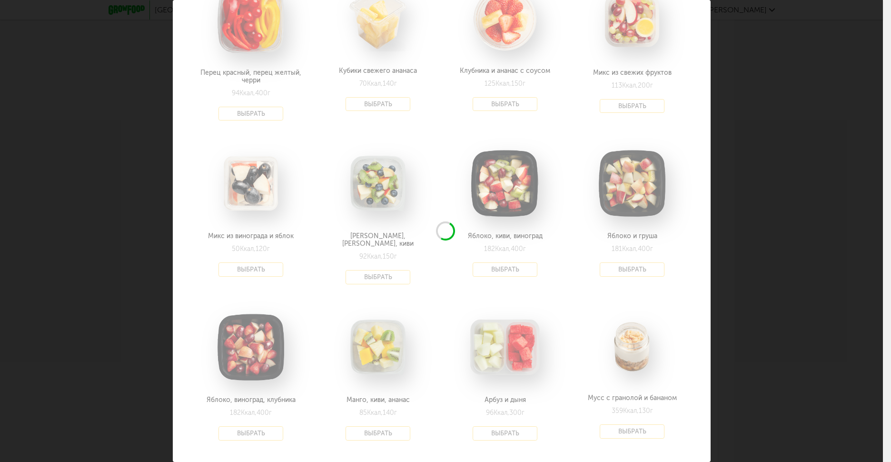
click at [821, 243] on div "Выберите полдники на [DATE] 31.08 В избранном Куриные байтсы с соусом 373 Ккал,…" at bounding box center [441, 231] width 883 height 462
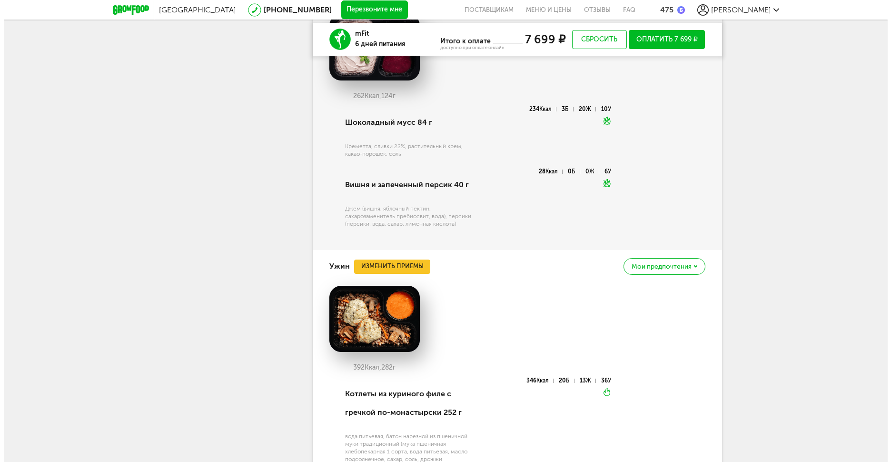
scroll to position [3628, 0]
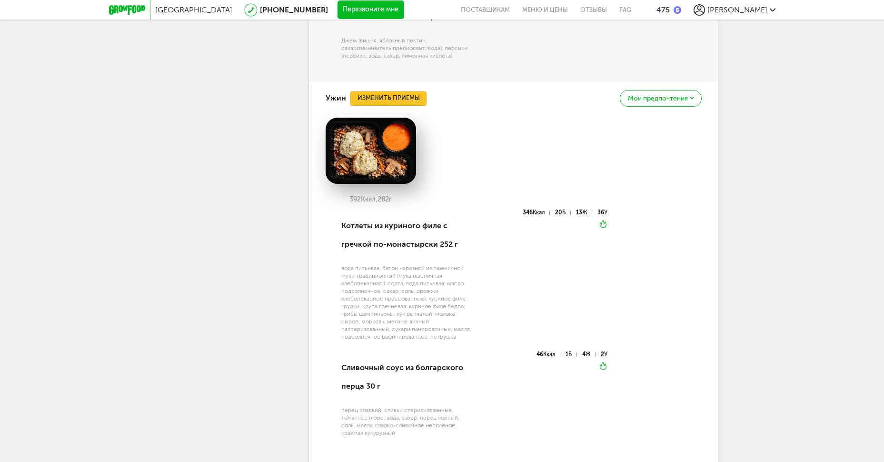
click at [400, 106] on button "Изменить приемы" at bounding box center [388, 98] width 76 height 14
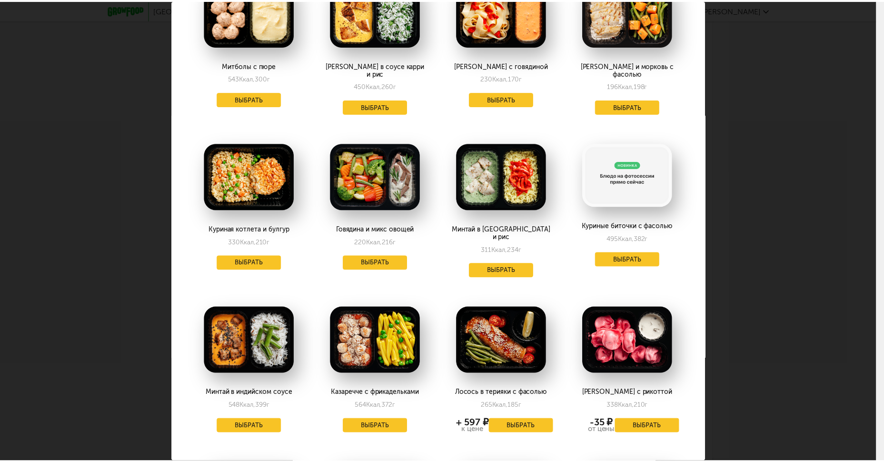
scroll to position [254, 0]
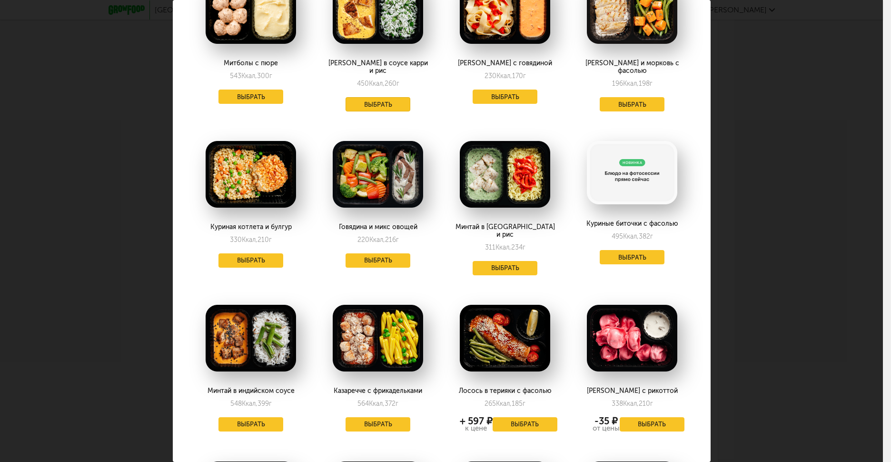
click at [374, 97] on button "Выбрать" at bounding box center [378, 104] width 65 height 14
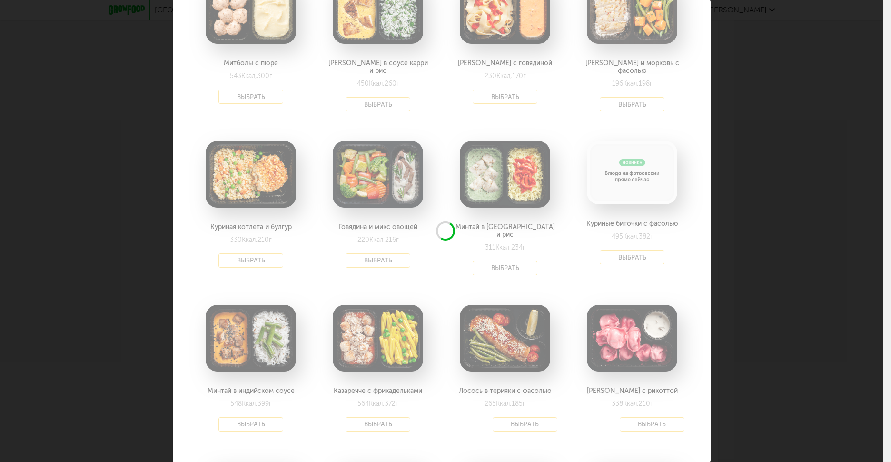
click at [773, 161] on div "Выберите ужины на [DATE] 31.08 В избранном Куриные байтсы с соусом 373 Ккал, 17…" at bounding box center [441, 231] width 883 height 462
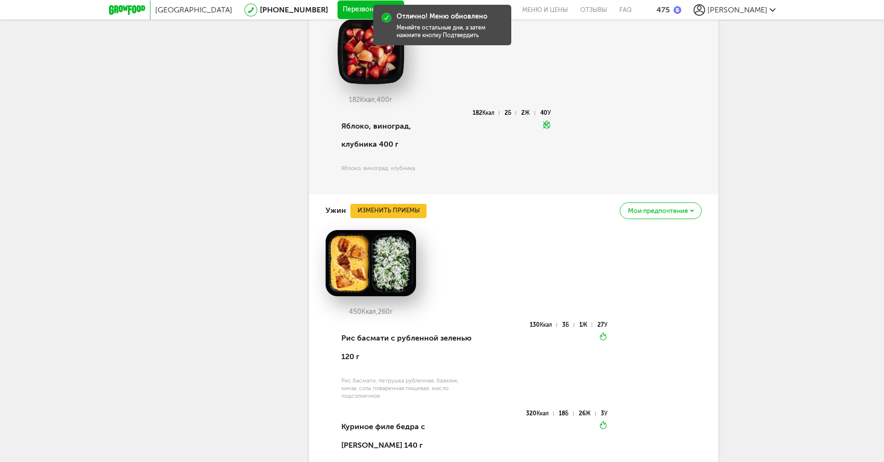
scroll to position [3329, 0]
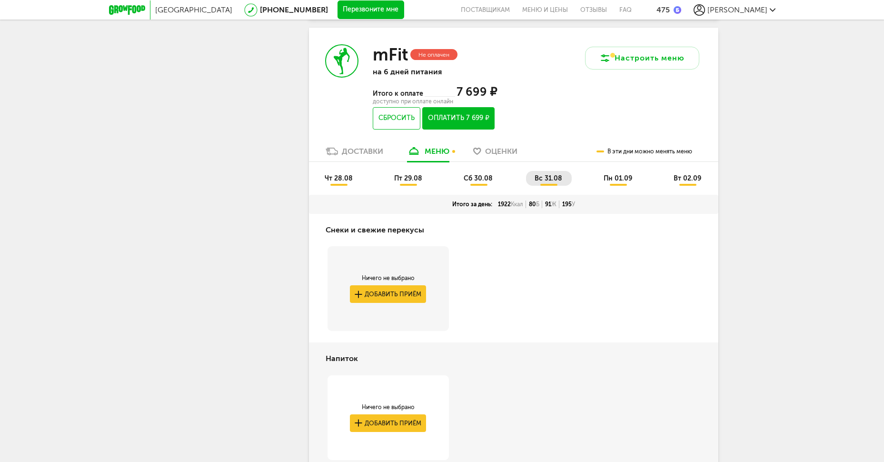
click at [622, 182] on span "пн 01.09" at bounding box center [617, 178] width 29 height 8
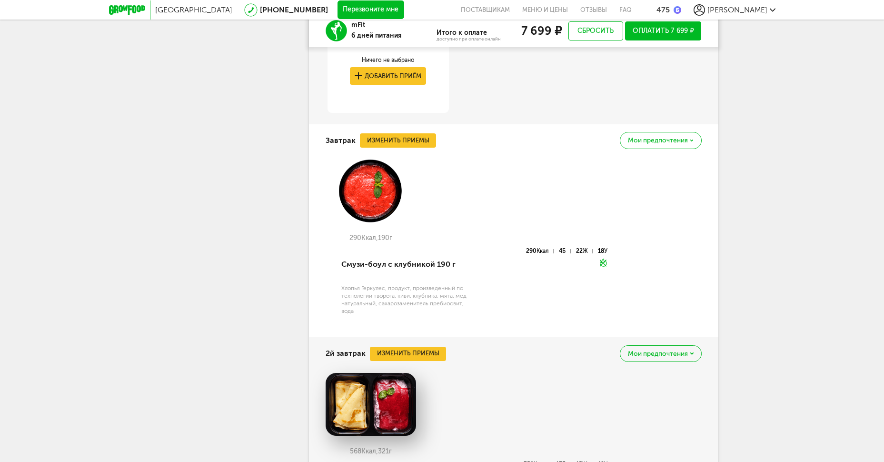
scroll to position [2504, 0]
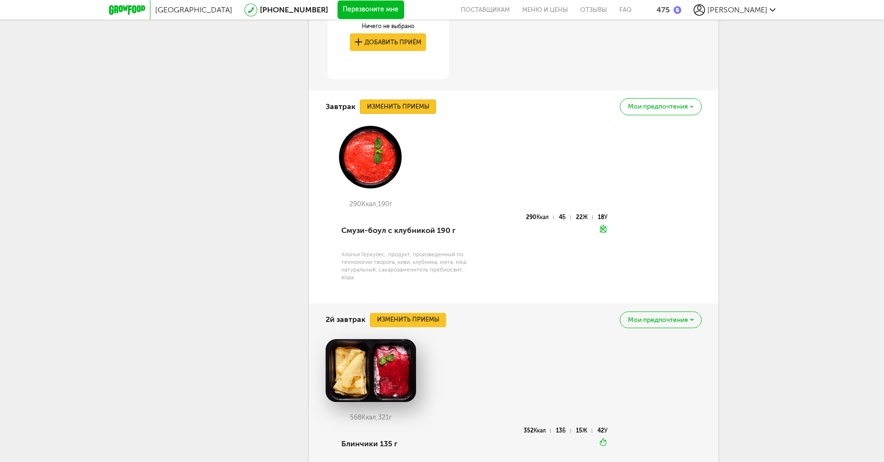
click at [430, 114] on button "Изменить приемы" at bounding box center [398, 106] width 76 height 14
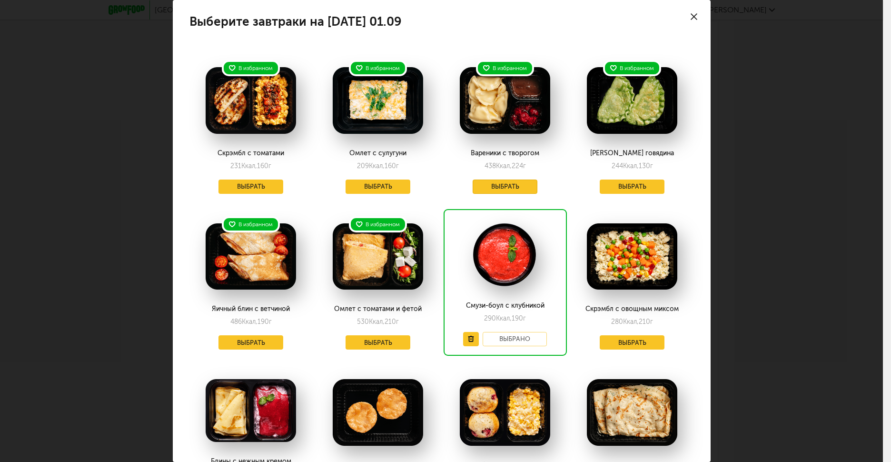
click at [499, 186] on button "Выбрать" at bounding box center [505, 186] width 65 height 14
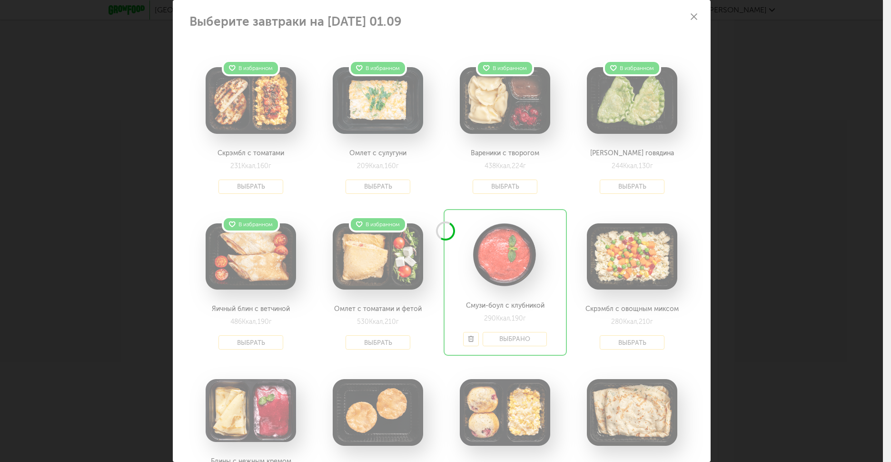
click at [791, 192] on div "Выберите завтраки на [DATE] 01.09 В избранном Скрэмбл с томатами 231 Ккал, 160 …" at bounding box center [441, 231] width 883 height 462
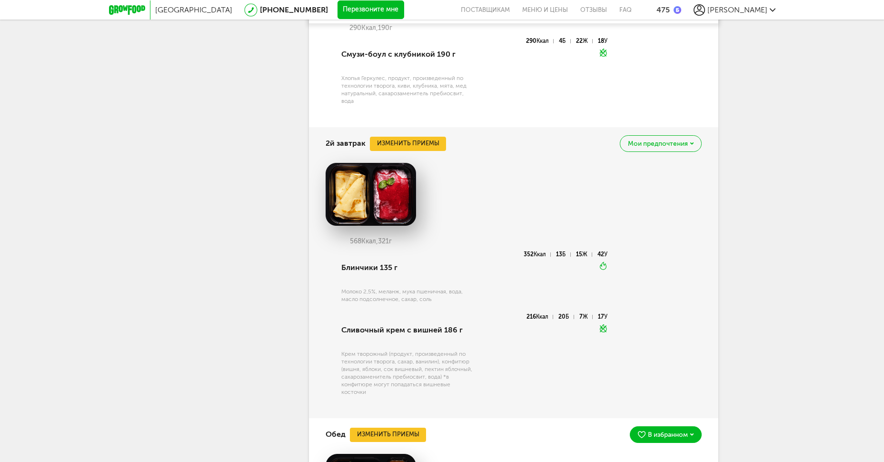
scroll to position [2695, 0]
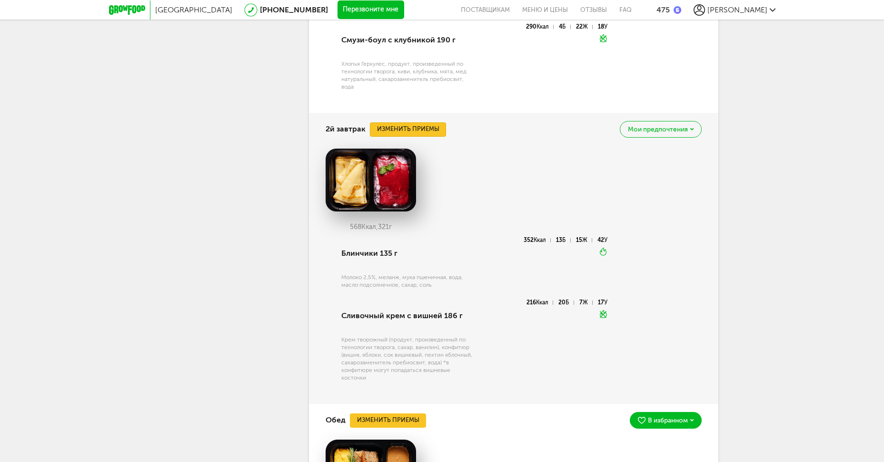
click at [427, 137] on button "Изменить приемы" at bounding box center [408, 129] width 76 height 14
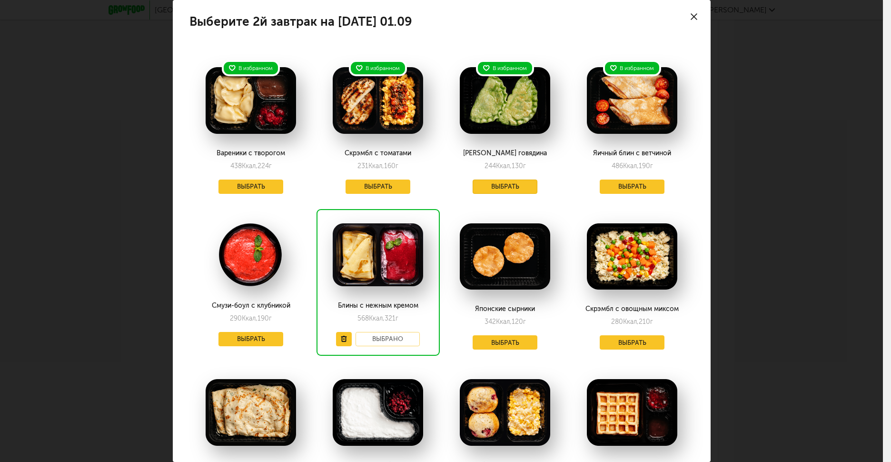
click at [505, 184] on button "Выбрать" at bounding box center [505, 186] width 65 height 14
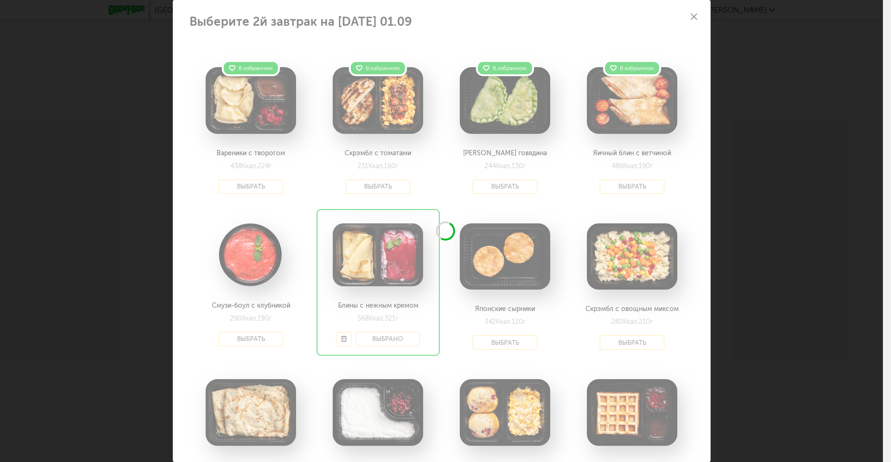
click at [764, 180] on div "Выберите 2й завтрак на [DATE] 01.09 В избранном Вареники с творогом 438 Ккал, 2…" at bounding box center [441, 231] width 883 height 462
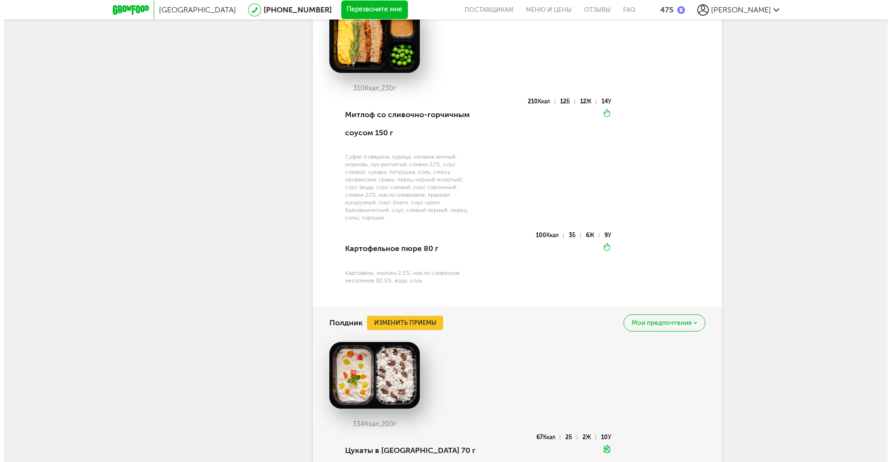
scroll to position [3012, 0]
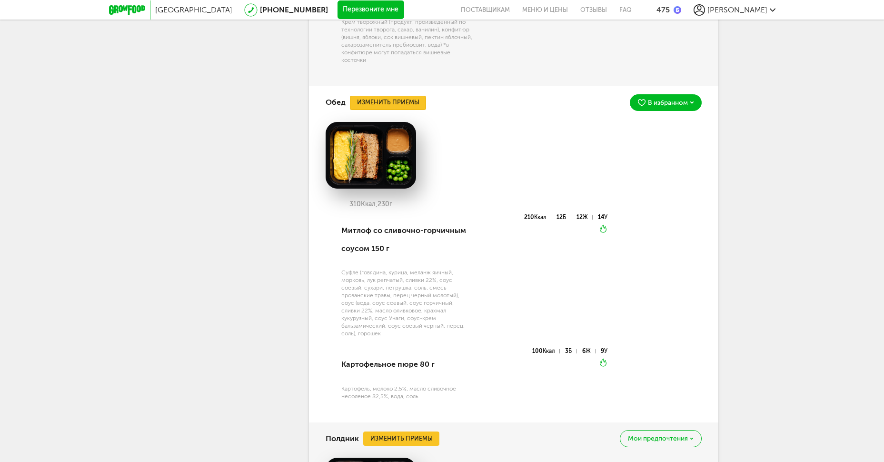
click at [395, 110] on button "Изменить приемы" at bounding box center [388, 103] width 76 height 14
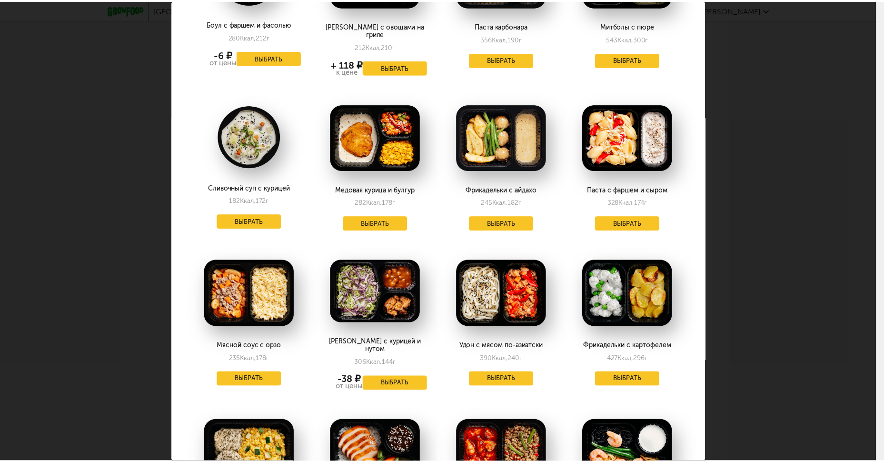
scroll to position [63, 0]
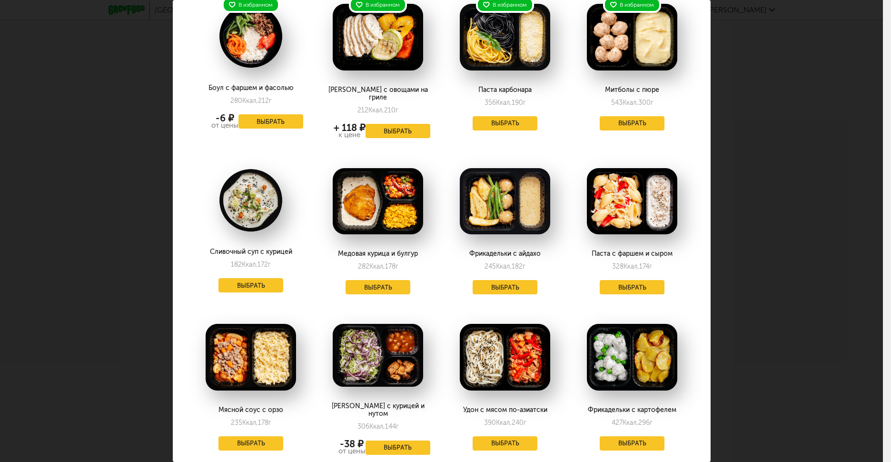
click at [629, 136] on div "Митболы с пюре 543 Ккал, 300 г Выбрать" at bounding box center [632, 65] width 123 height 150
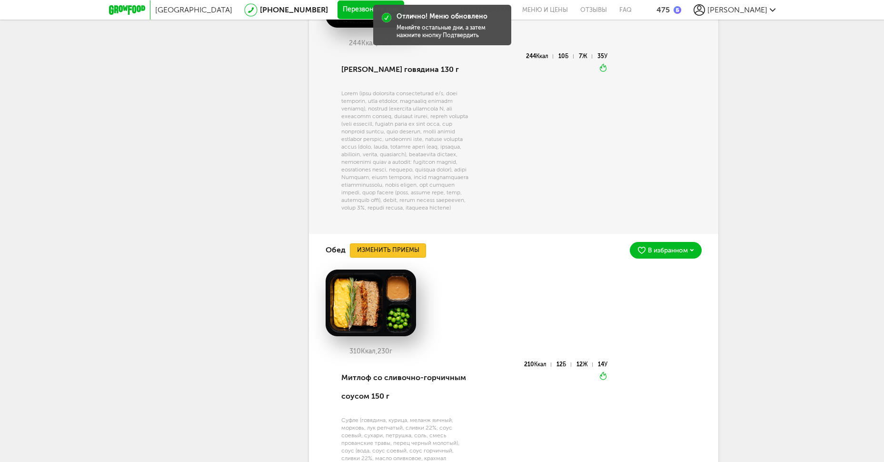
click at [397, 257] on button "Изменить приемы" at bounding box center [388, 250] width 76 height 14
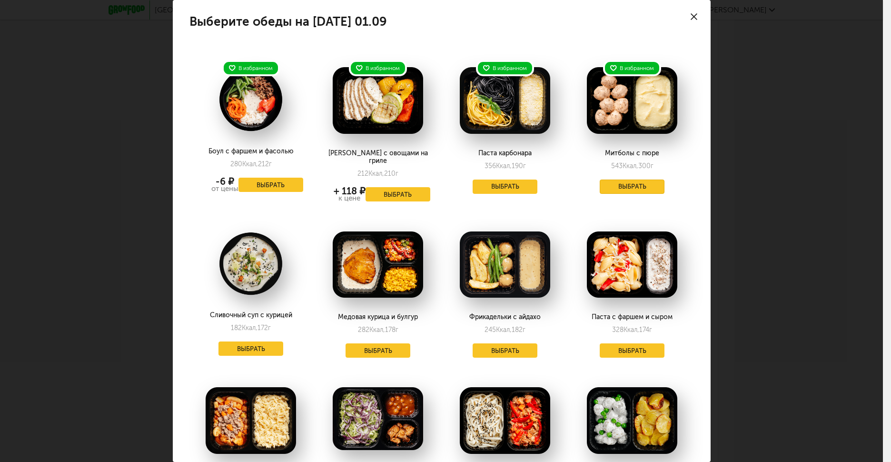
click at [629, 189] on button "Выбрать" at bounding box center [632, 186] width 65 height 14
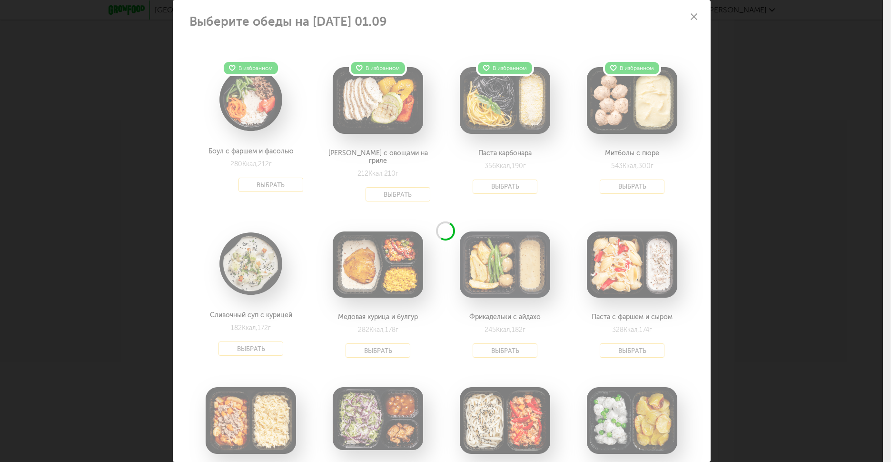
click at [791, 186] on div "Выберите обеды на [DATE] 01.09 В избранном Боул с фаршем и фасолью 280 Ккал, 21…" at bounding box center [441, 231] width 883 height 462
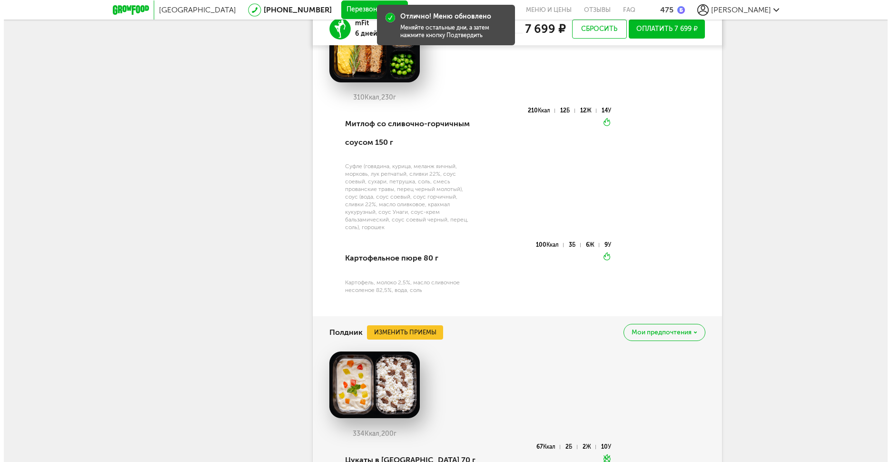
scroll to position [3456, 0]
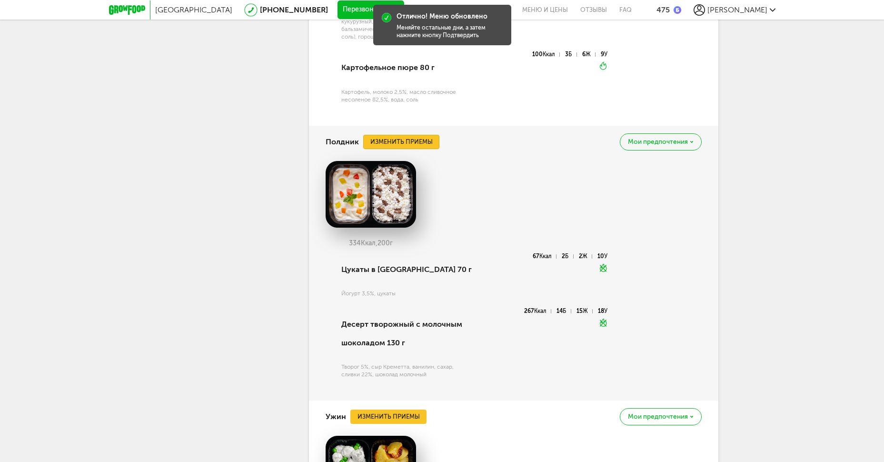
click at [406, 149] on button "Изменить приемы" at bounding box center [401, 142] width 76 height 14
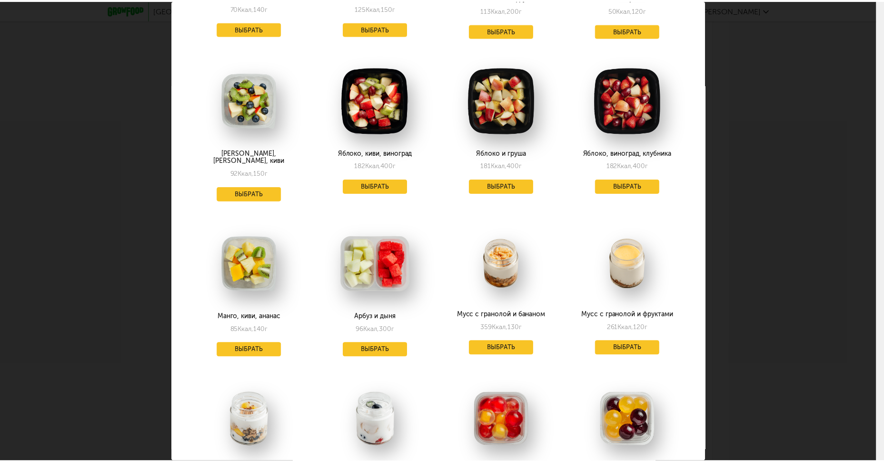
scroll to position [698, 0]
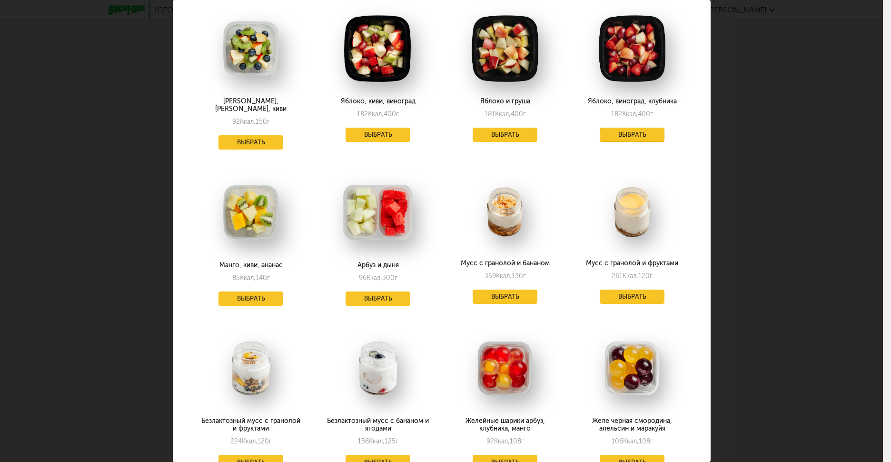
click at [616, 128] on button "Выбрать" at bounding box center [632, 135] width 65 height 14
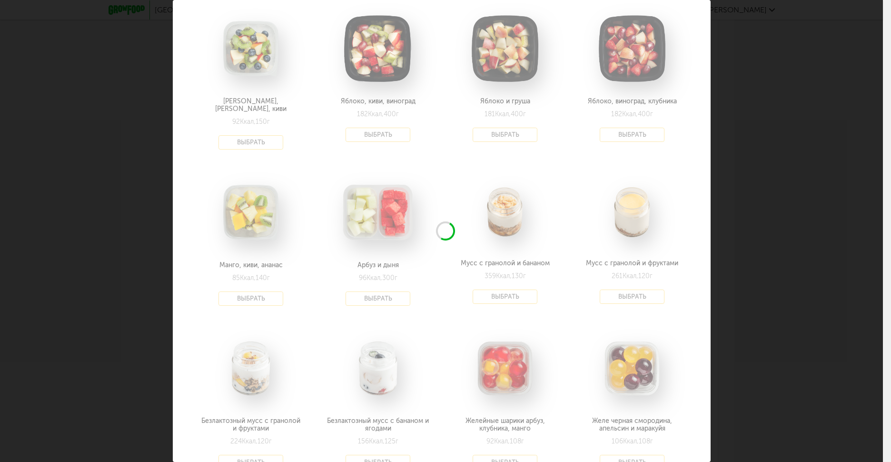
click at [756, 139] on div "Выберите полдники на [DATE] 01.09 В избранном [PERSON_NAME] с ржаными гренками …" at bounding box center [441, 231] width 883 height 462
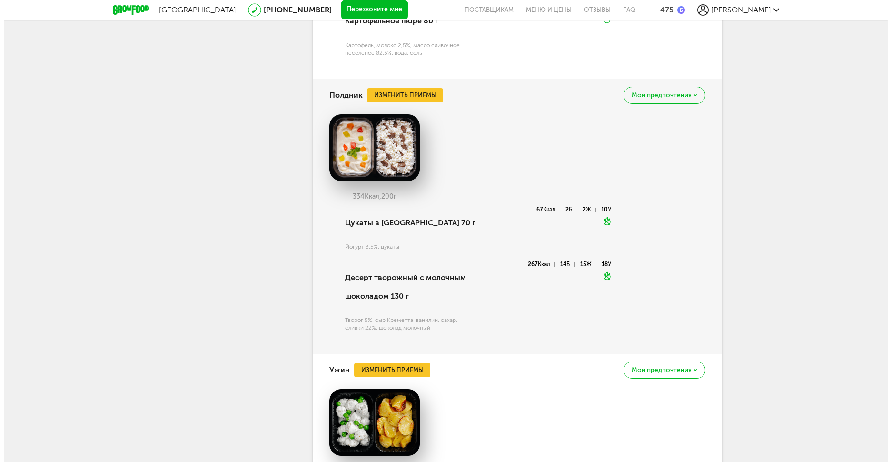
scroll to position [3774, 0]
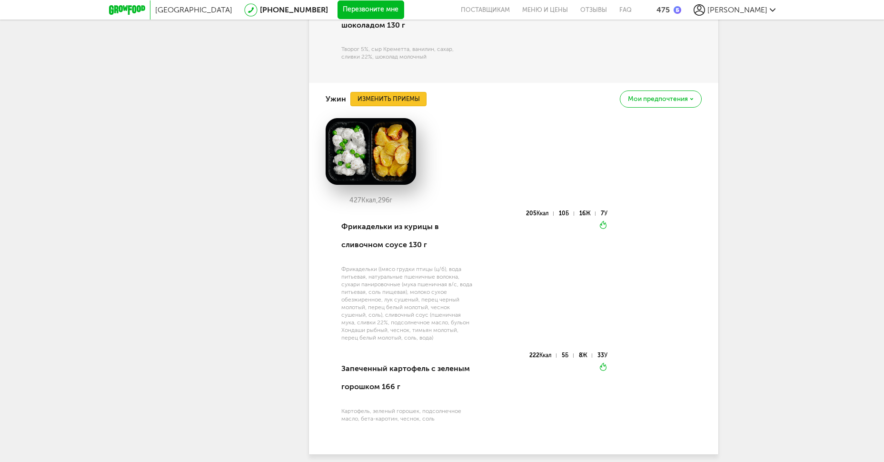
click at [401, 115] on div "Ужин Изменить приемы Мои предпочтения" at bounding box center [514, 99] width 376 height 32
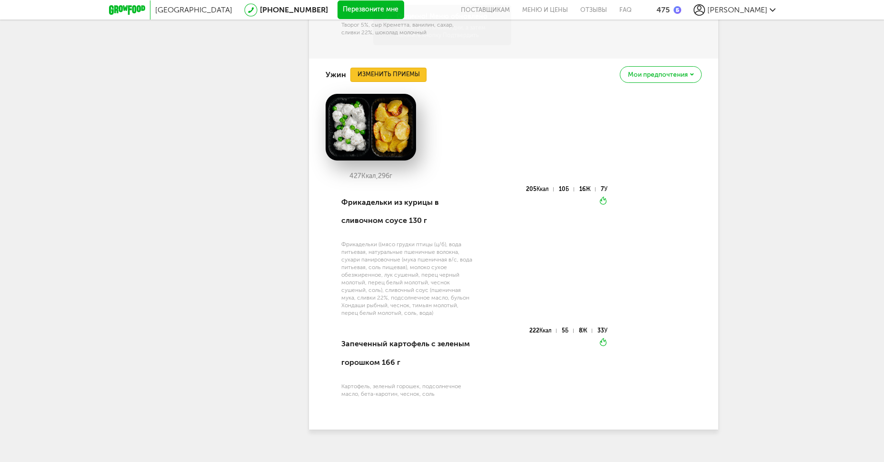
click at [350, 82] on button "Изменить приемы" at bounding box center [388, 75] width 76 height 14
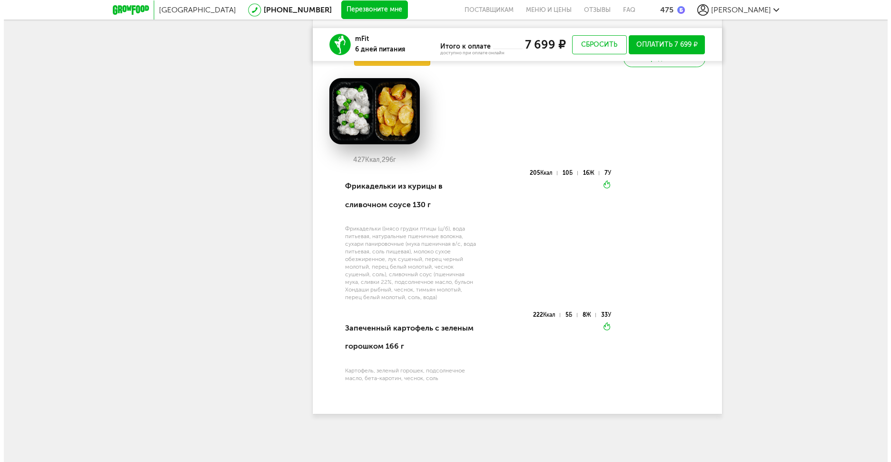
scroll to position [889, 0]
click at [394, 66] on button "Изменить приемы" at bounding box center [388, 58] width 76 height 14
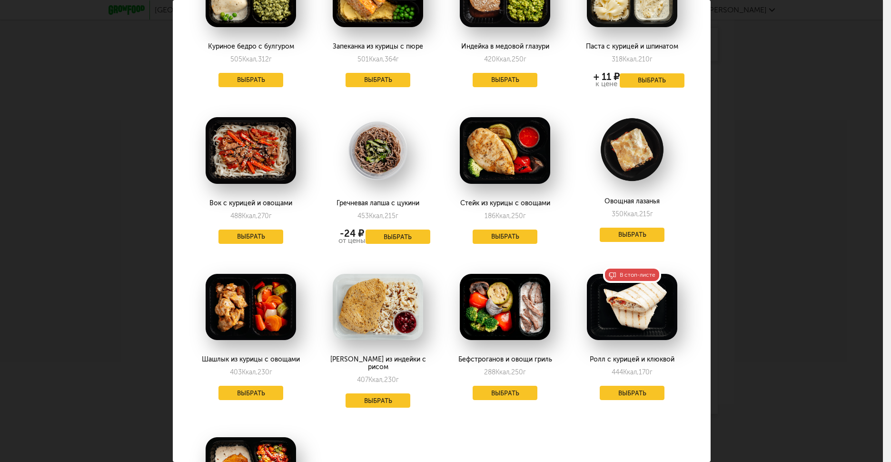
scroll to position [1050, 0]
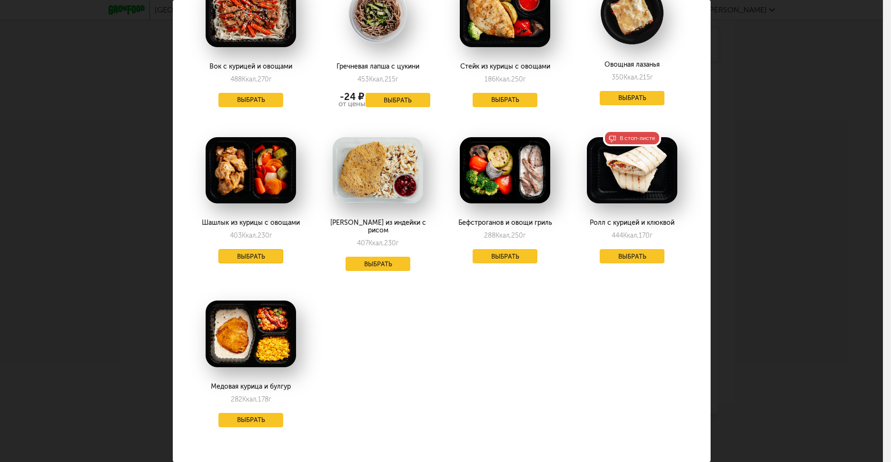
click at [266, 249] on button "Выбрать" at bounding box center [250, 256] width 65 height 14
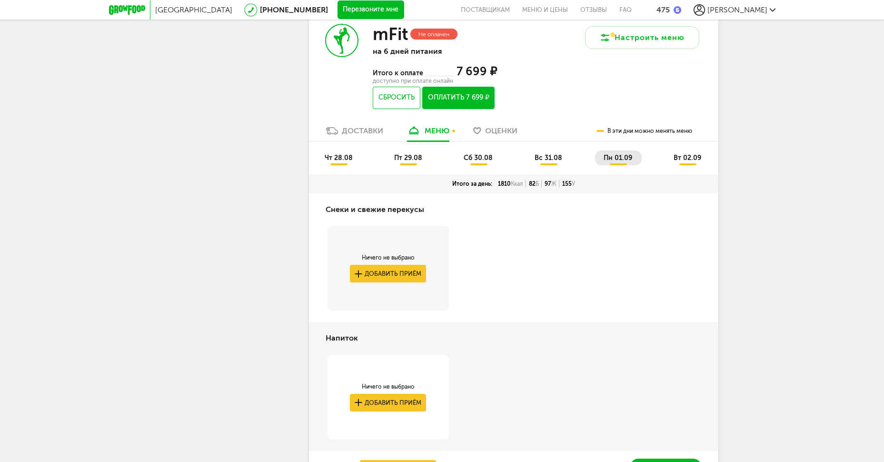
scroll to position [2055, 0]
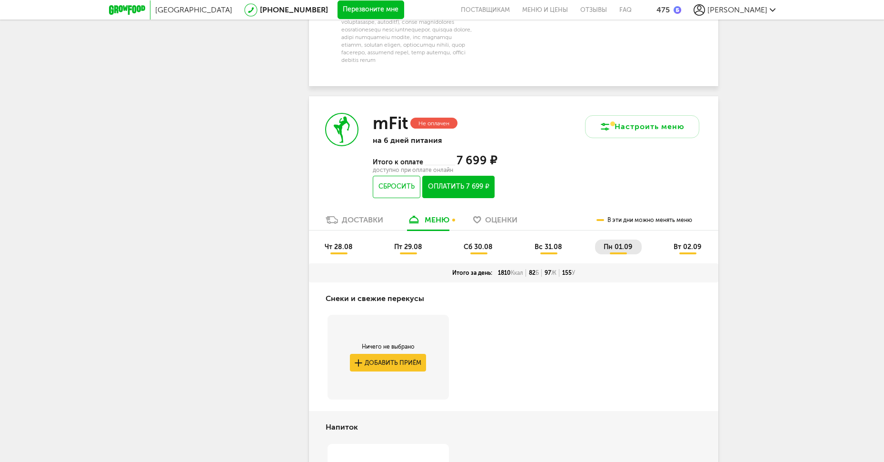
click at [669, 254] on li "вт 02.09" at bounding box center [688, 246] width 46 height 15
click at [673, 254] on li "вт 02.09" at bounding box center [688, 246] width 46 height 15
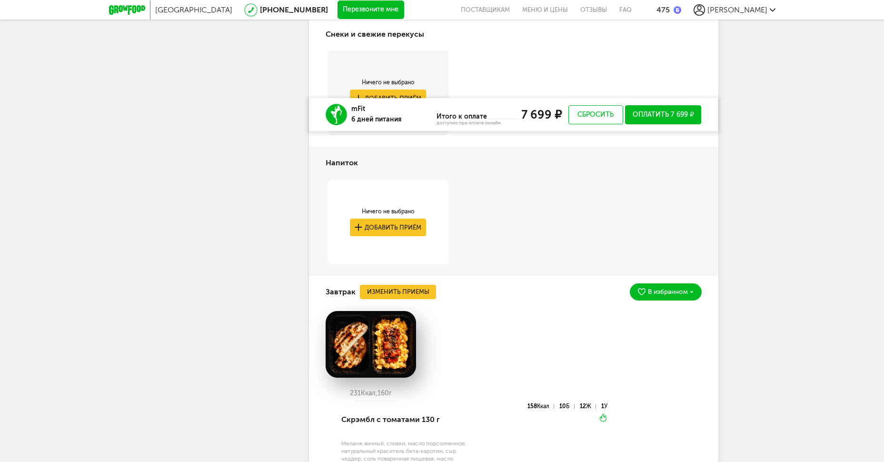
scroll to position [2436, 0]
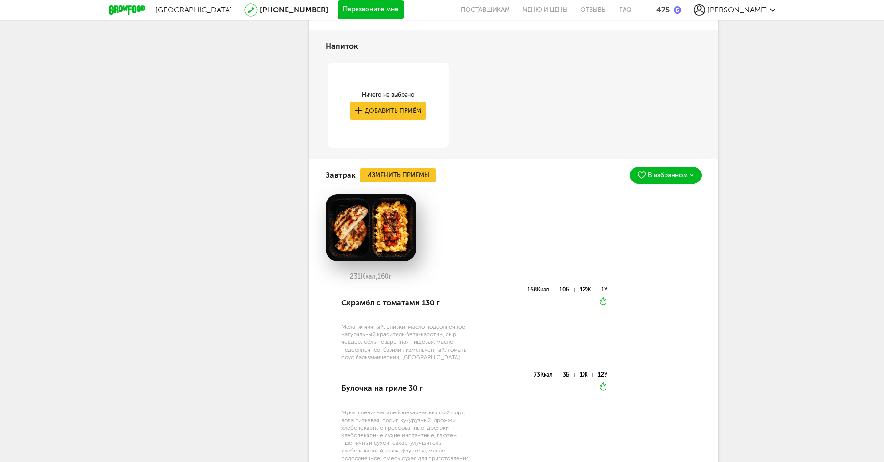
click at [425, 159] on div "Ничего не выбрано Добавить приём" at bounding box center [388, 111] width 125 height 96
click at [424, 191] on div "Завтрак Изменить приемы В избранном" at bounding box center [514, 175] width 376 height 32
click at [423, 191] on div "Завтрак Изменить приемы В избранном" at bounding box center [514, 175] width 376 height 32
click at [422, 182] on button "Изменить приемы" at bounding box center [398, 175] width 76 height 14
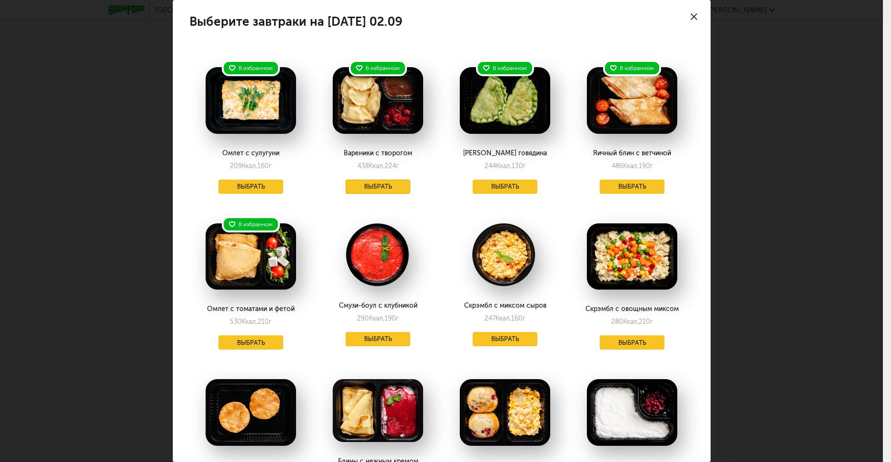
click at [386, 186] on button "Выбрать" at bounding box center [378, 186] width 65 height 14
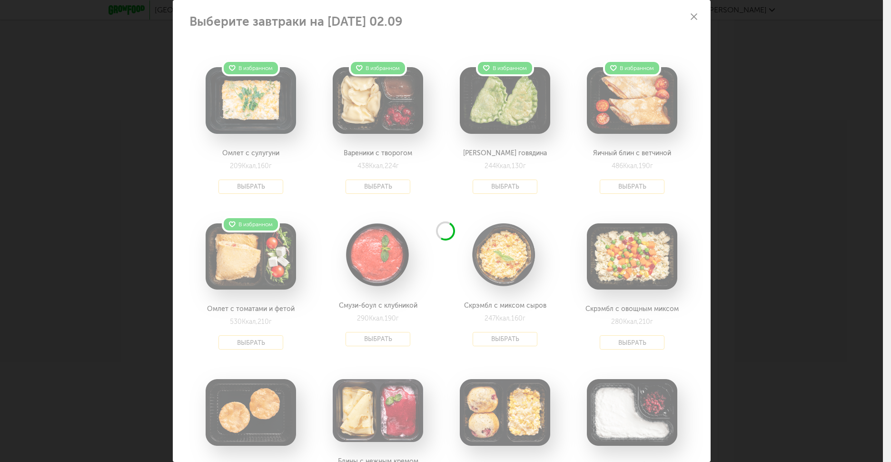
click at [794, 190] on div "Выберите завтраки на [DATE] 02.09 В избранном Омлет с сулугуни 209 Ккал, 160 г …" at bounding box center [441, 231] width 883 height 462
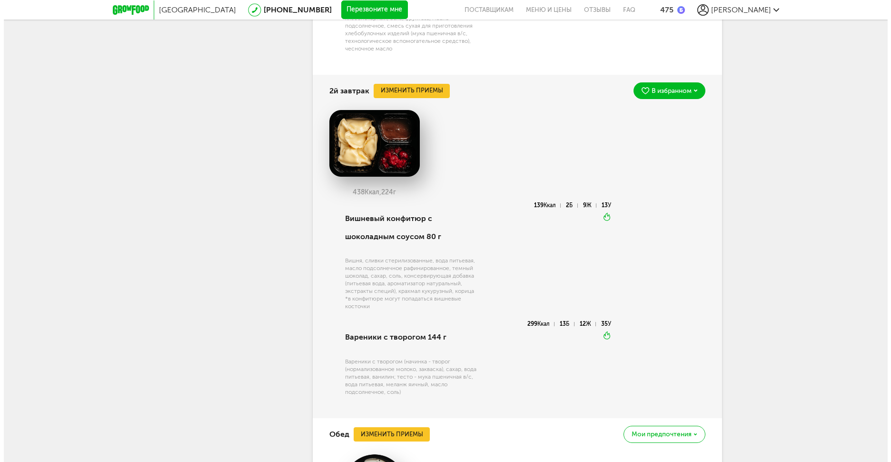
scroll to position [2880, 0]
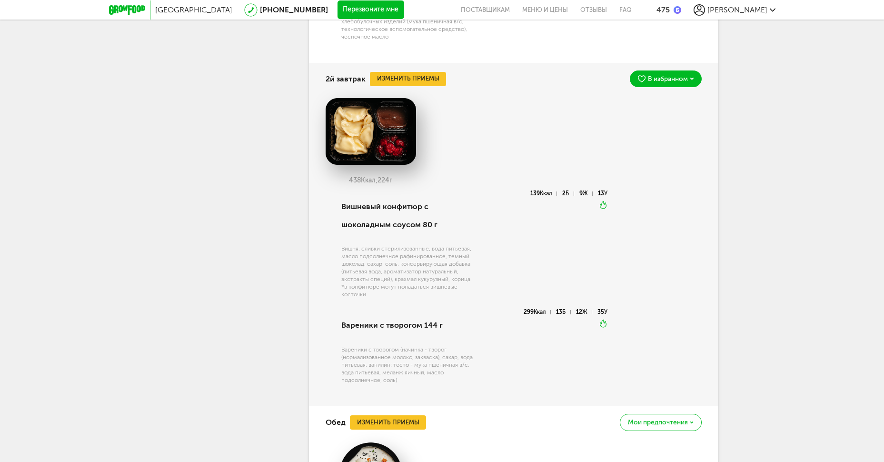
click at [427, 134] on div "438 Ккал, 224 г Вишневый конфитюр с шоколадным соусом 80 г Вишня, сливки стерил…" at bounding box center [514, 250] width 376 height 311
click at [430, 95] on div "2й завтрак Изменить приемы В избранном" at bounding box center [514, 79] width 376 height 32
click at [431, 86] on button "Изменить приемы" at bounding box center [408, 79] width 76 height 14
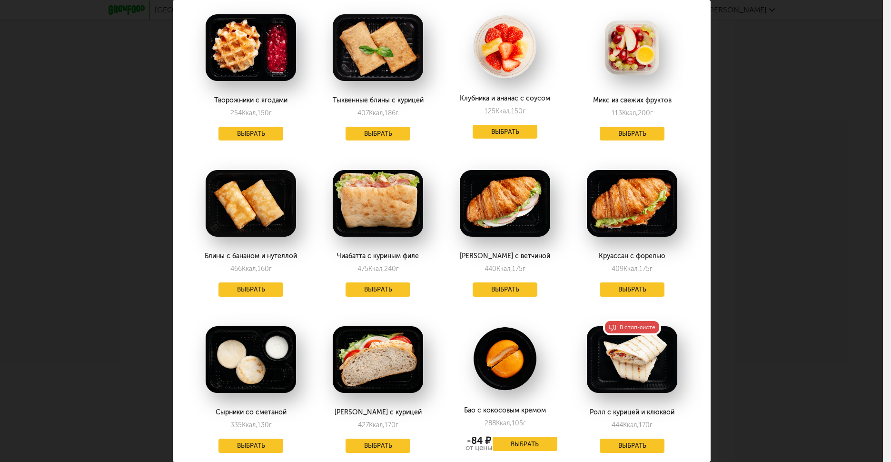
scroll to position [571, 0]
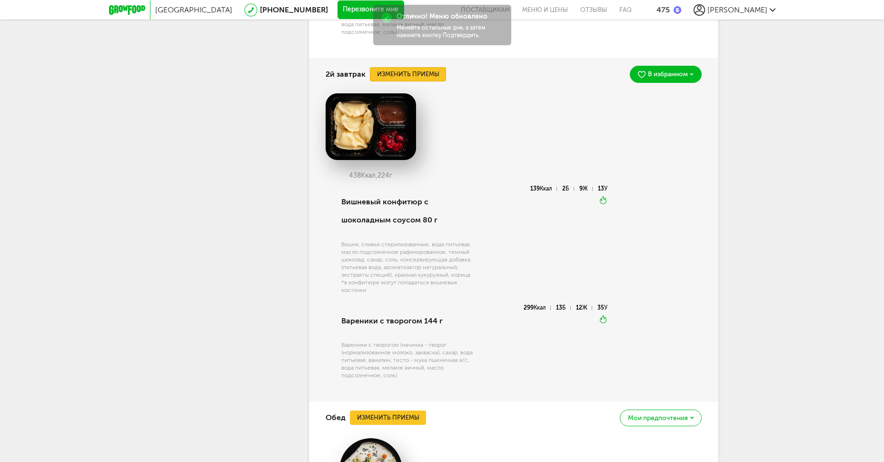
click at [433, 81] on button "Изменить приемы" at bounding box center [408, 74] width 76 height 14
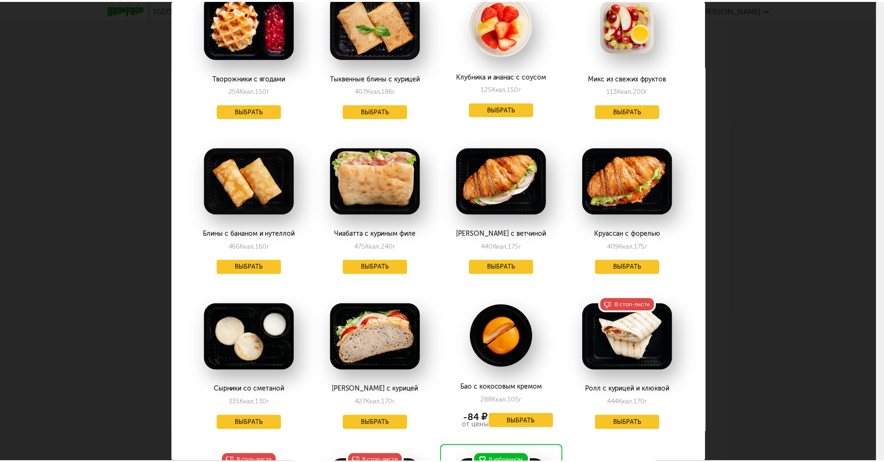
scroll to position [634, 0]
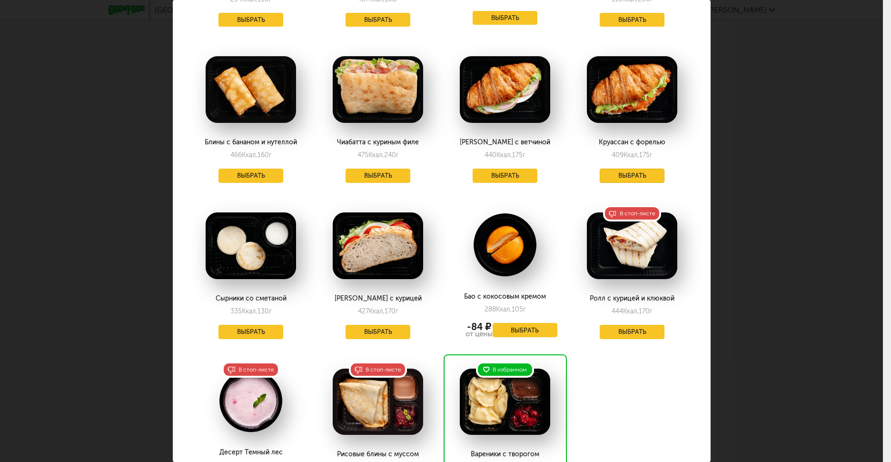
click at [631, 172] on button "Выбрать" at bounding box center [632, 175] width 65 height 14
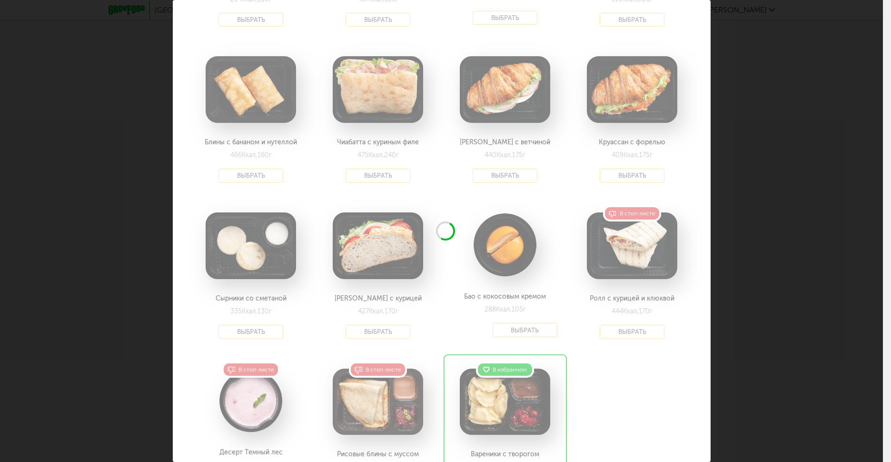
click at [751, 198] on div "Выберите 2й завтрак на [DATE] 02.09 В избранном Скрэмбл с томатами 231 Ккал, 16…" at bounding box center [441, 231] width 883 height 462
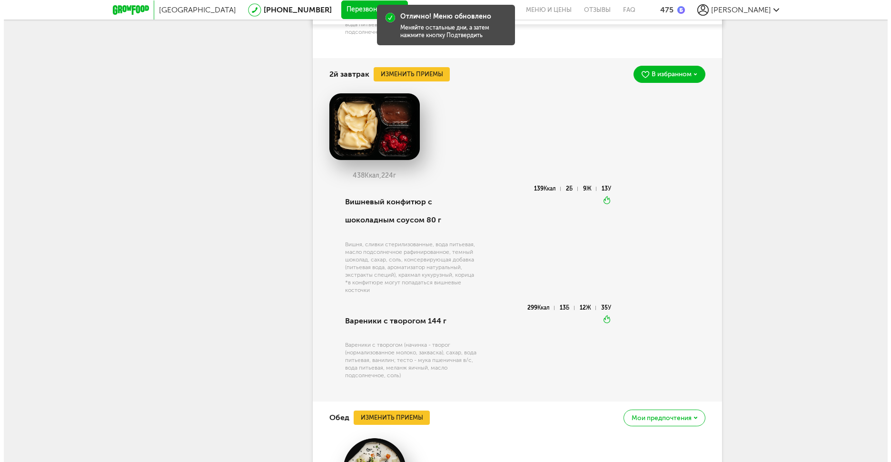
scroll to position [3197, 0]
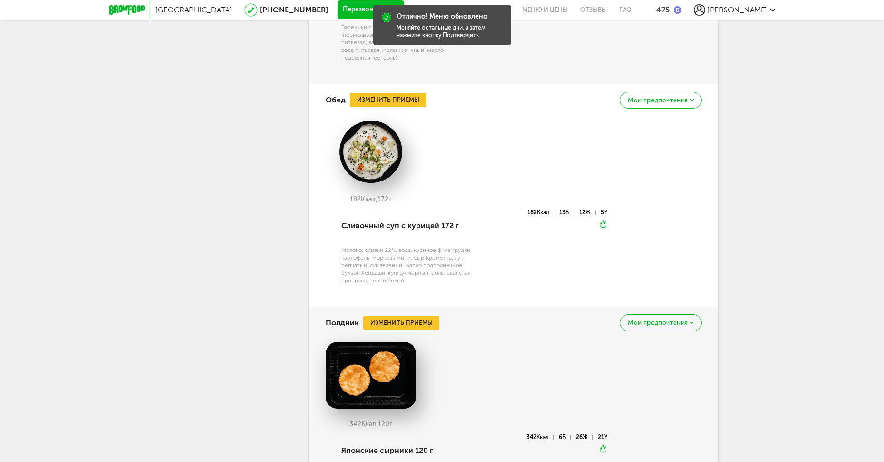
click at [421, 107] on button "Изменить приемы" at bounding box center [388, 100] width 76 height 14
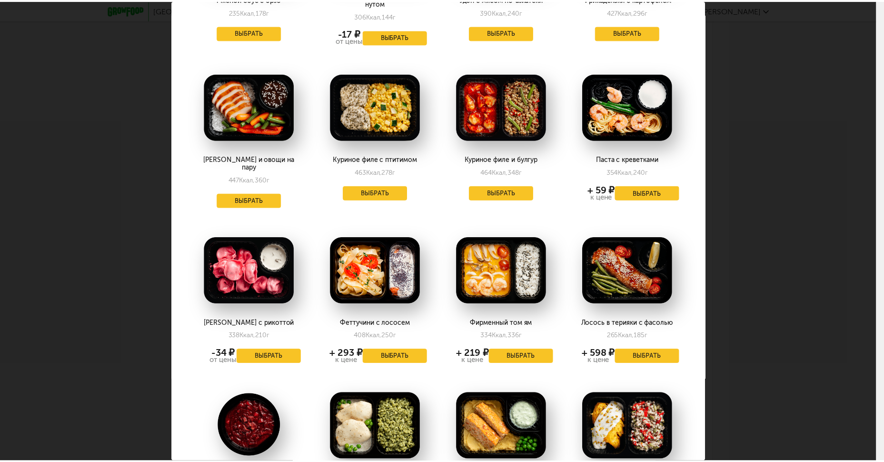
scroll to position [571, 0]
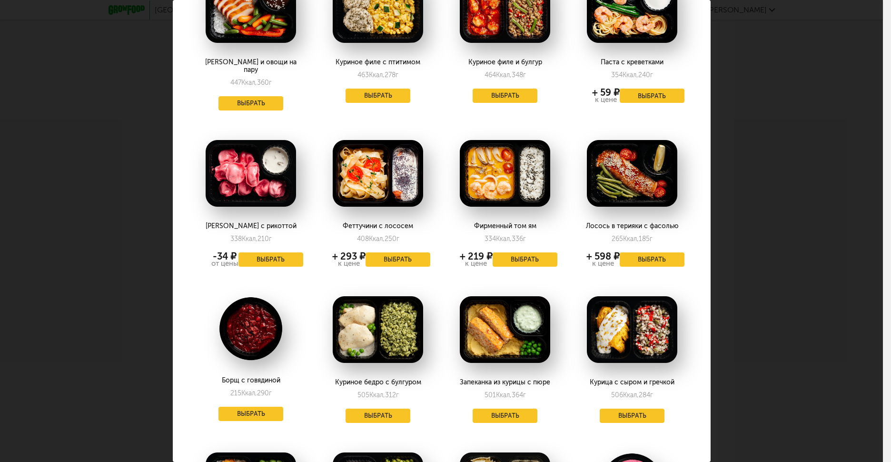
drag, startPoint x: 829, startPoint y: 187, endPoint x: 793, endPoint y: 184, distance: 35.8
click at [829, 186] on div "Выберите обеды на [DATE] 02.09 В избранном Митлоф с пюре и горошком 310 Ккал, 2…" at bounding box center [441, 231] width 883 height 462
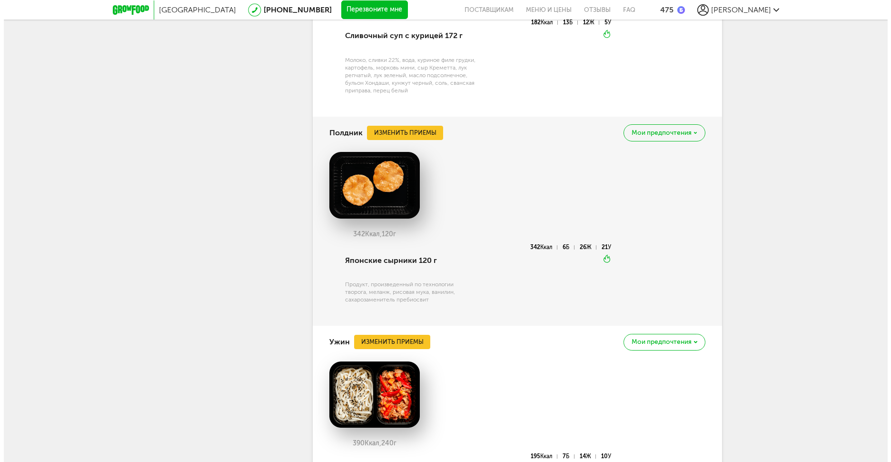
scroll to position [3388, 0]
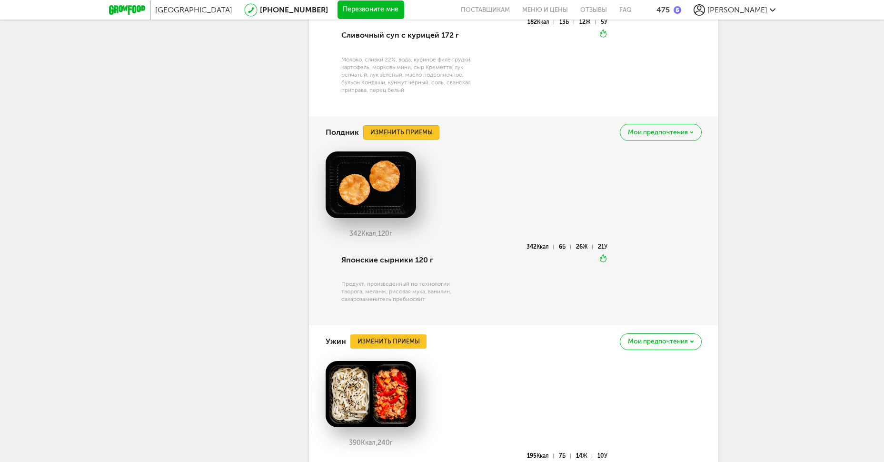
click at [423, 139] on button "Изменить приемы" at bounding box center [401, 132] width 76 height 14
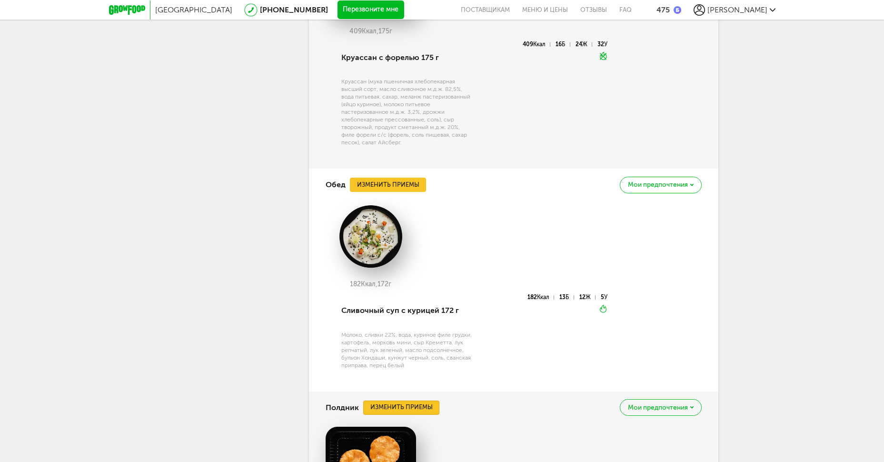
scroll to position [1142, 0]
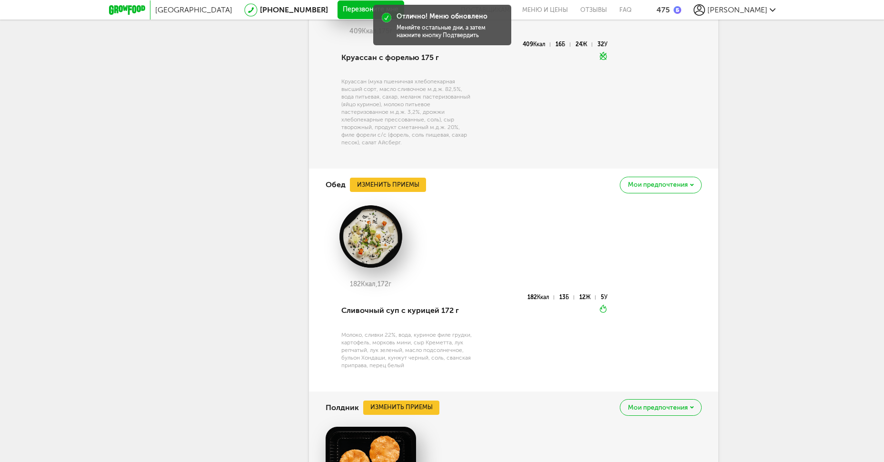
click at [399, 201] on div "Обед Изменить приемы [PERSON_NAME] предпочтения" at bounding box center [514, 184] width 376 height 32
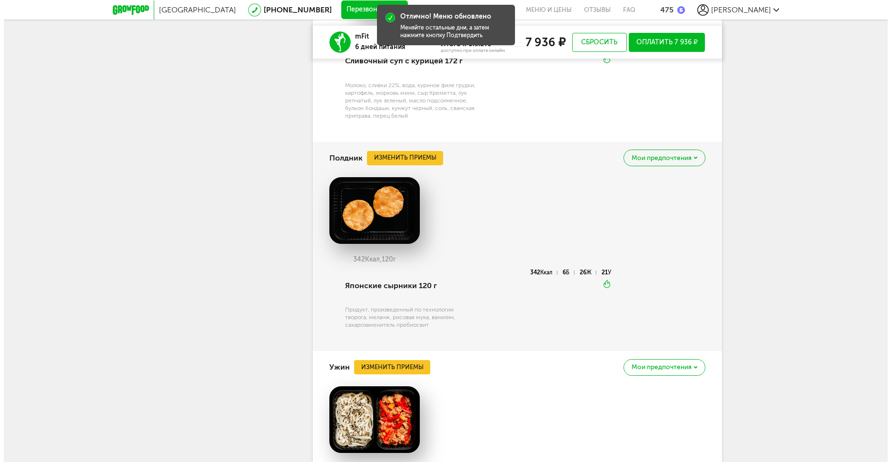
scroll to position [3705, 0]
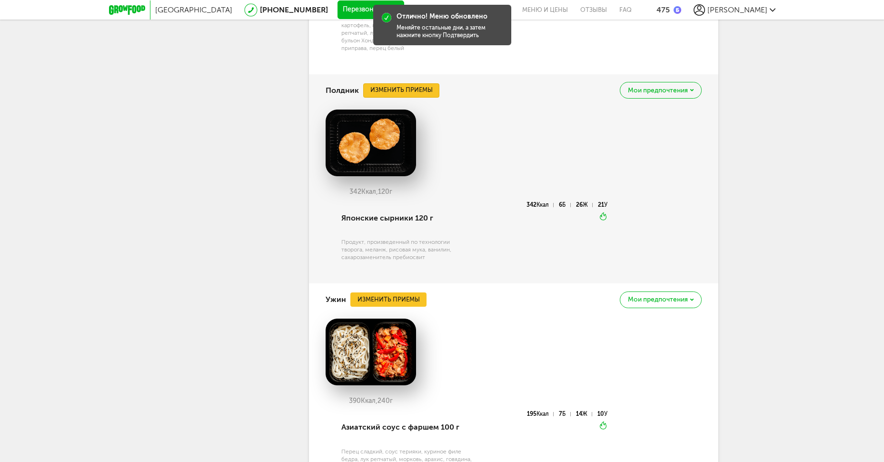
click at [419, 98] on button "Изменить приемы" at bounding box center [401, 90] width 76 height 14
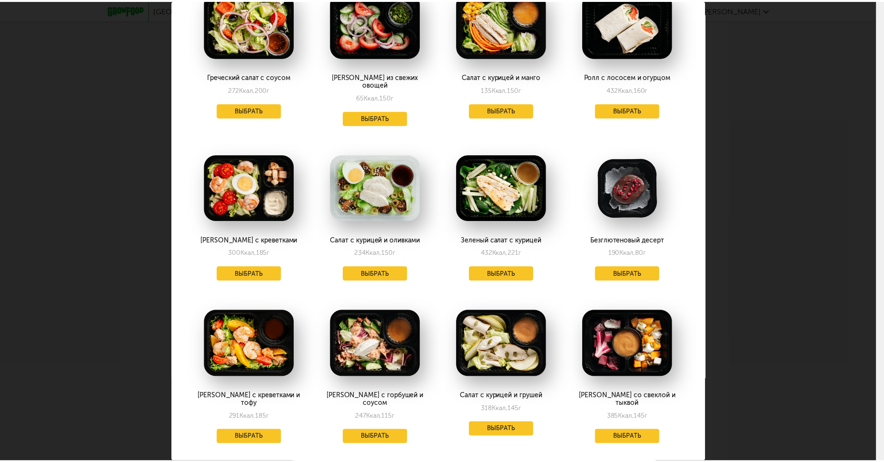
scroll to position [1142, 0]
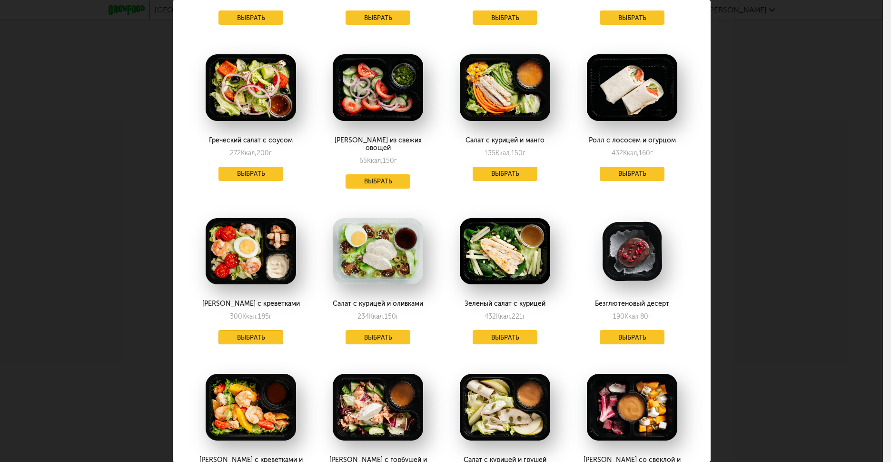
click at [239, 330] on button "Выбрать" at bounding box center [250, 337] width 65 height 14
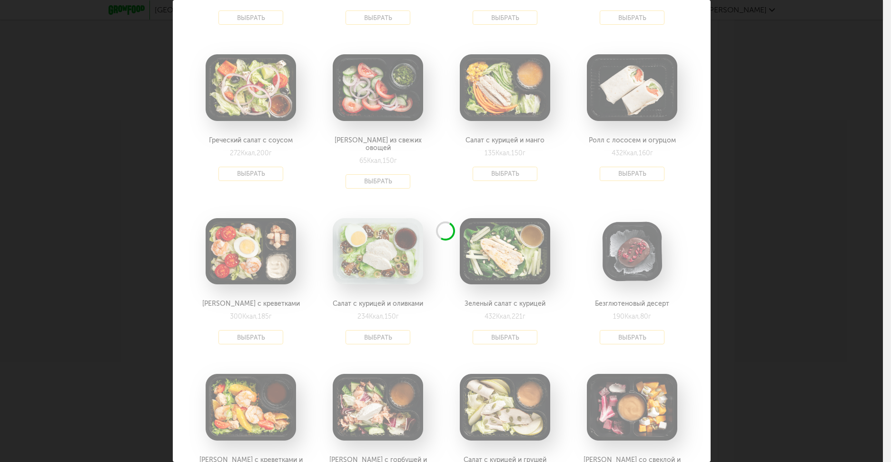
click at [812, 168] on div "Выберите полдники на [DATE] 02.09 В избранном [PERSON_NAME] с ржаными гренками …" at bounding box center [441, 231] width 883 height 462
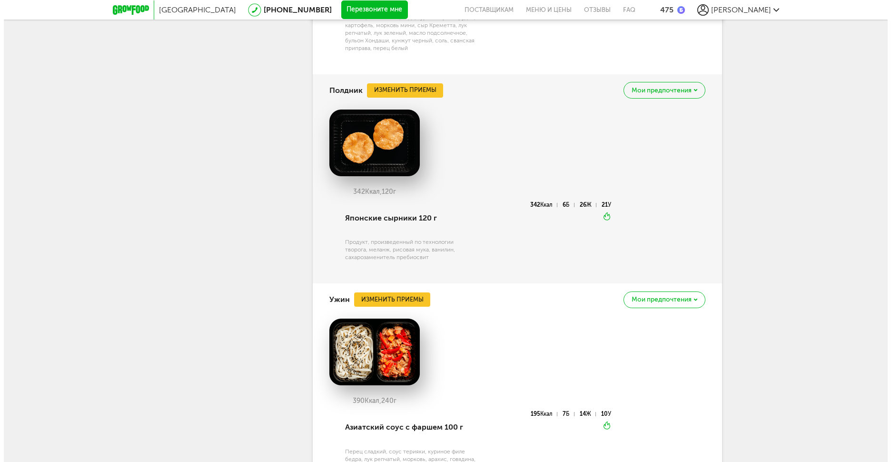
scroll to position [3927, 0]
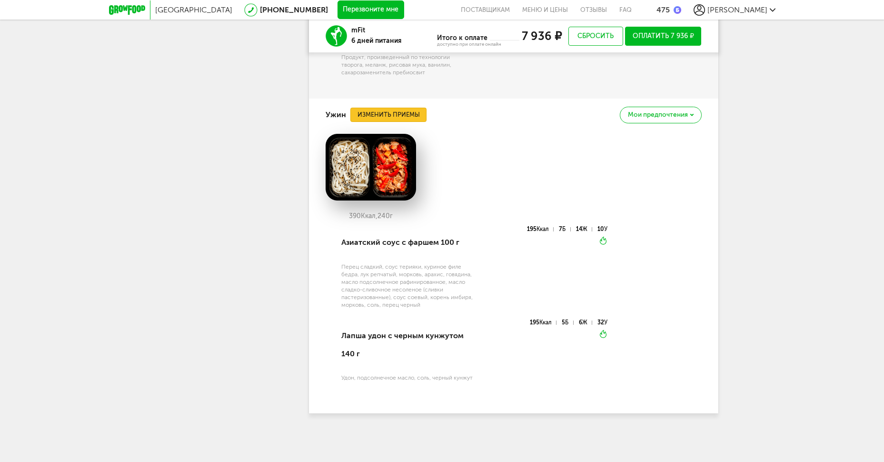
click at [403, 116] on button "Изменить приемы" at bounding box center [388, 115] width 76 height 14
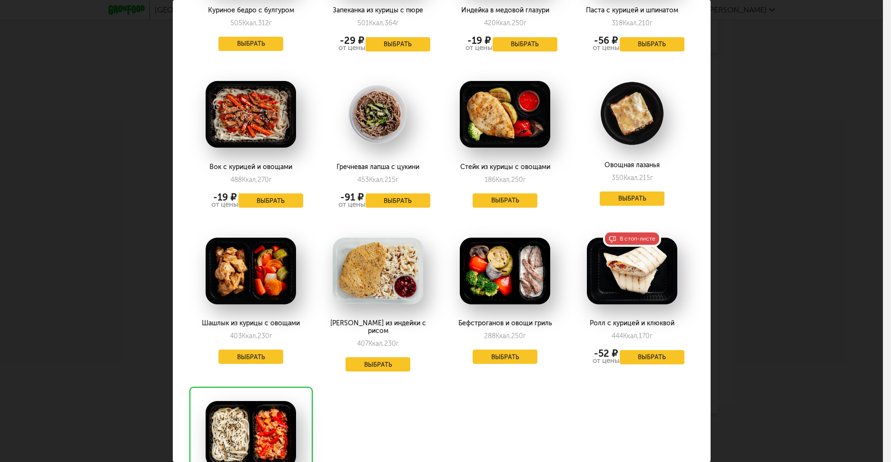
scroll to position [952, 0]
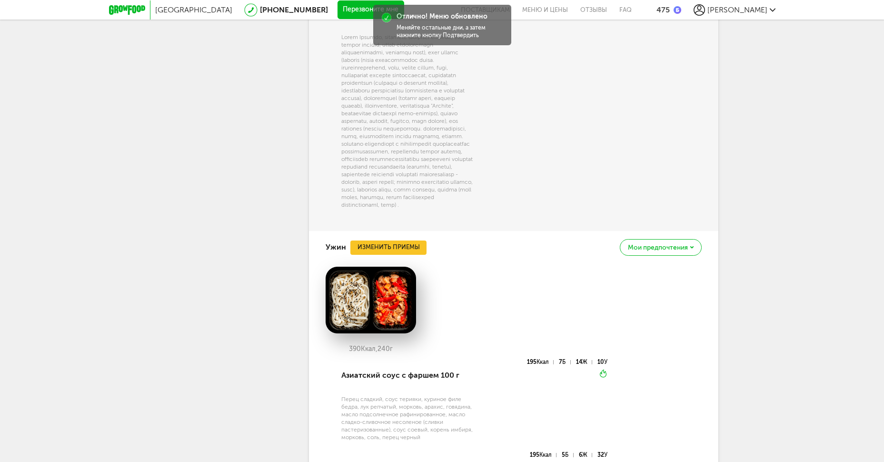
click at [411, 263] on div "Ужин Изменить приемы Мои предпочтения" at bounding box center [514, 247] width 376 height 32
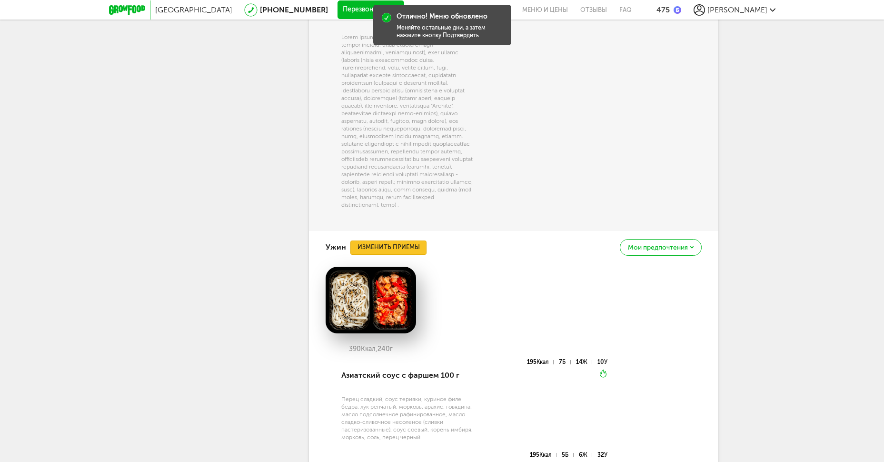
click at [411, 255] on button "Изменить приемы" at bounding box center [388, 247] width 76 height 14
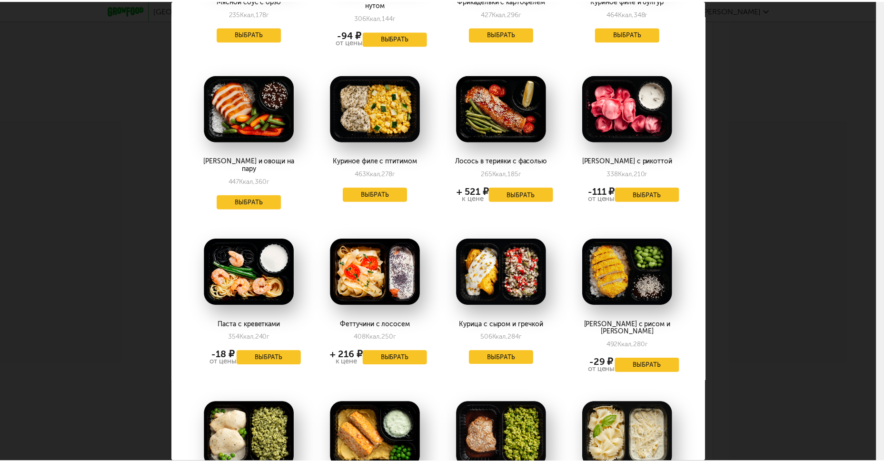
scroll to position [444, 0]
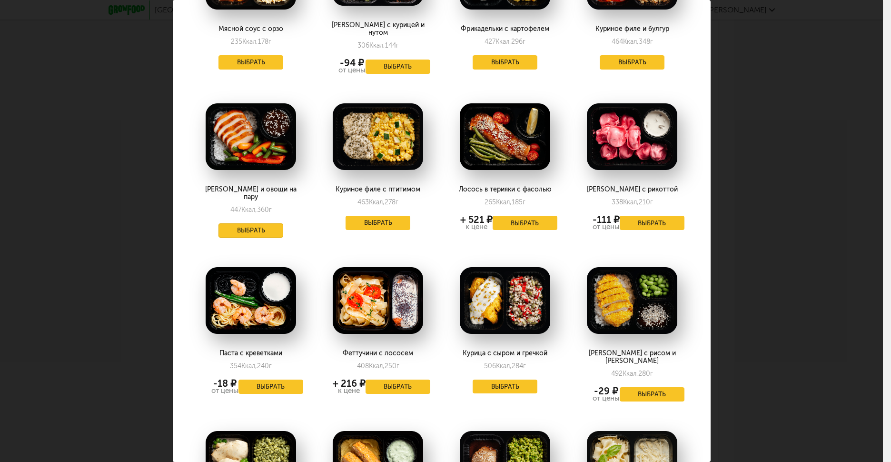
click at [260, 223] on button "Выбрать" at bounding box center [250, 230] width 65 height 14
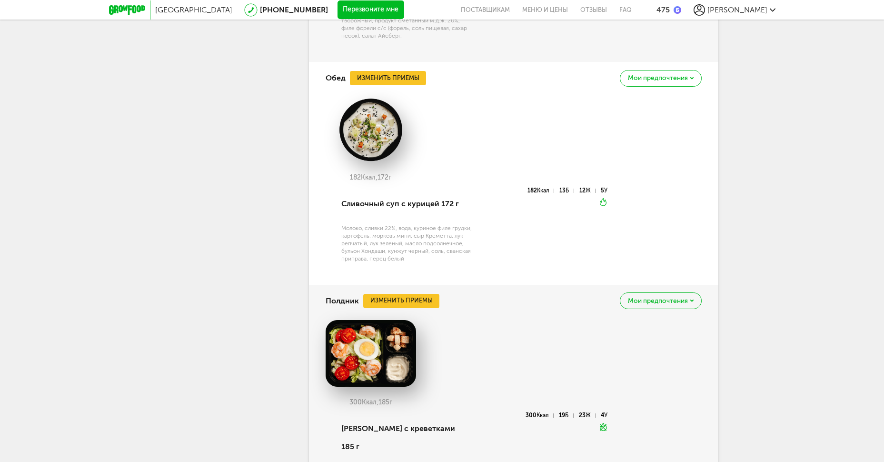
scroll to position [3420, 0]
